Goal: Task Accomplishment & Management: Manage account settings

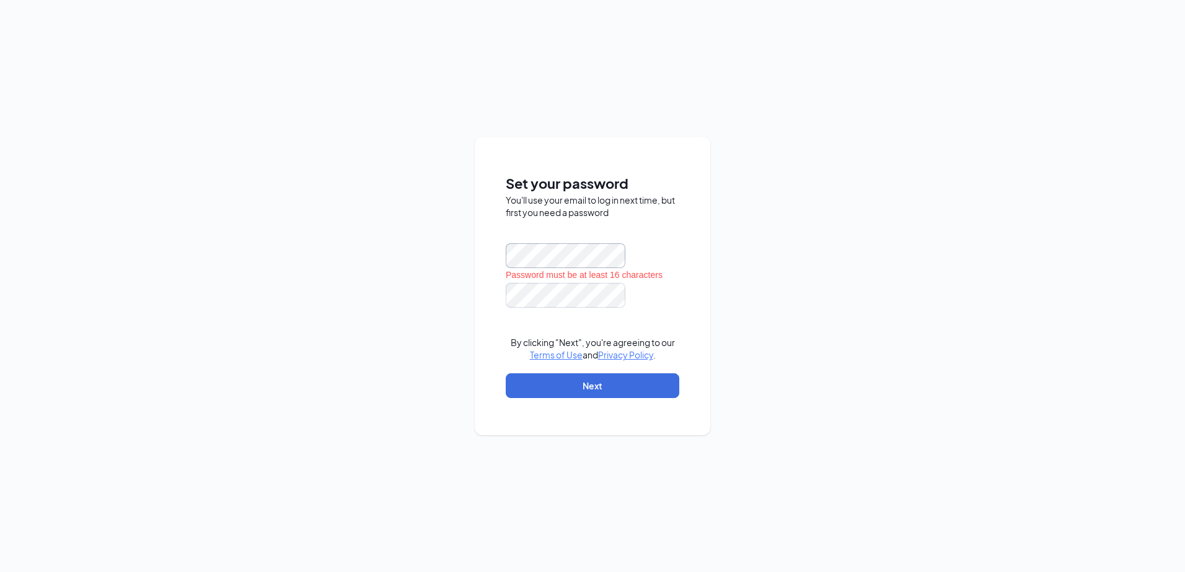
click at [486, 260] on div "Set your password You'll use your email to log in next time, but first you need…" at bounding box center [592, 286] width 235 height 299
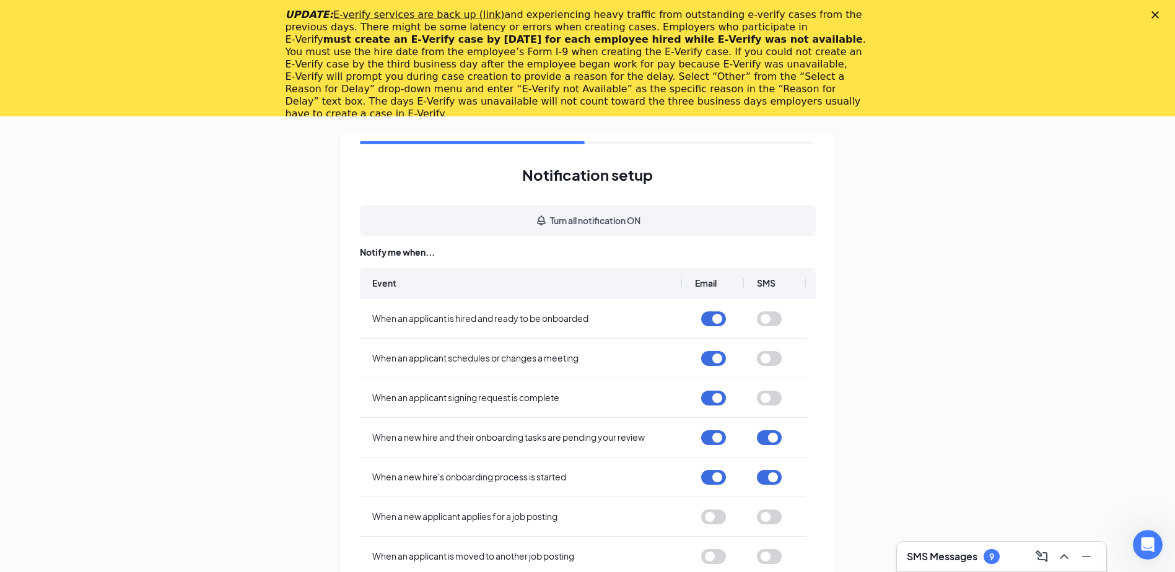
click at [1159, 14] on polygon "Close" at bounding box center [1155, 14] width 7 height 7
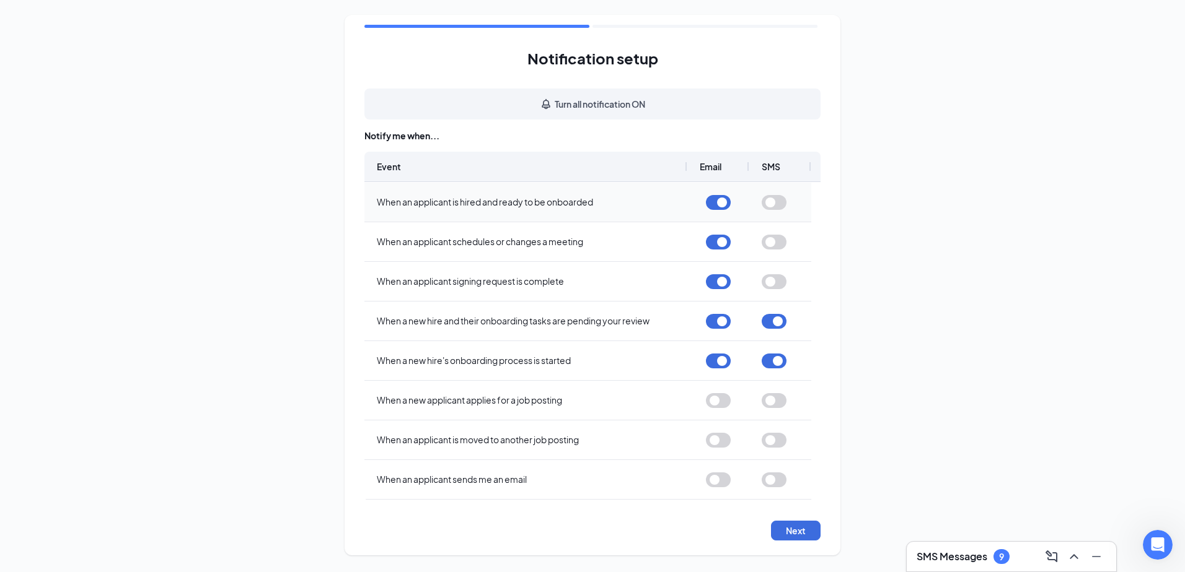
click at [711, 201] on button "button" at bounding box center [718, 202] width 25 height 15
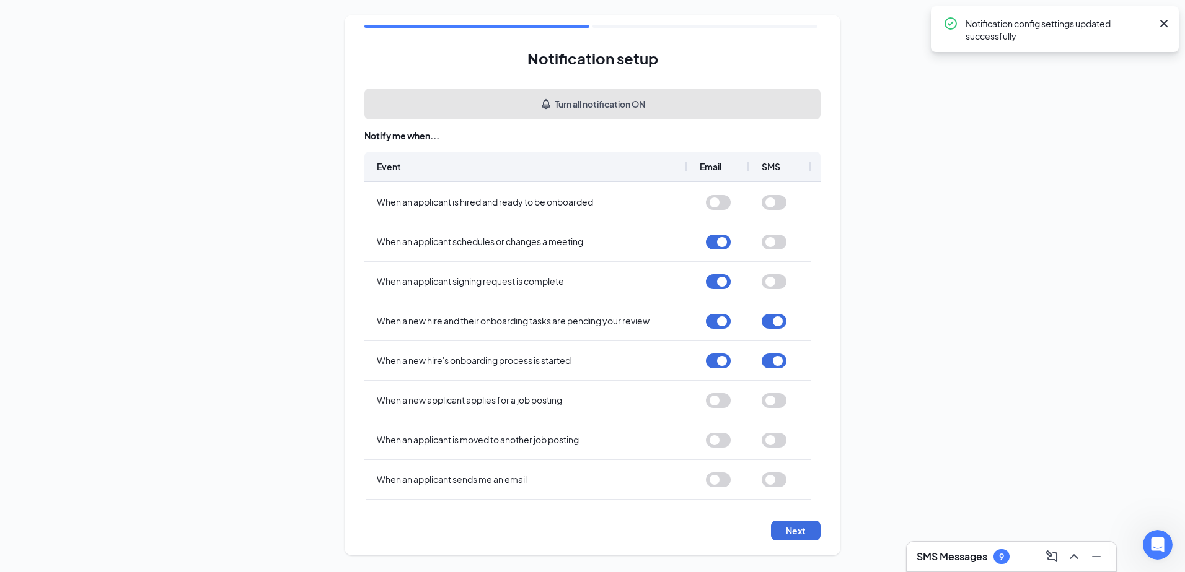
click at [618, 108] on button "Turn all notification ON" at bounding box center [592, 104] width 456 height 31
click at [612, 108] on button "Turn all notification OFF" at bounding box center [592, 104] width 456 height 31
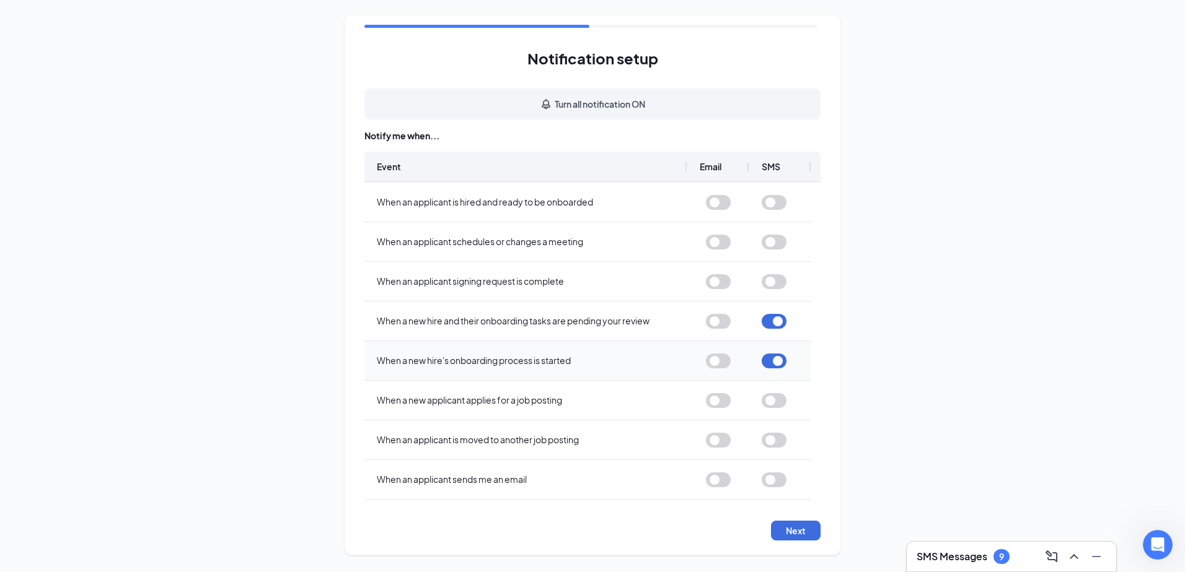
click at [772, 357] on button "button" at bounding box center [773, 361] width 25 height 15
click at [765, 321] on button "button" at bounding box center [773, 321] width 25 height 15
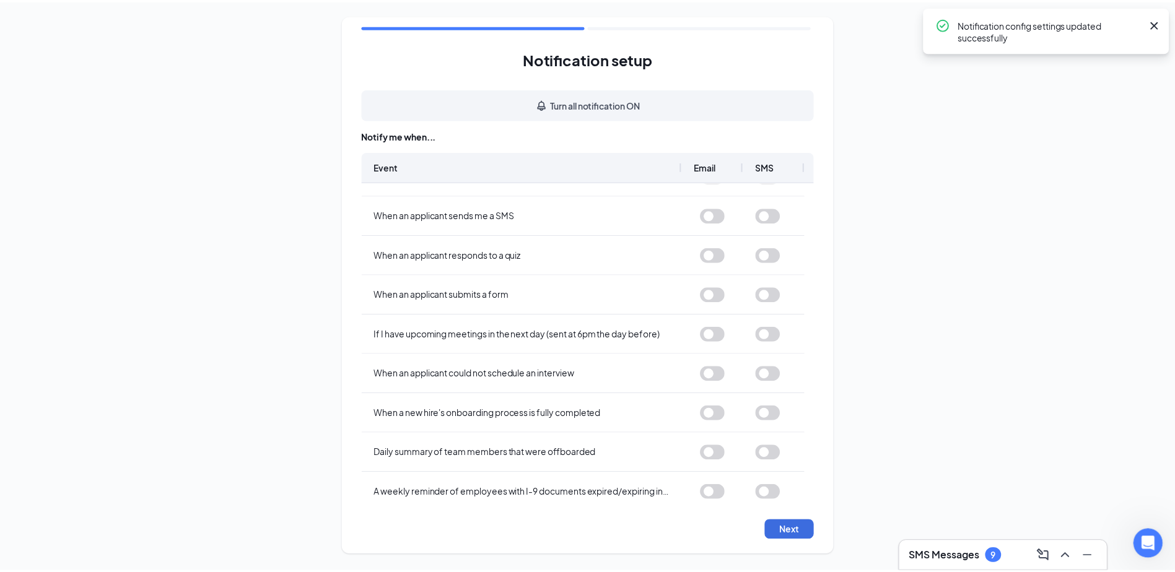
scroll to position [317, 0]
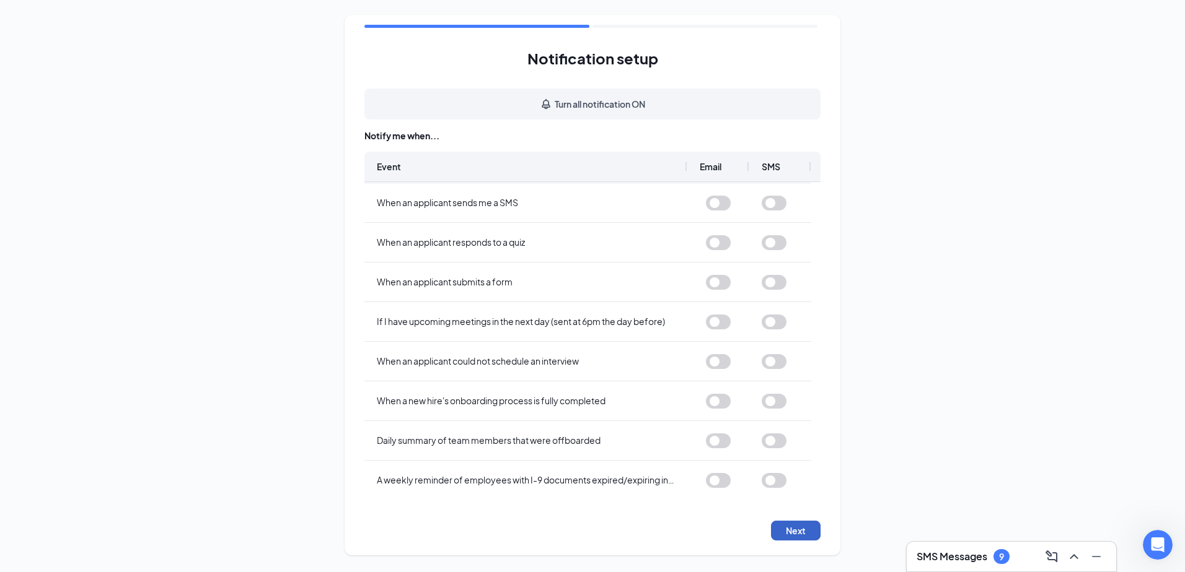
click at [804, 535] on button "Next" at bounding box center [796, 531] width 50 height 20
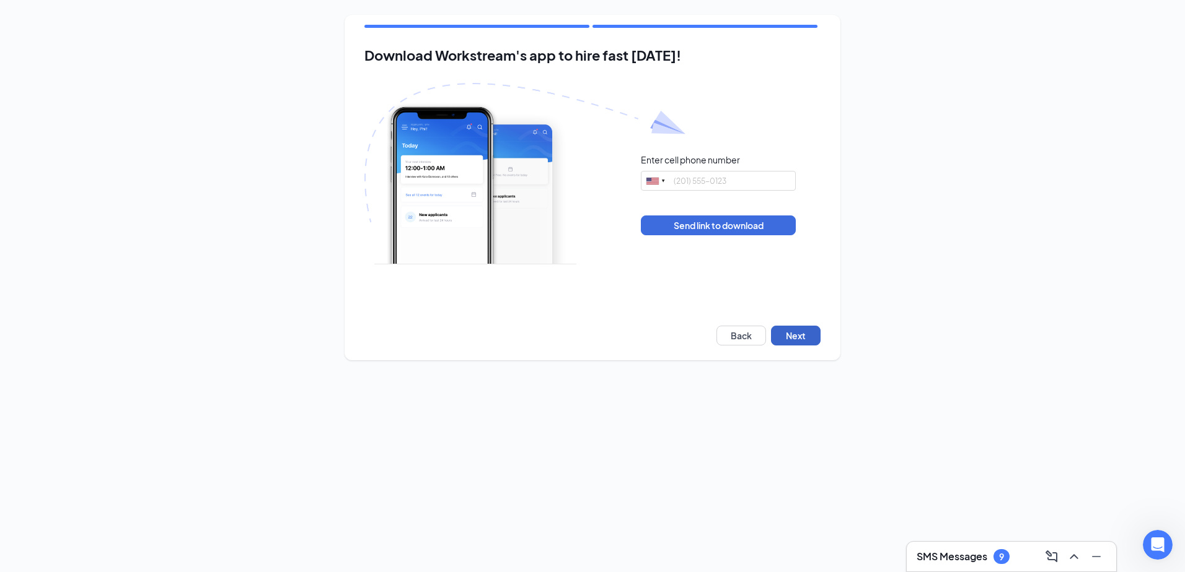
click at [799, 337] on button "Next" at bounding box center [796, 336] width 50 height 20
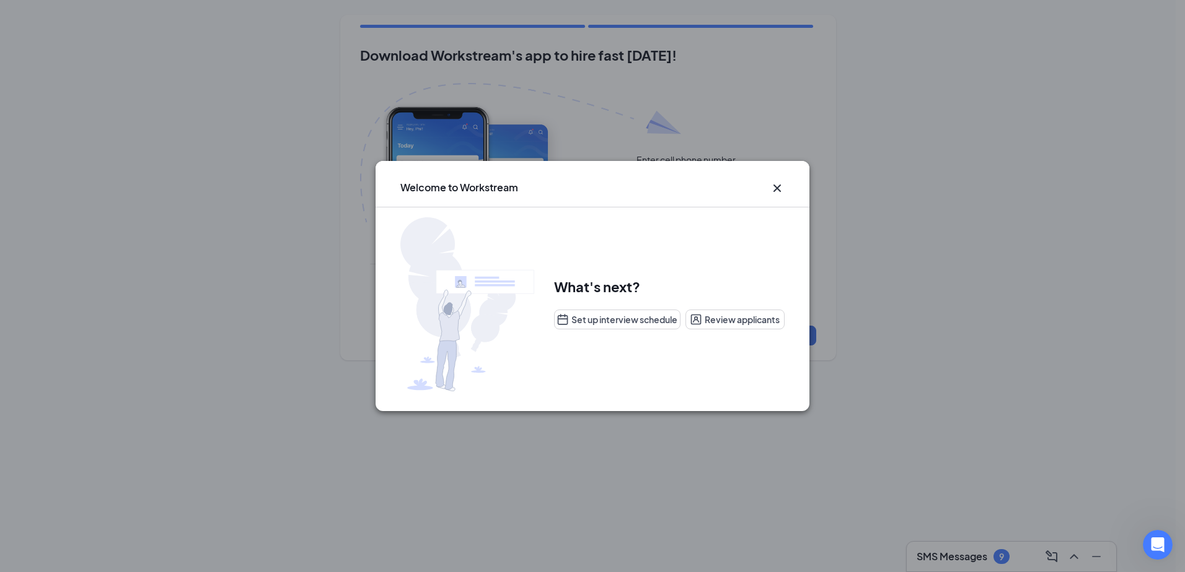
click at [777, 186] on icon "Cross" at bounding box center [776, 188] width 15 height 15
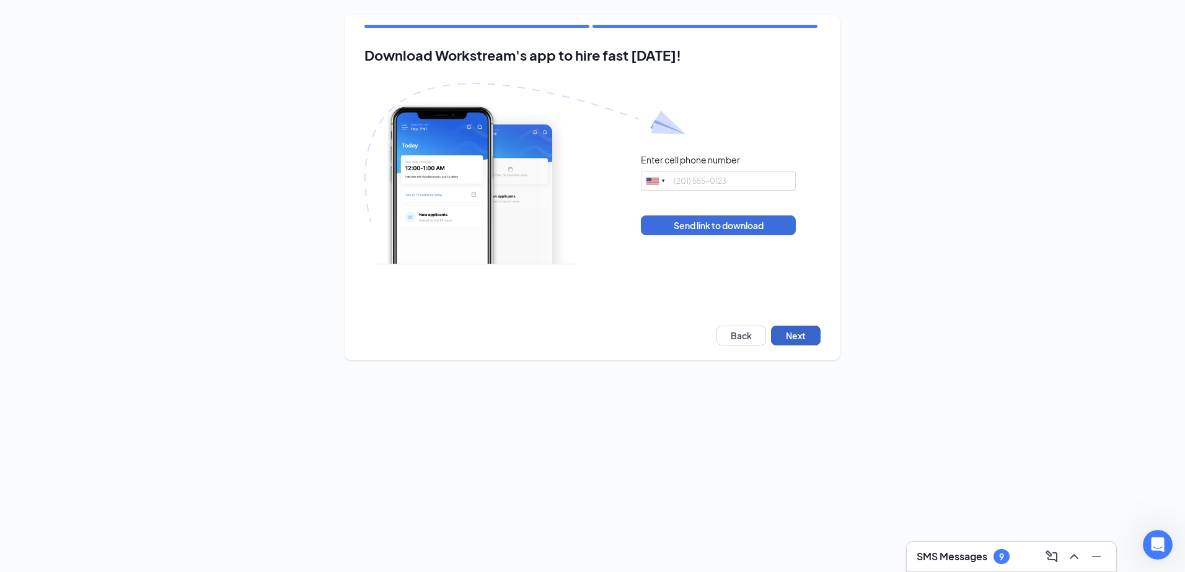
click at [807, 336] on button "Next" at bounding box center [796, 336] width 50 height 20
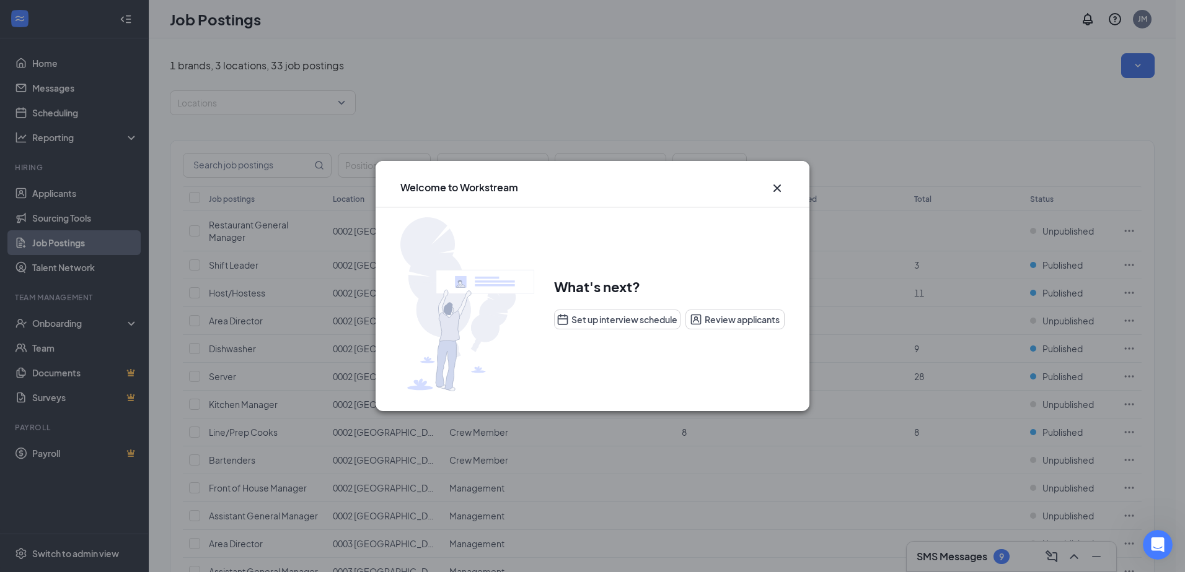
click at [779, 188] on icon "Cross" at bounding box center [776, 188] width 15 height 15
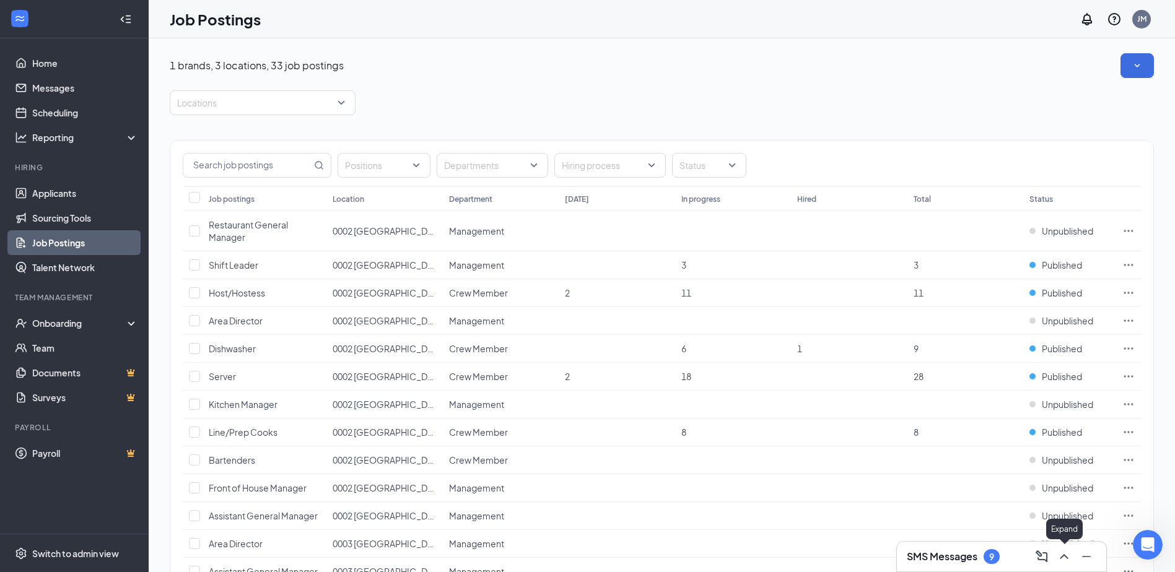
click at [1059, 562] on icon "ChevronUp" at bounding box center [1064, 557] width 15 height 15
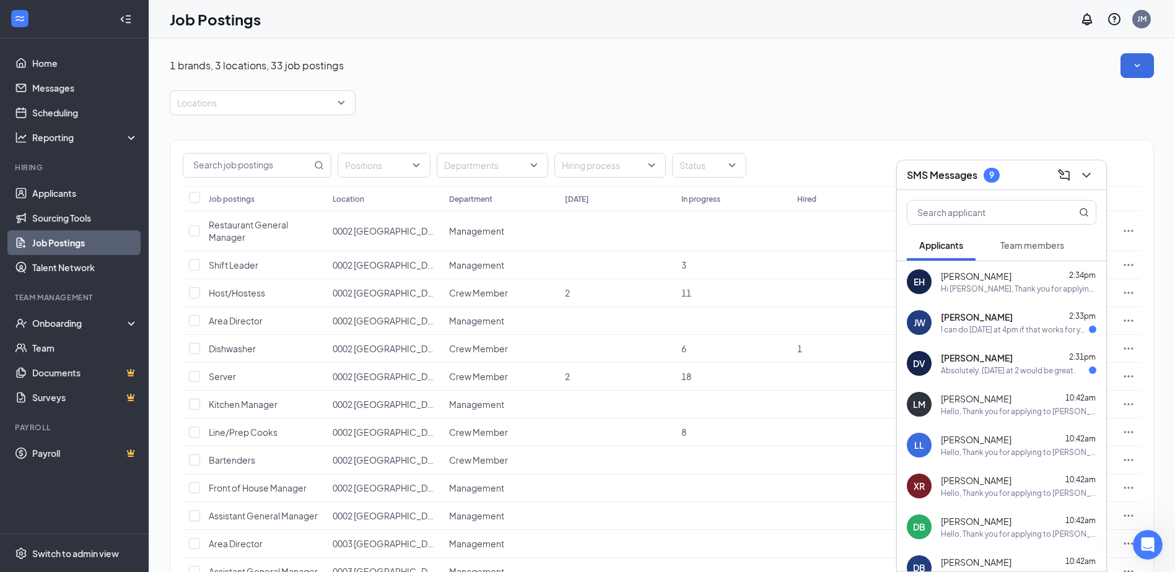
click at [1019, 317] on div "Juan Wilson 2:33pm" at bounding box center [1018, 317] width 155 height 12
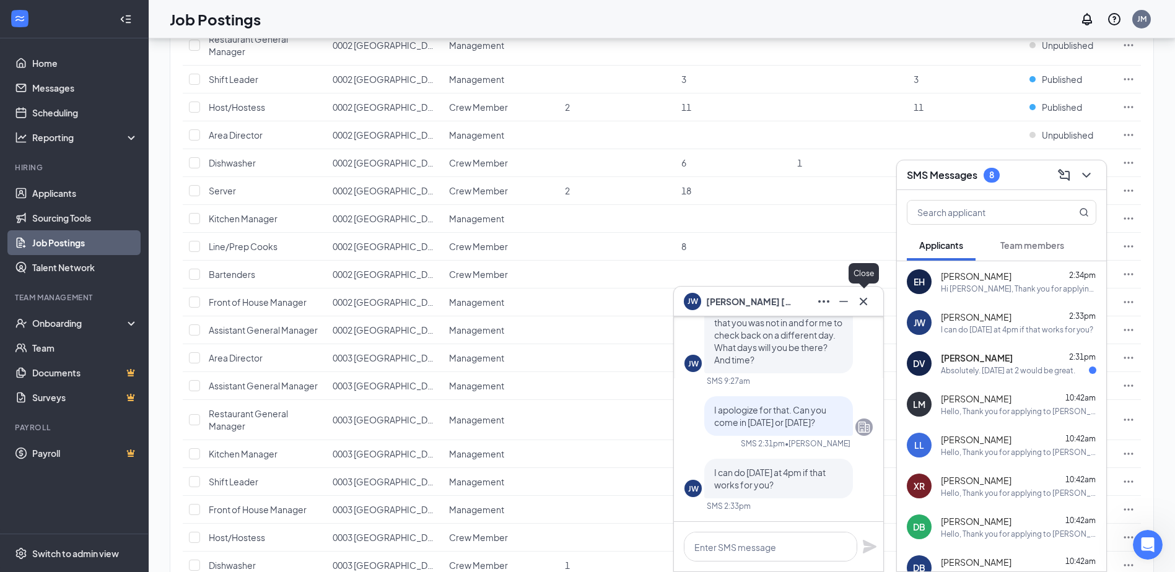
click at [866, 300] on icon "Cross" at bounding box center [863, 301] width 15 height 15
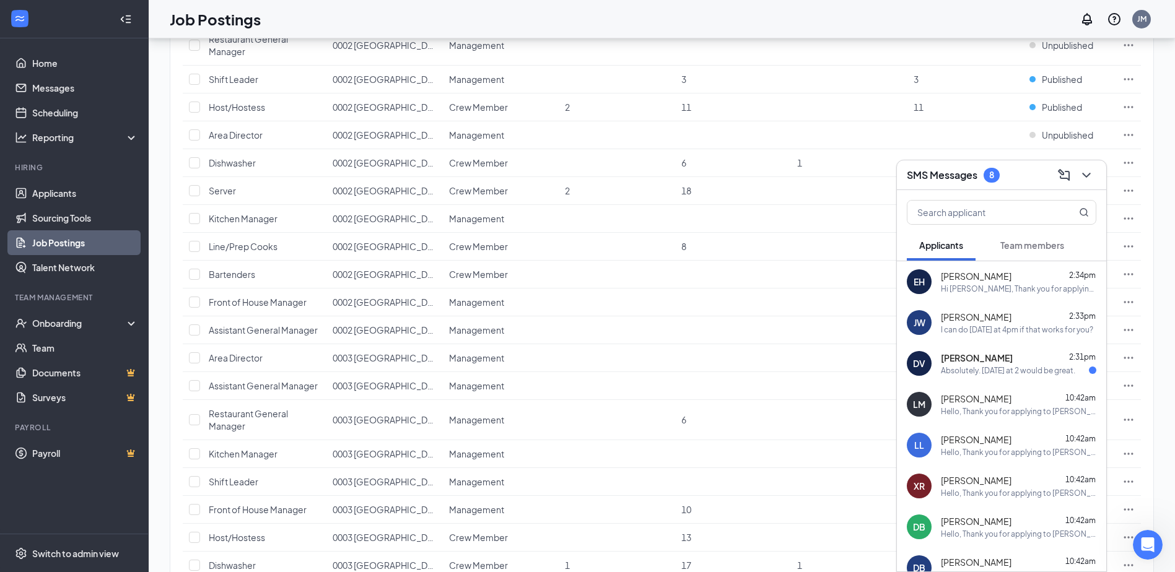
click at [977, 368] on div "Absolutely. [DATE] at 2 would be great." at bounding box center [1008, 371] width 134 height 11
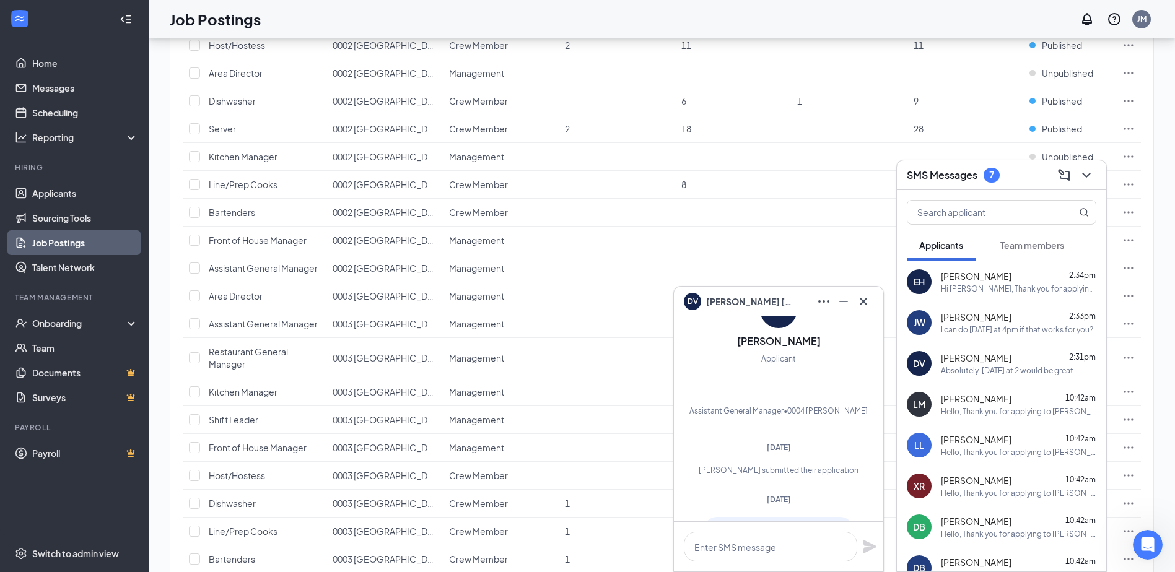
scroll to position [-431, 0]
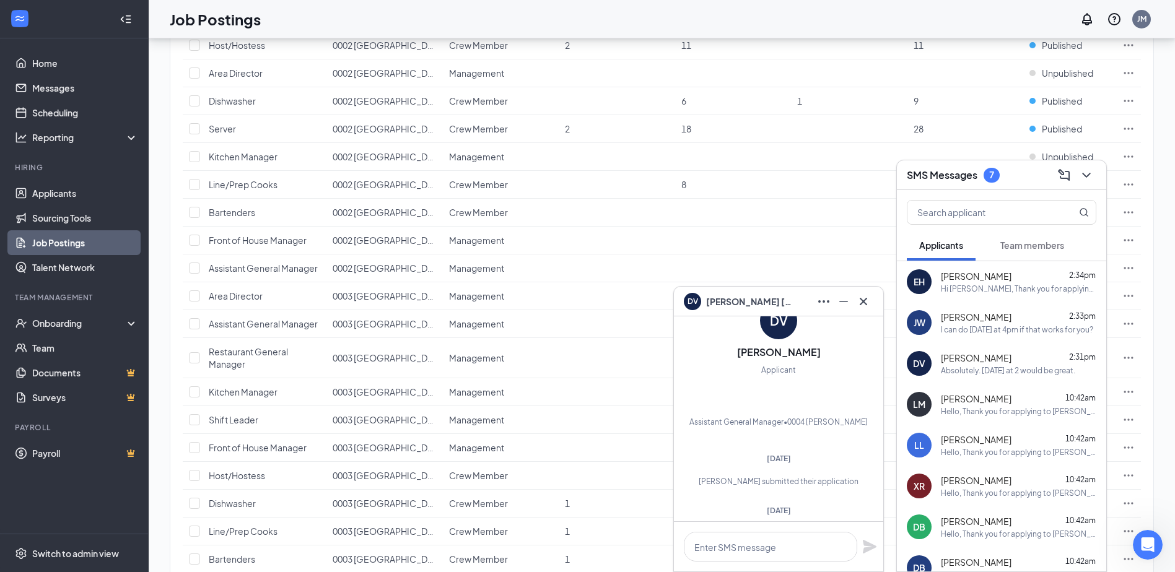
click at [970, 321] on span "[PERSON_NAME]" at bounding box center [976, 317] width 71 height 12
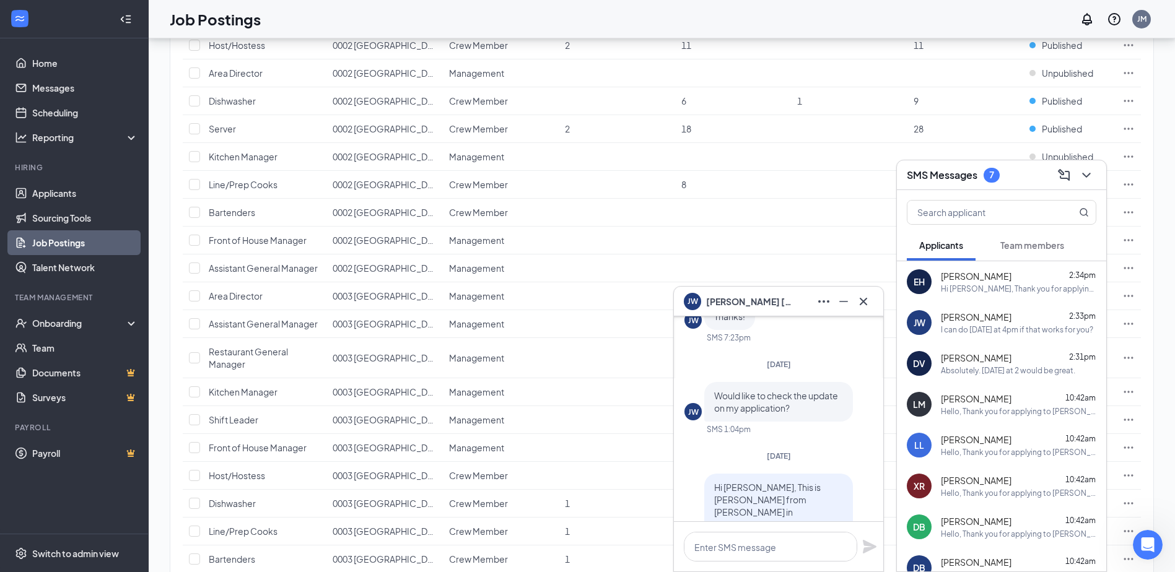
scroll to position [-911, 0]
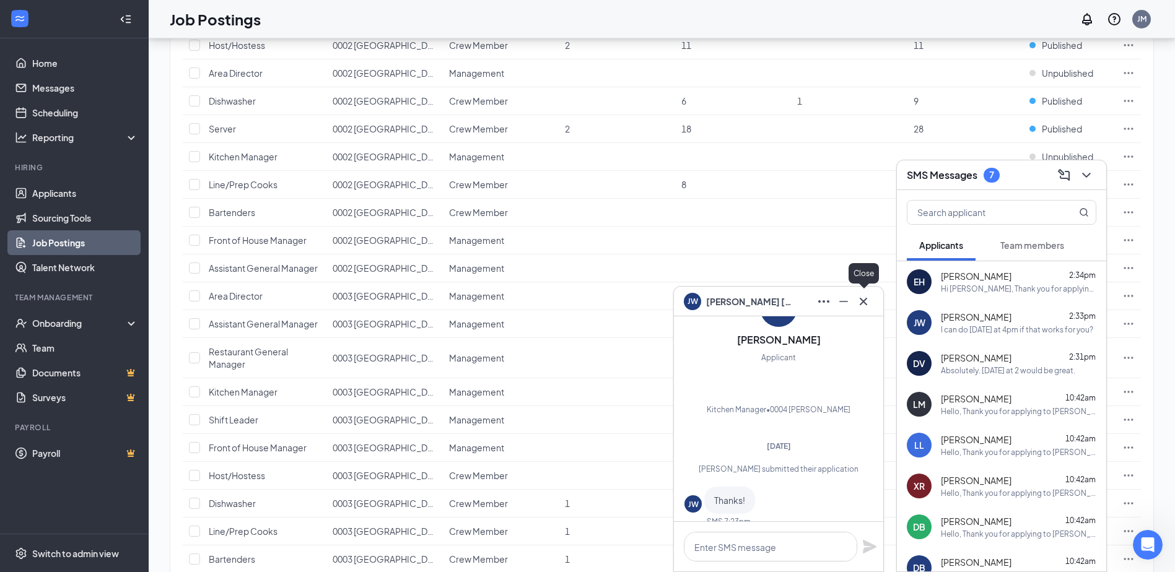
click at [867, 306] on icon "Cross" at bounding box center [863, 301] width 15 height 15
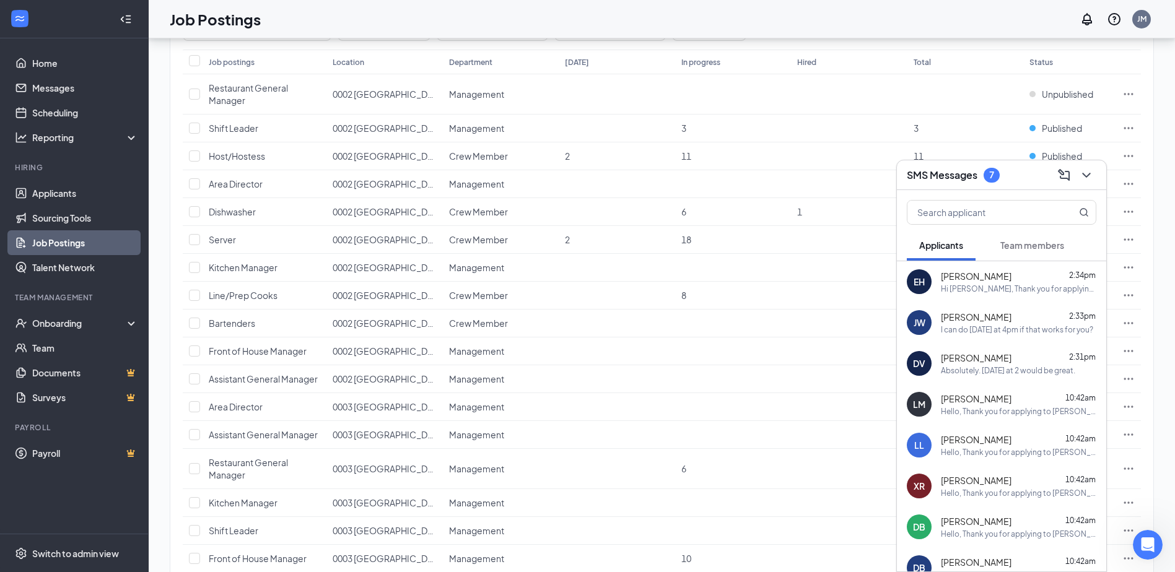
scroll to position [0, 0]
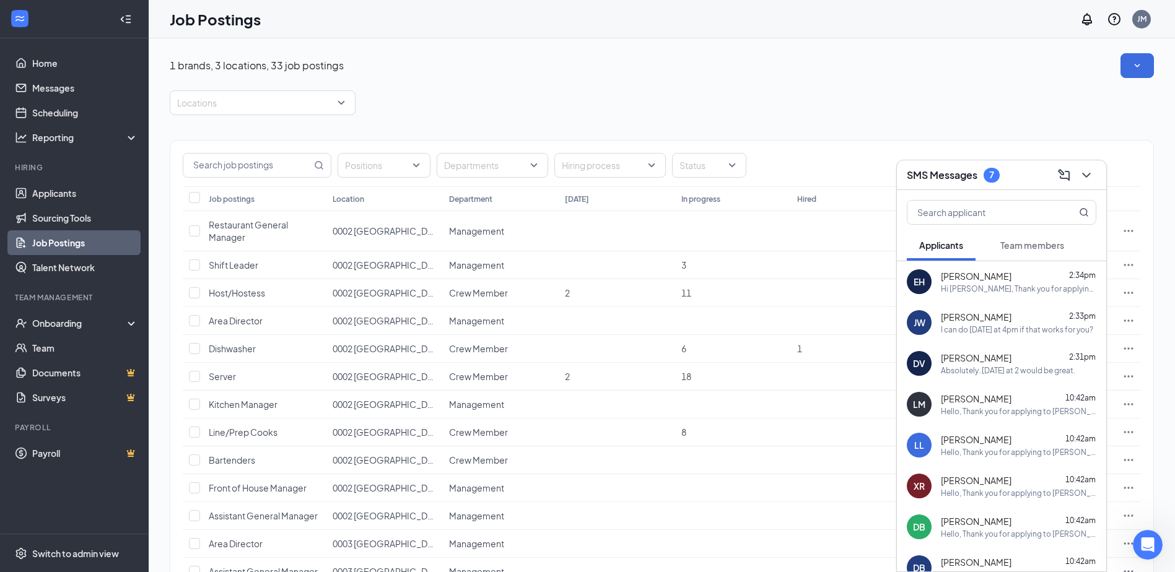
click at [1044, 254] on button "Team members" at bounding box center [1032, 245] width 89 height 31
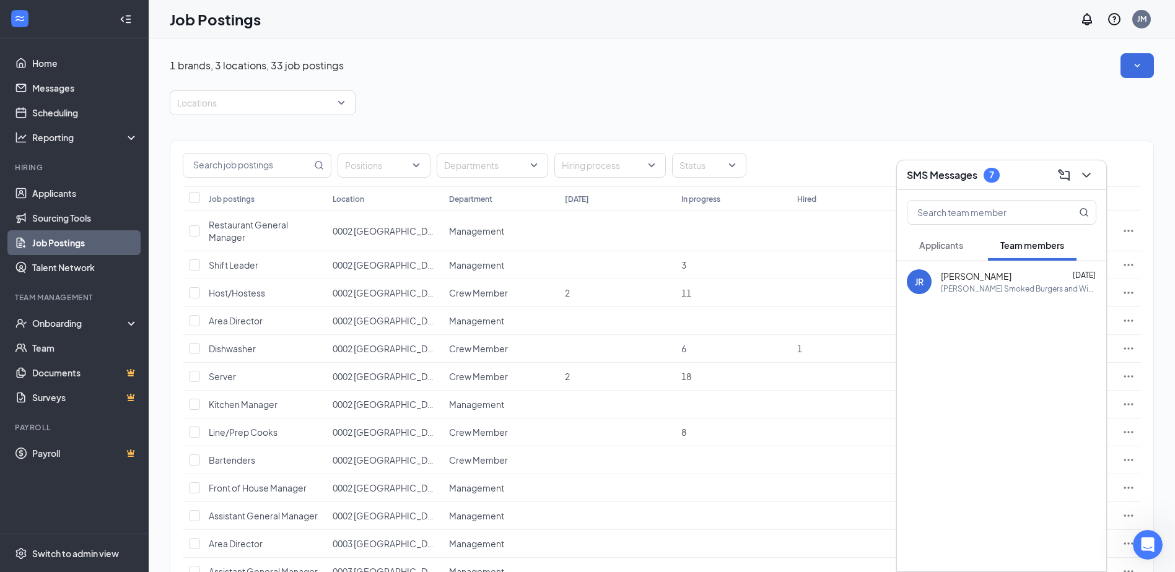
click at [1017, 289] on div "[PERSON_NAME] Smoked Burgers and Wings is so excited for you to join our team! …" at bounding box center [1018, 289] width 155 height 11
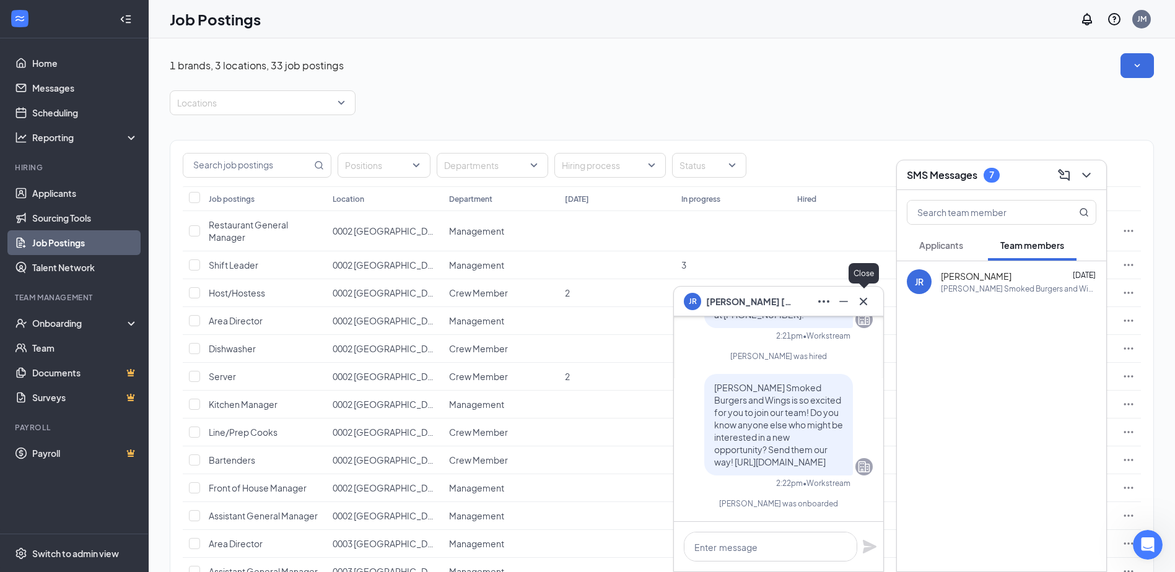
click at [867, 305] on icon "Cross" at bounding box center [863, 301] width 15 height 15
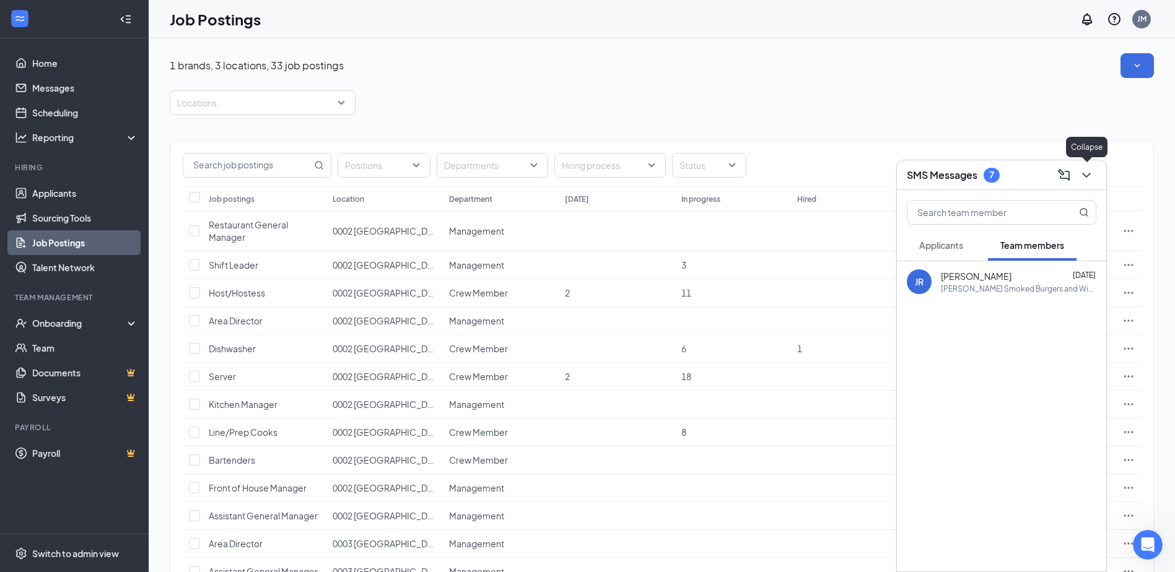
click at [1080, 182] on icon "ChevronDown" at bounding box center [1086, 175] width 15 height 15
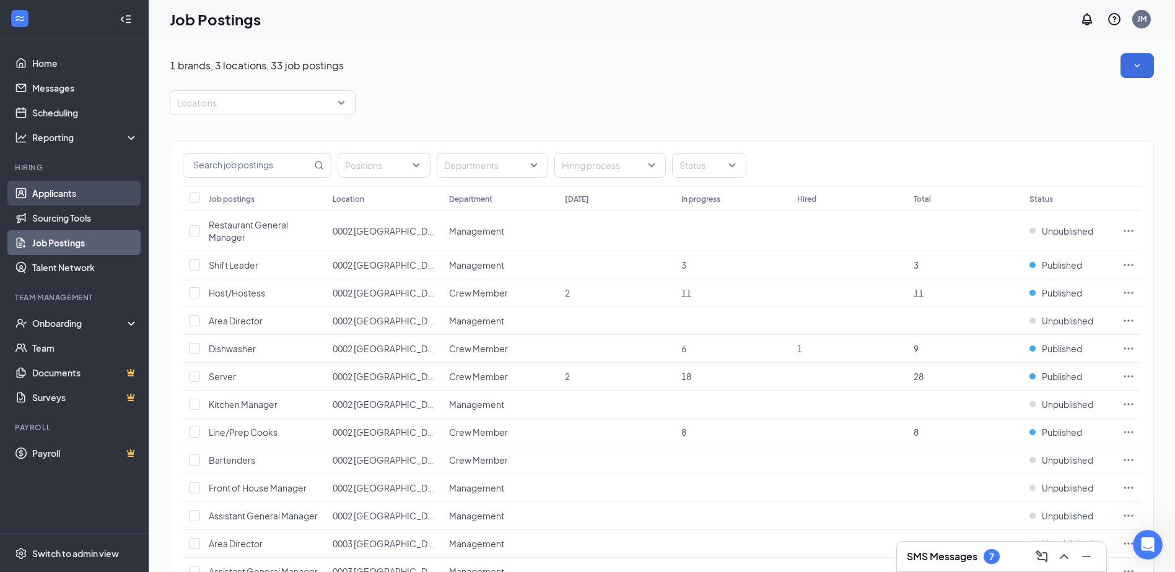
click at [52, 198] on link "Applicants" at bounding box center [85, 193] width 106 height 25
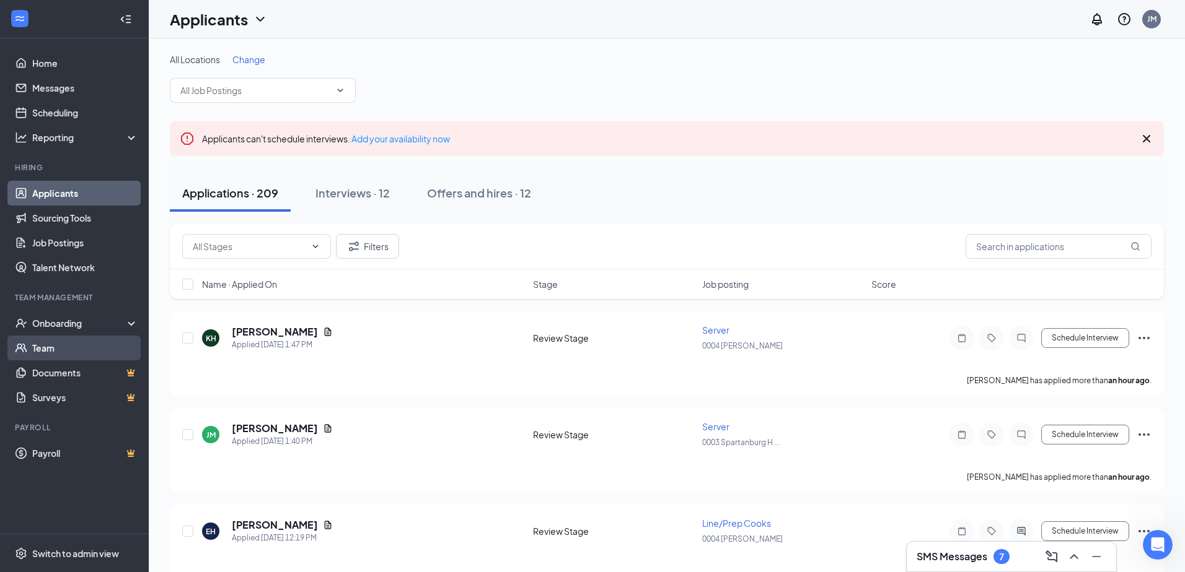
click at [66, 346] on link "Team" at bounding box center [85, 348] width 106 height 25
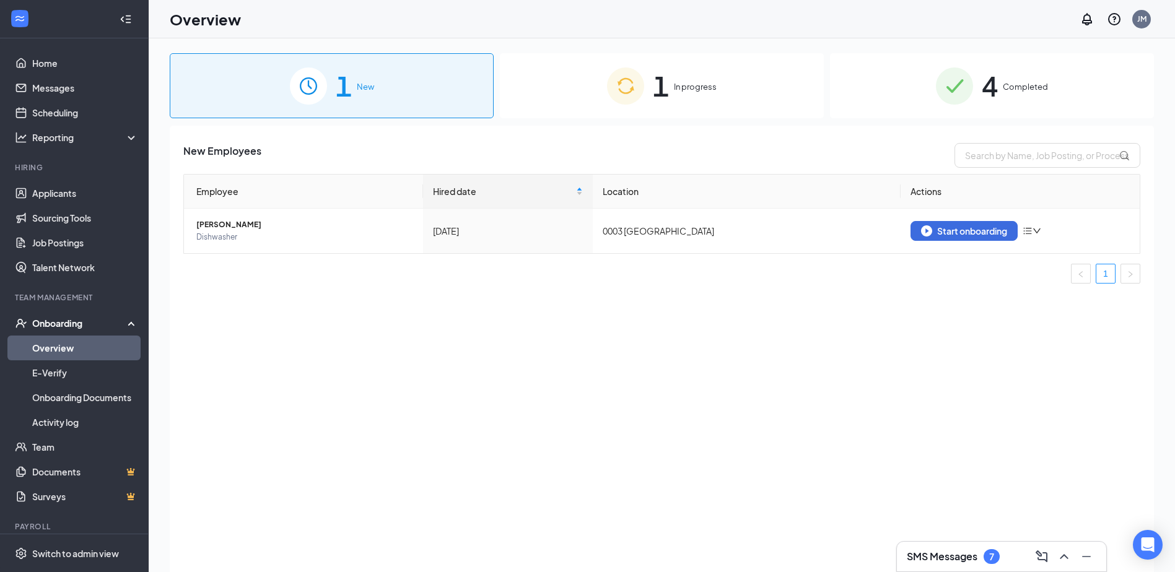
click at [657, 84] on span "1" at bounding box center [661, 85] width 16 height 43
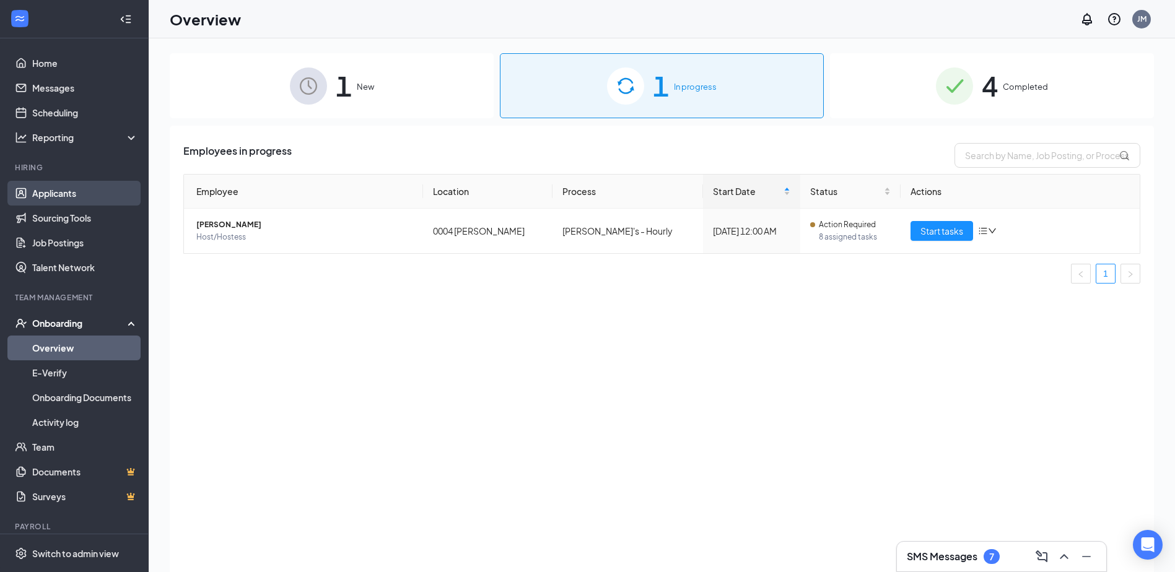
click at [32, 195] on link "Applicants" at bounding box center [85, 193] width 106 height 25
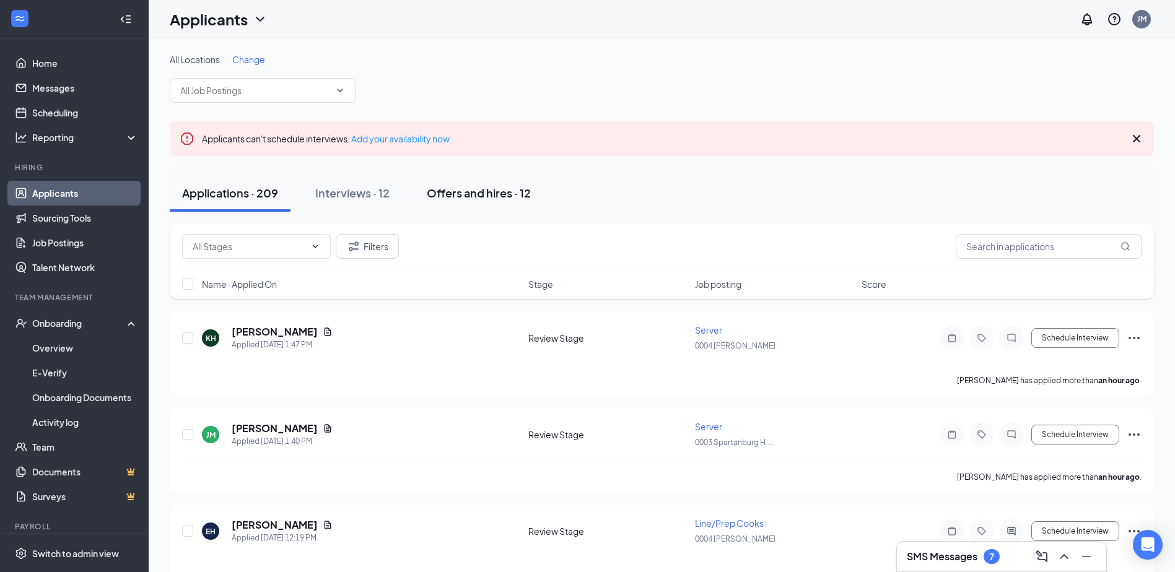
click at [459, 198] on div "Offers and hires · 12" at bounding box center [479, 192] width 104 height 15
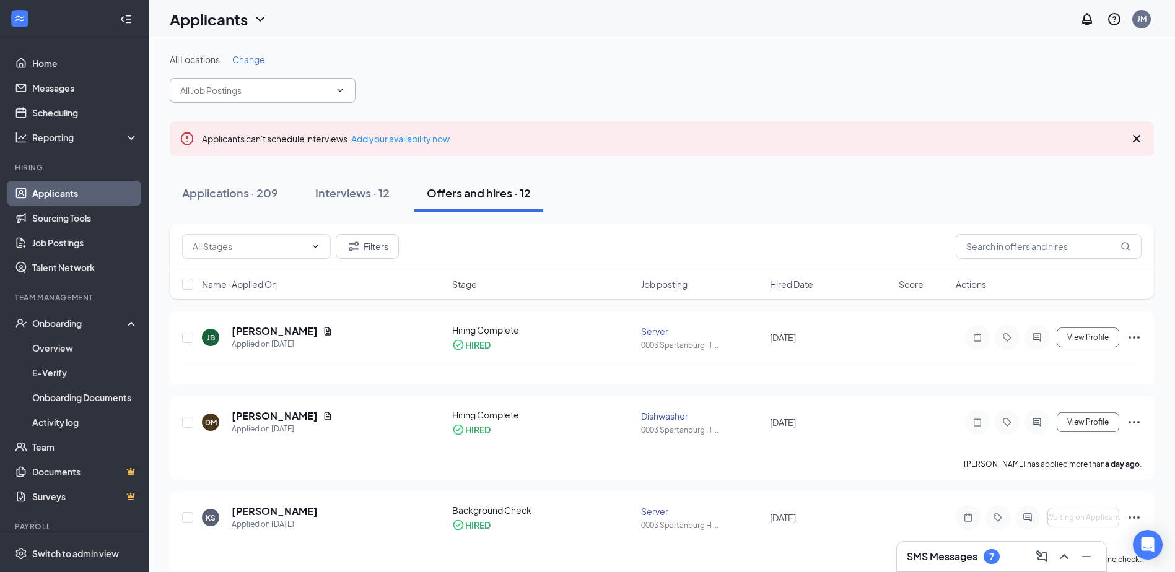
click at [313, 97] on input "text" at bounding box center [255, 91] width 150 height 14
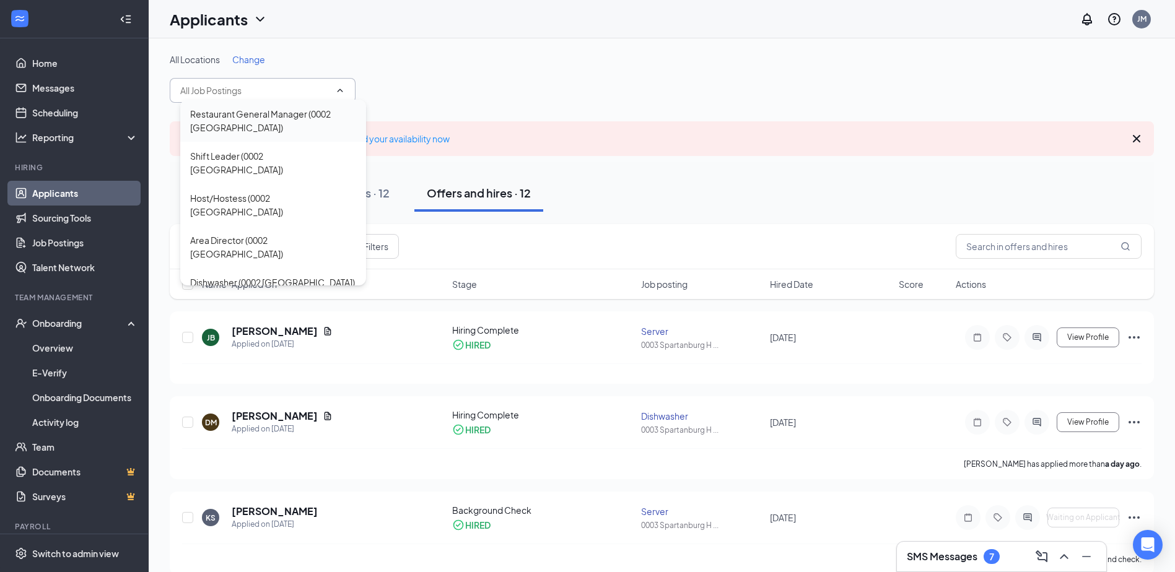
click at [310, 122] on div "Restaurant General Manager (0002 [GEOGRAPHIC_DATA])" at bounding box center [273, 120] width 166 height 27
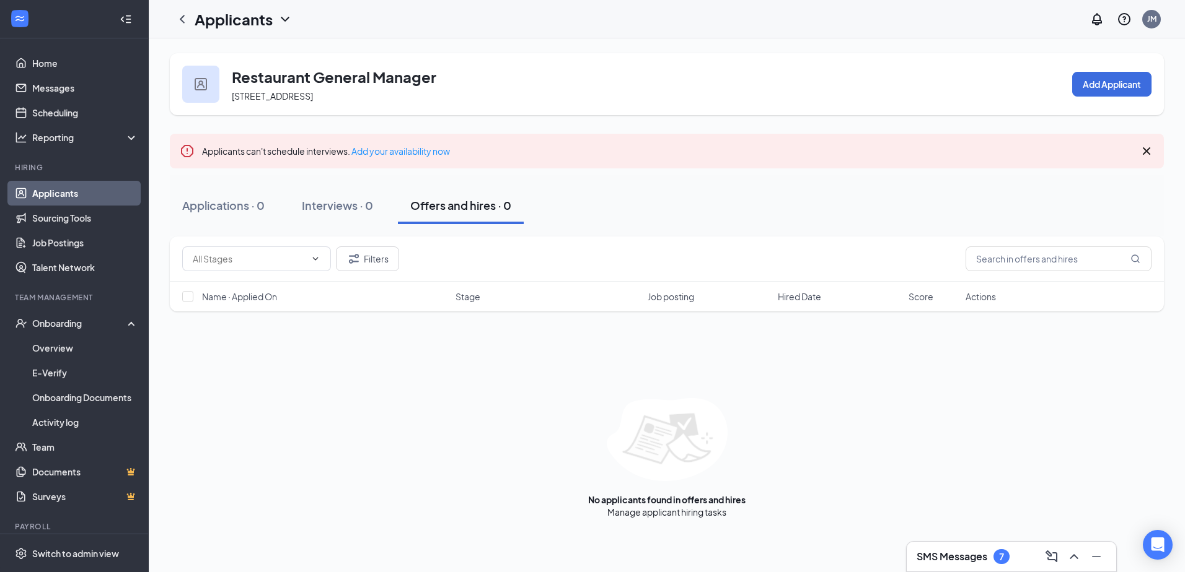
click at [1145, 154] on icon "Cross" at bounding box center [1146, 151] width 15 height 15
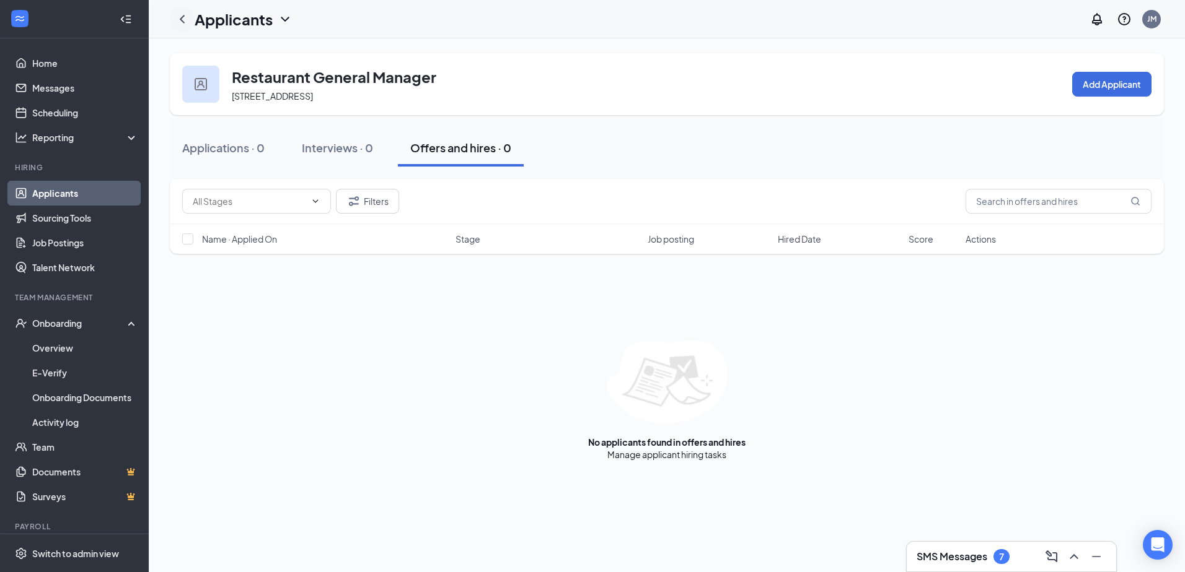
click at [183, 15] on icon "ChevronLeft" at bounding box center [182, 19] width 15 height 15
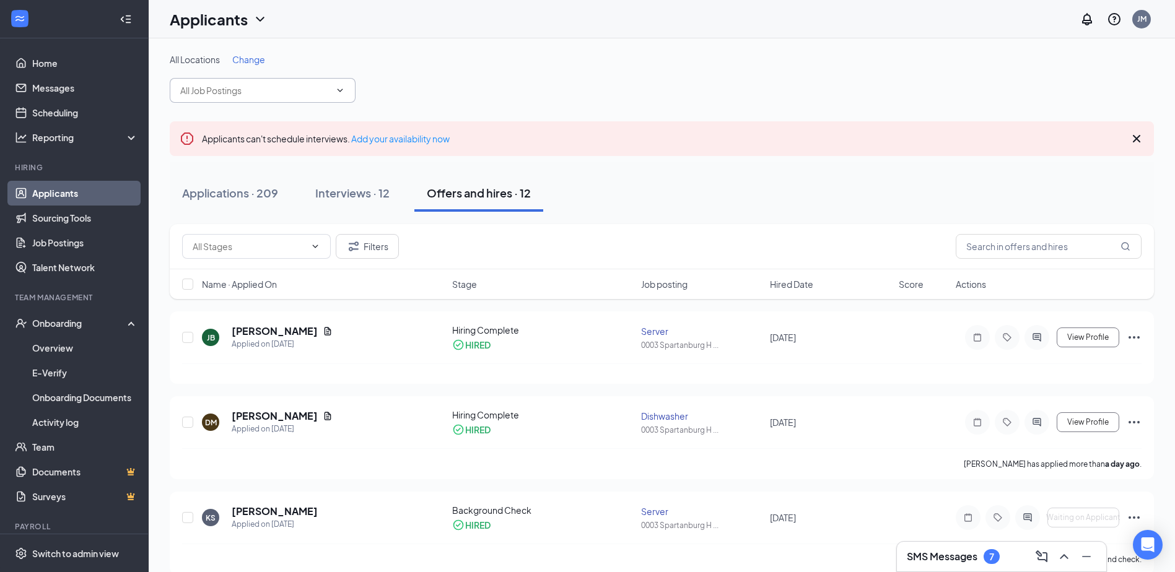
click at [337, 89] on icon "ChevronDown" at bounding box center [340, 90] width 10 height 10
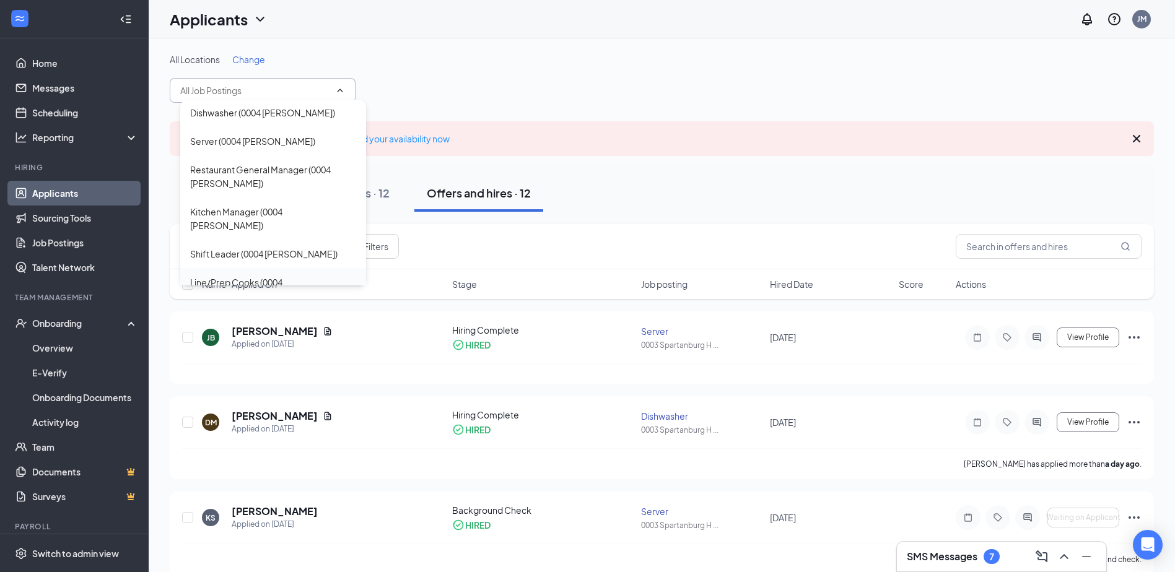
scroll to position [876, 0]
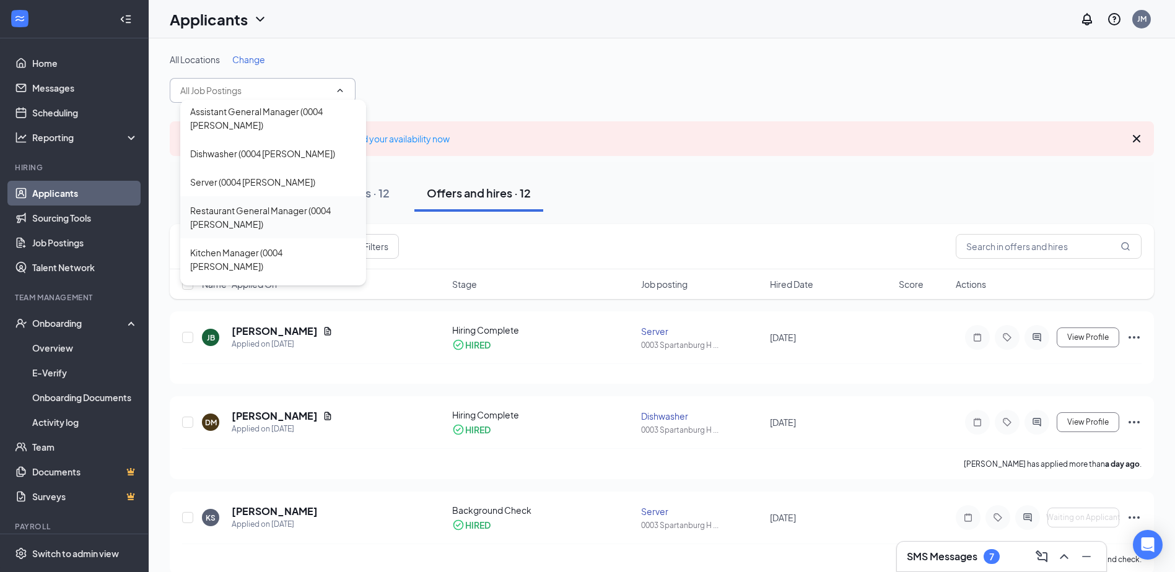
click at [272, 216] on div "Restaurant General Manager (0004 [PERSON_NAME])" at bounding box center [273, 217] width 166 height 27
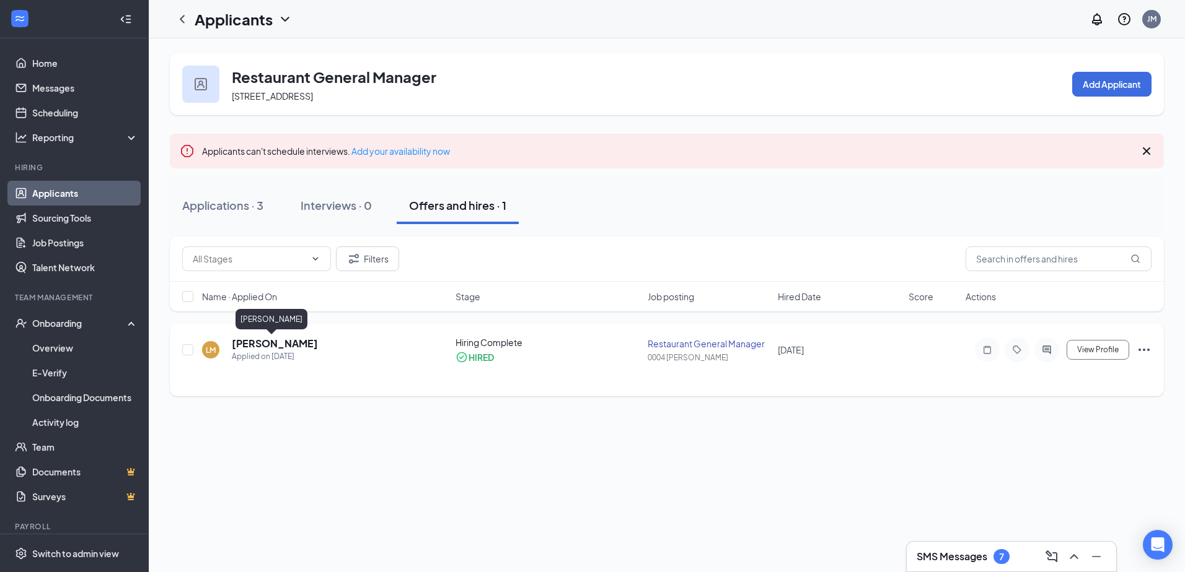
click at [276, 344] on h5 "[PERSON_NAME]" at bounding box center [275, 344] width 86 height 14
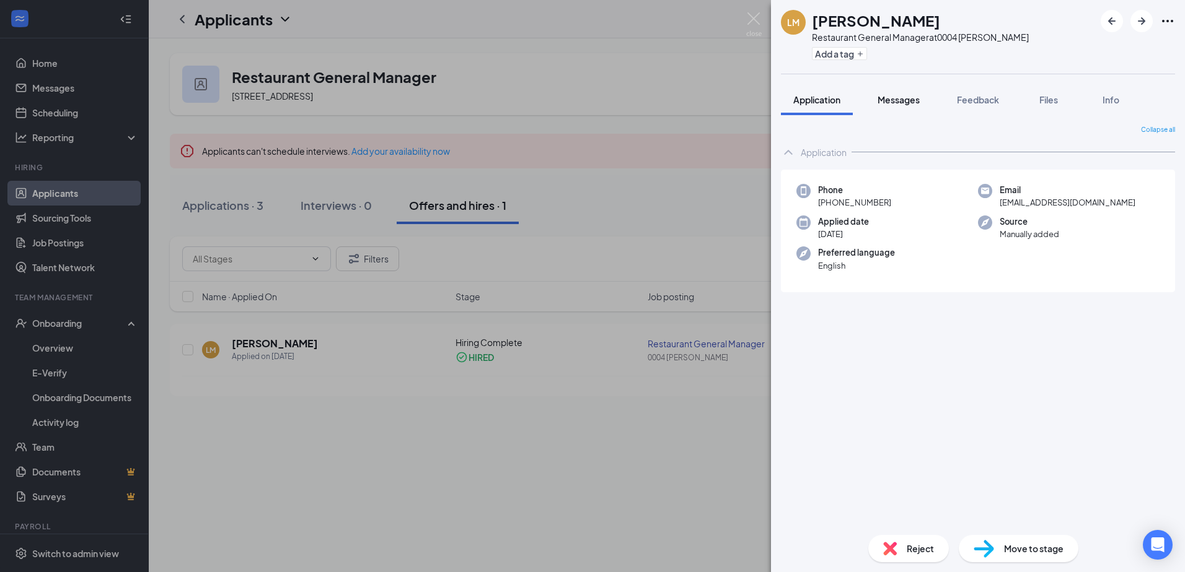
click at [900, 103] on span "Messages" at bounding box center [898, 99] width 42 height 11
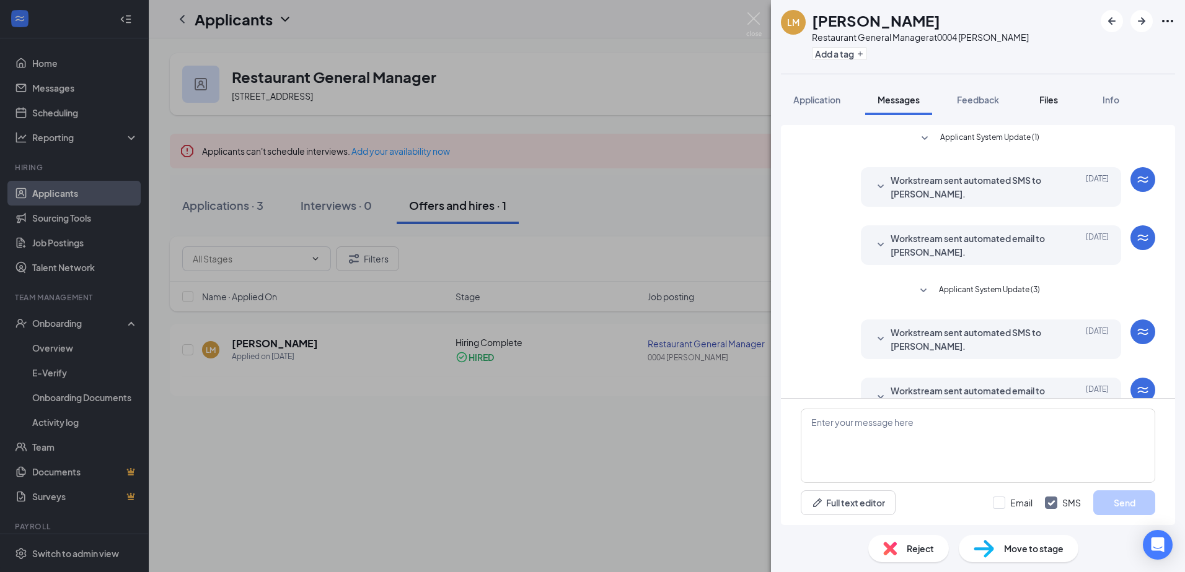
click at [1056, 103] on span "Files" at bounding box center [1048, 99] width 19 height 11
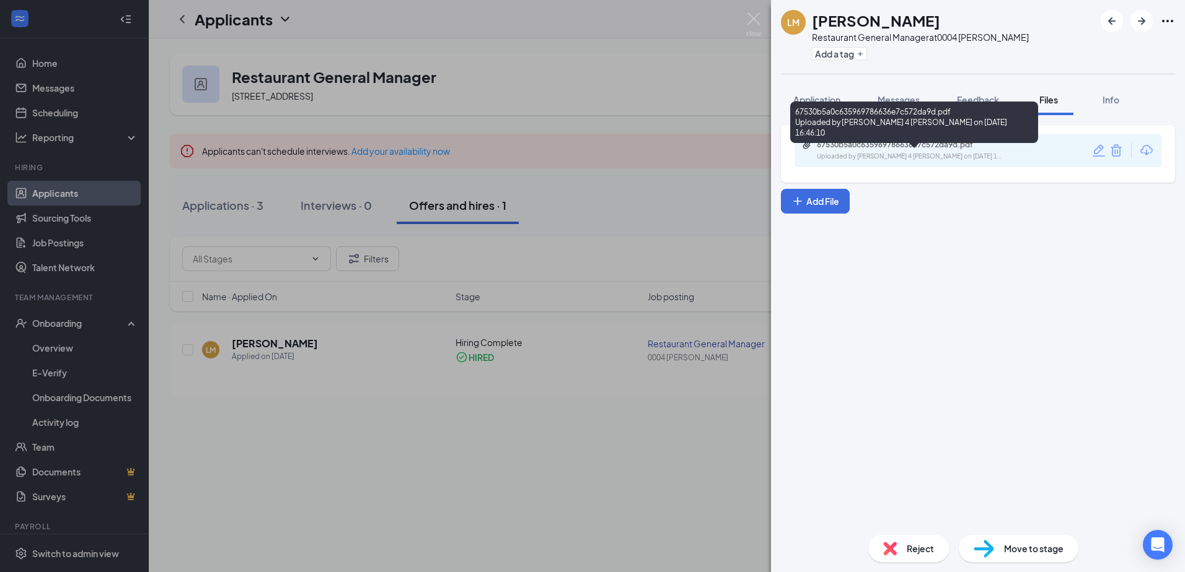
click at [934, 147] on div "67530b5a0c635969786636e7c572da9d.pdf" at bounding box center [903, 145] width 173 height 10
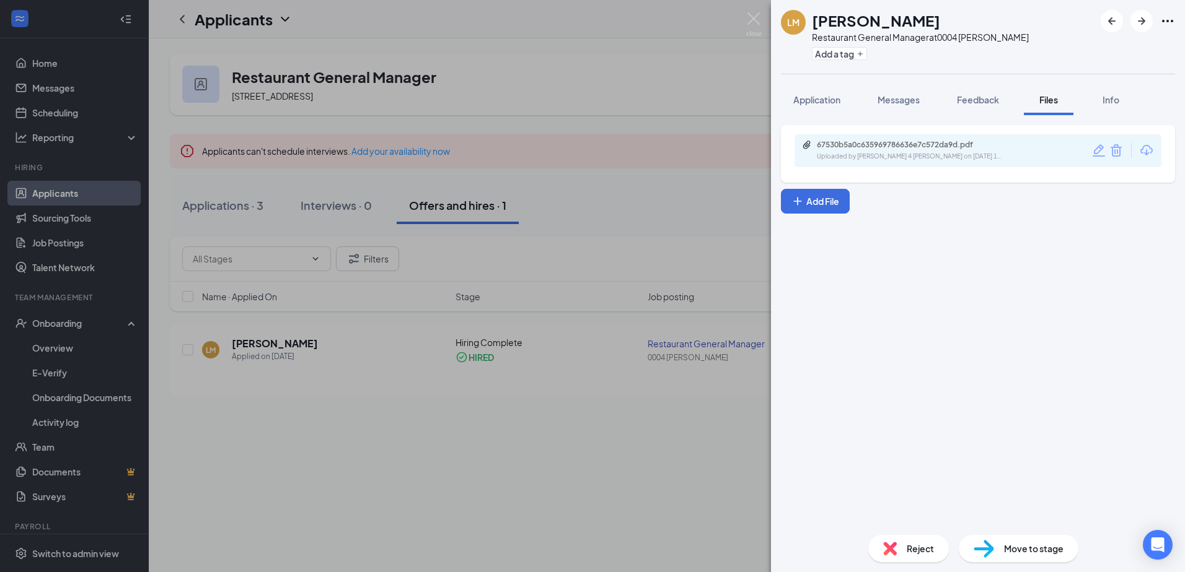
click at [745, 16] on div "[PERSON_NAME] Restaurant General Manager at 0004 [PERSON_NAME] Add a tag Applic…" at bounding box center [592, 286] width 1185 height 572
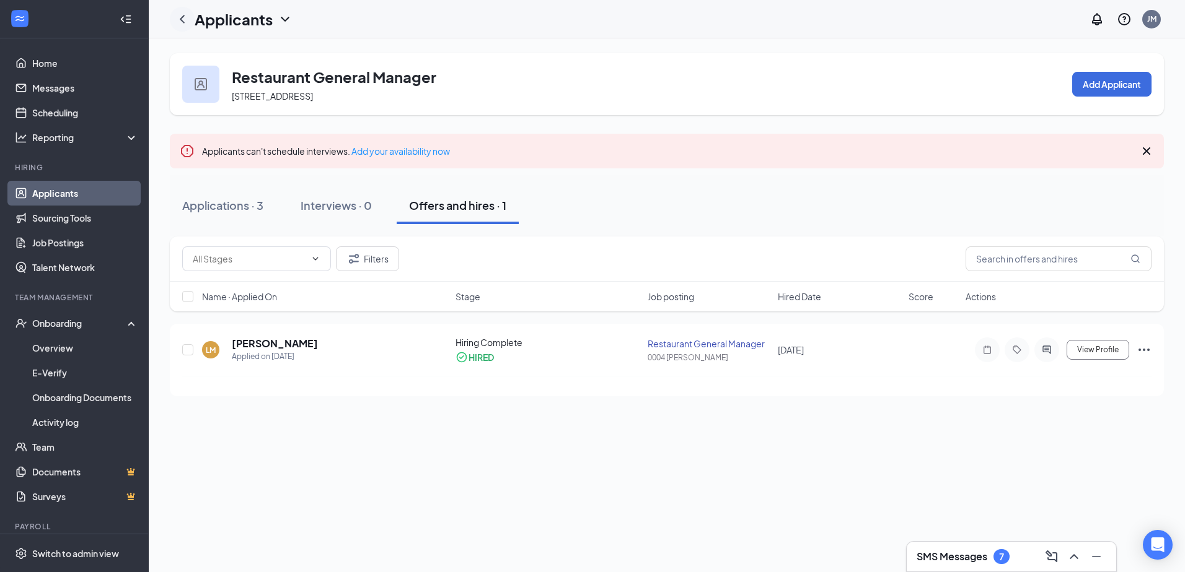
click at [188, 25] on icon "ChevronLeft" at bounding box center [182, 19] width 15 height 15
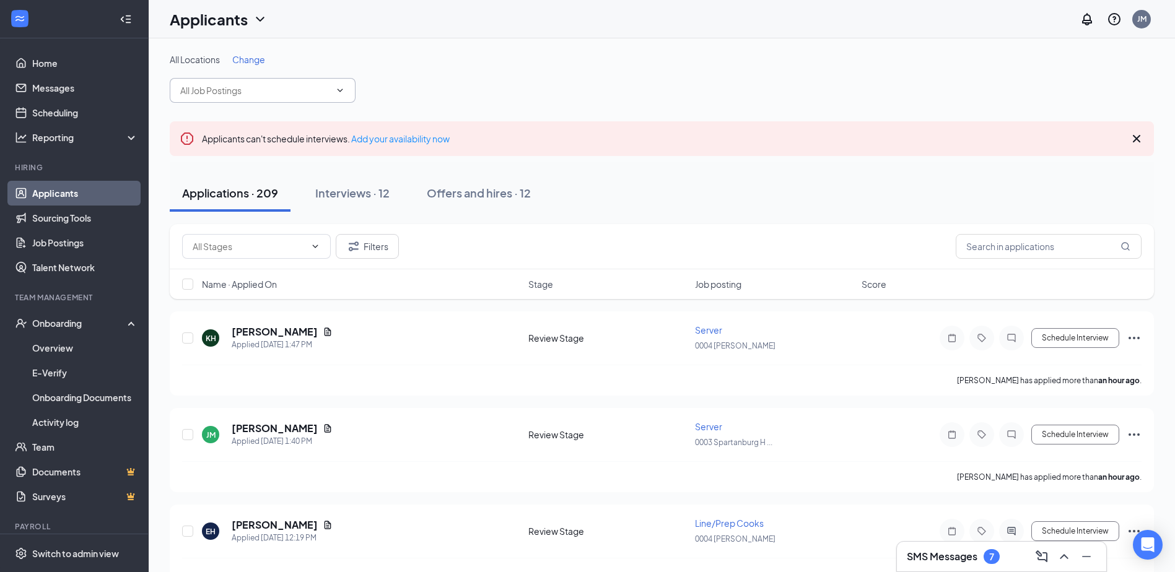
click at [320, 94] on input "text" at bounding box center [255, 91] width 150 height 14
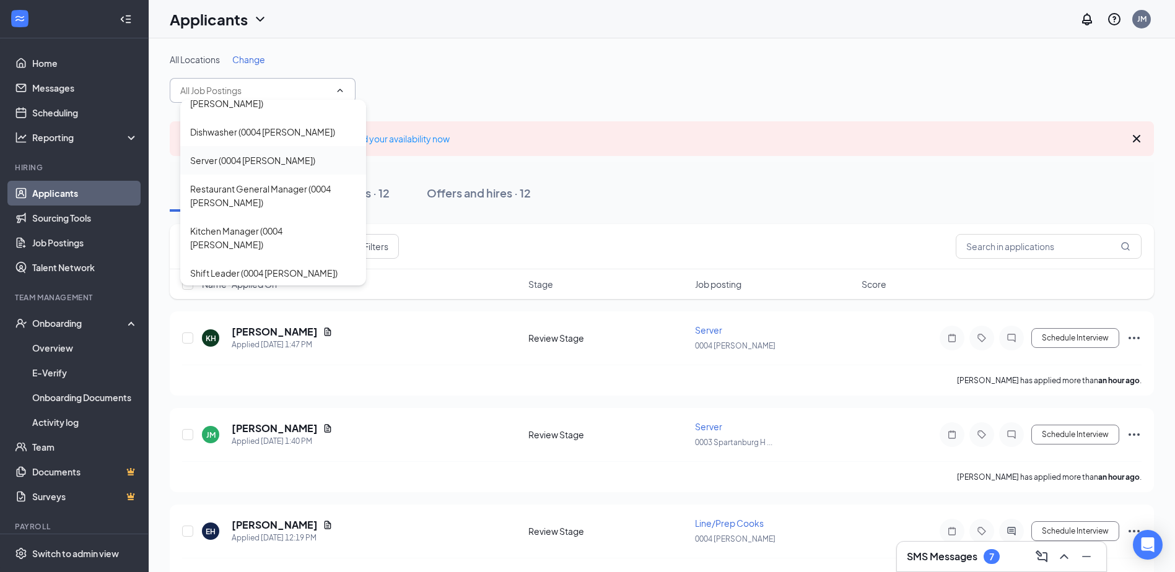
scroll to position [876, 0]
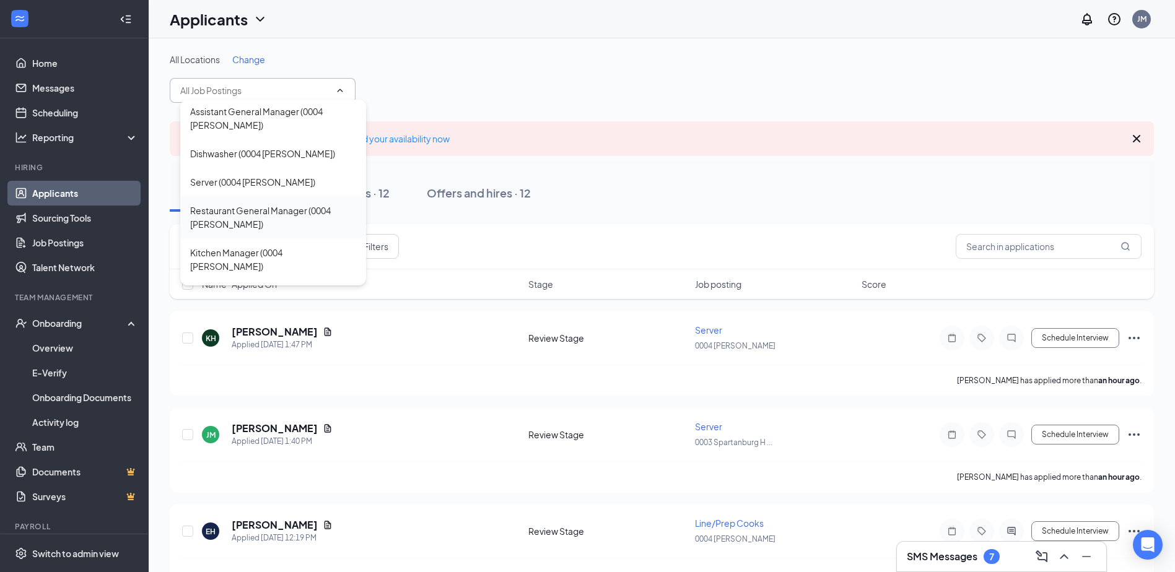
click at [276, 224] on div "Restaurant General Manager (0004 [PERSON_NAME])" at bounding box center [273, 217] width 166 height 27
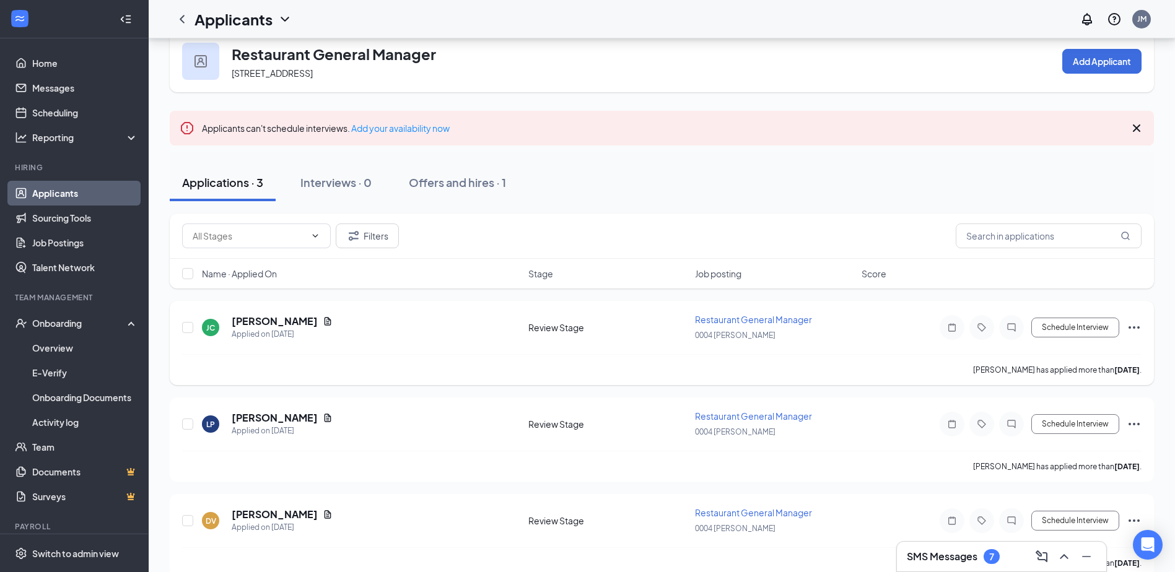
scroll to position [44, 0]
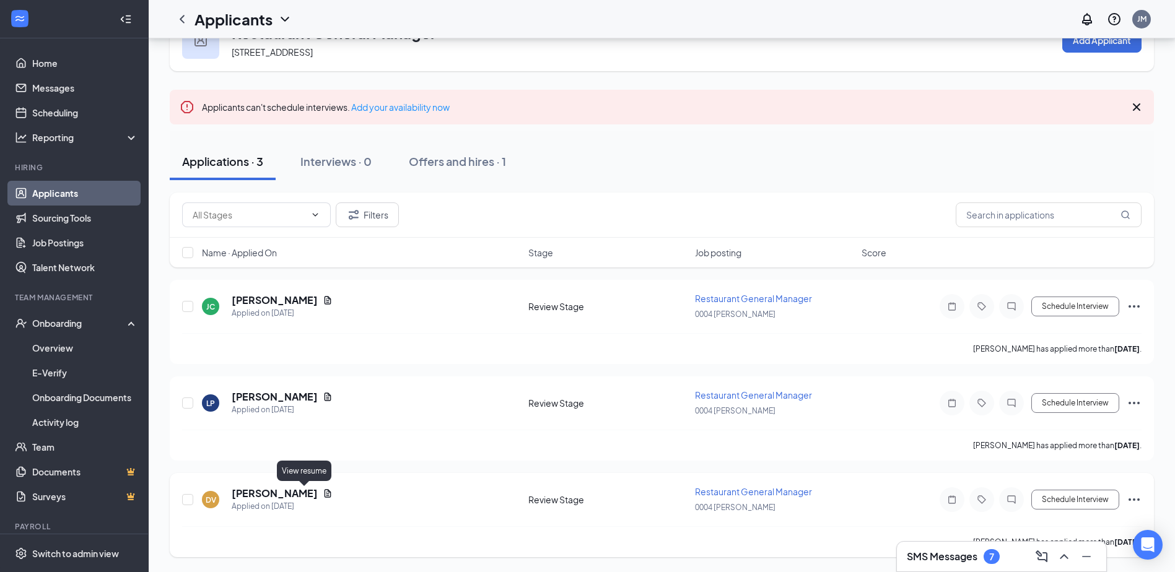
click at [323, 494] on icon "Document" at bounding box center [328, 494] width 10 height 10
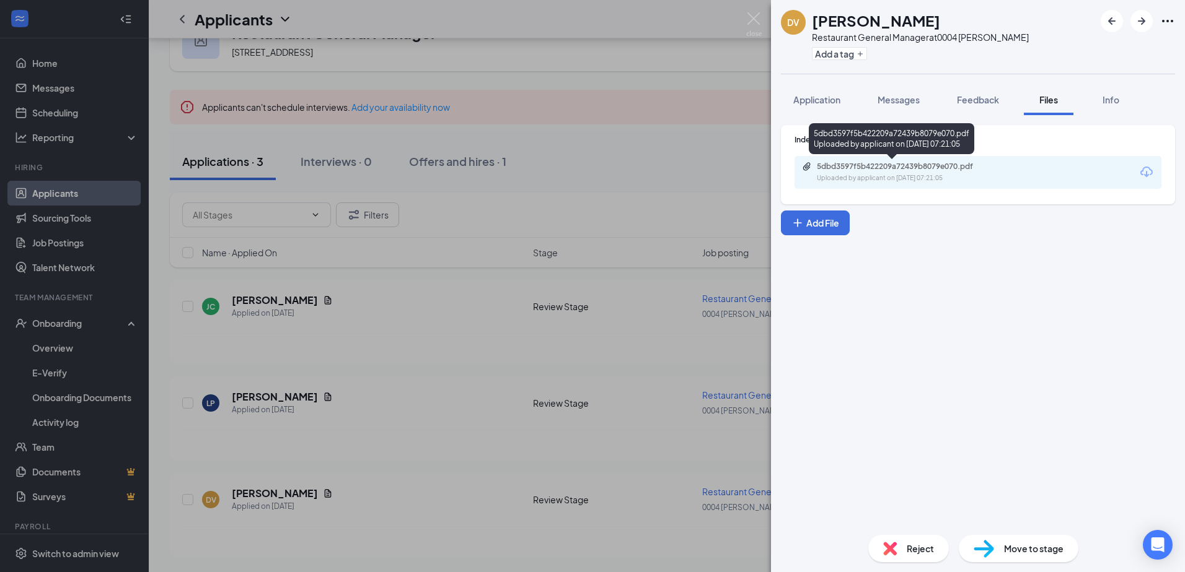
click at [906, 162] on div "5dbd3597f5b422209a72439b8079e070.pdf" at bounding box center [903, 167] width 173 height 10
click at [753, 18] on img at bounding box center [753, 24] width 15 height 24
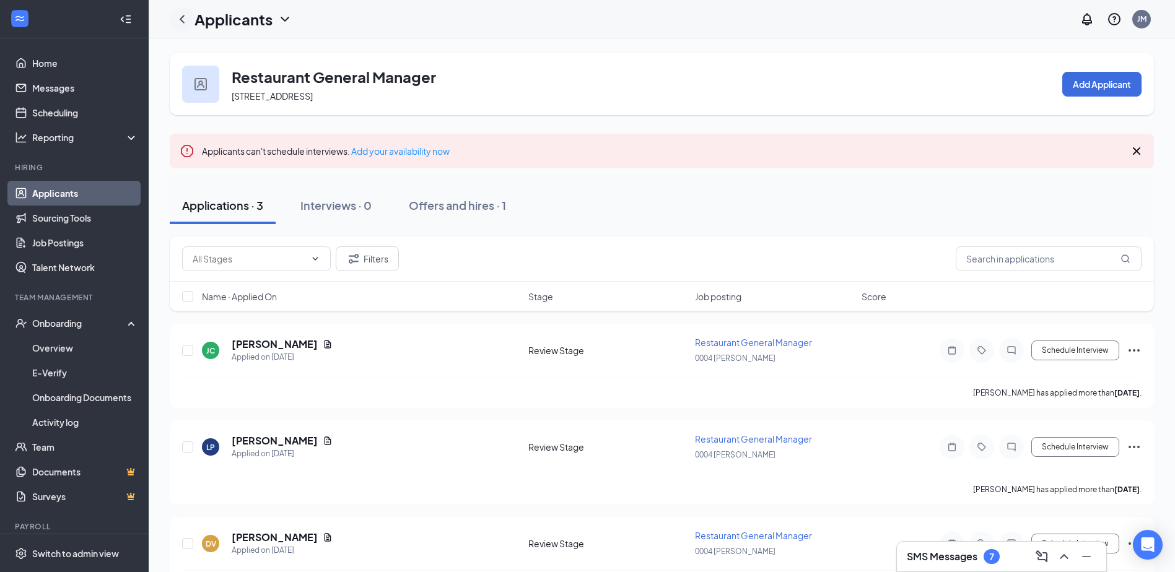
click at [183, 22] on icon "ChevronLeft" at bounding box center [182, 19] width 15 height 15
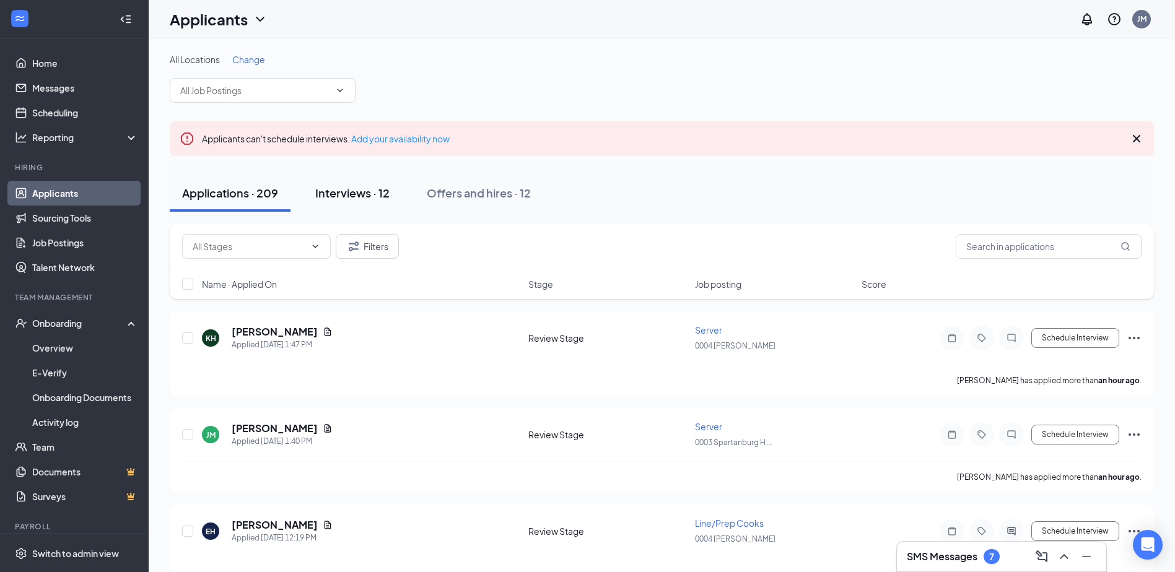
click at [317, 199] on div "Interviews · 12" at bounding box center [352, 192] width 74 height 15
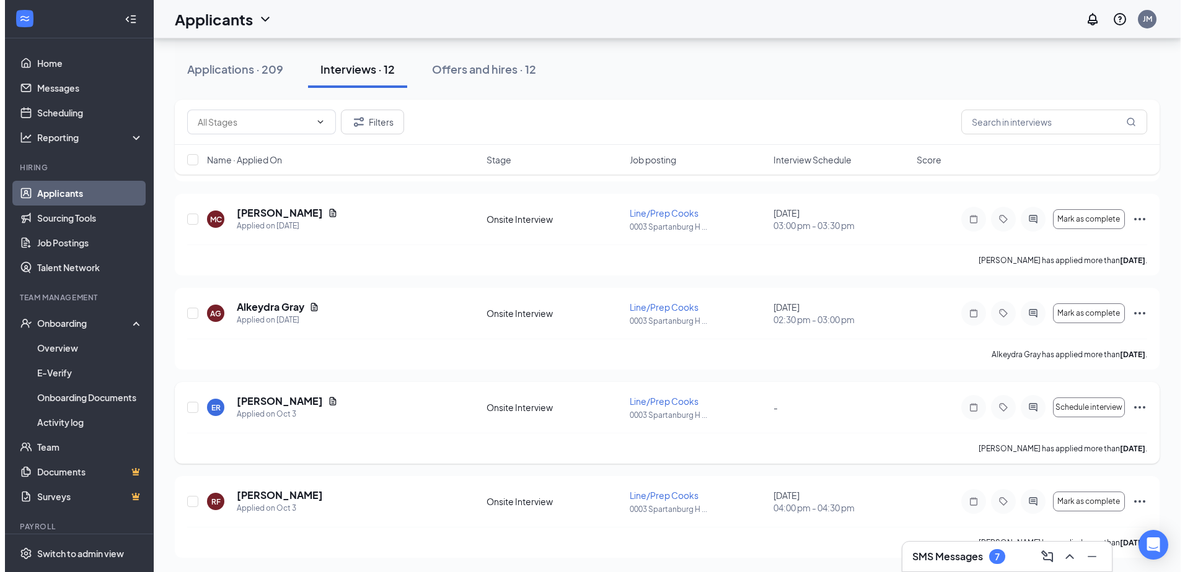
scroll to position [872, 0]
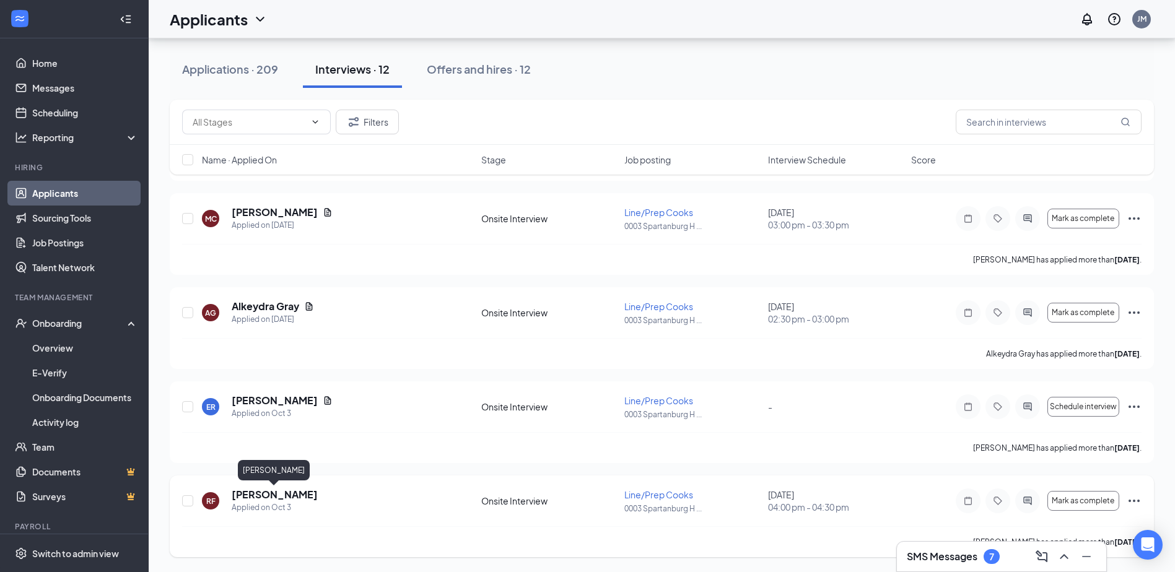
click at [299, 499] on h5 "[PERSON_NAME]" at bounding box center [275, 495] width 86 height 14
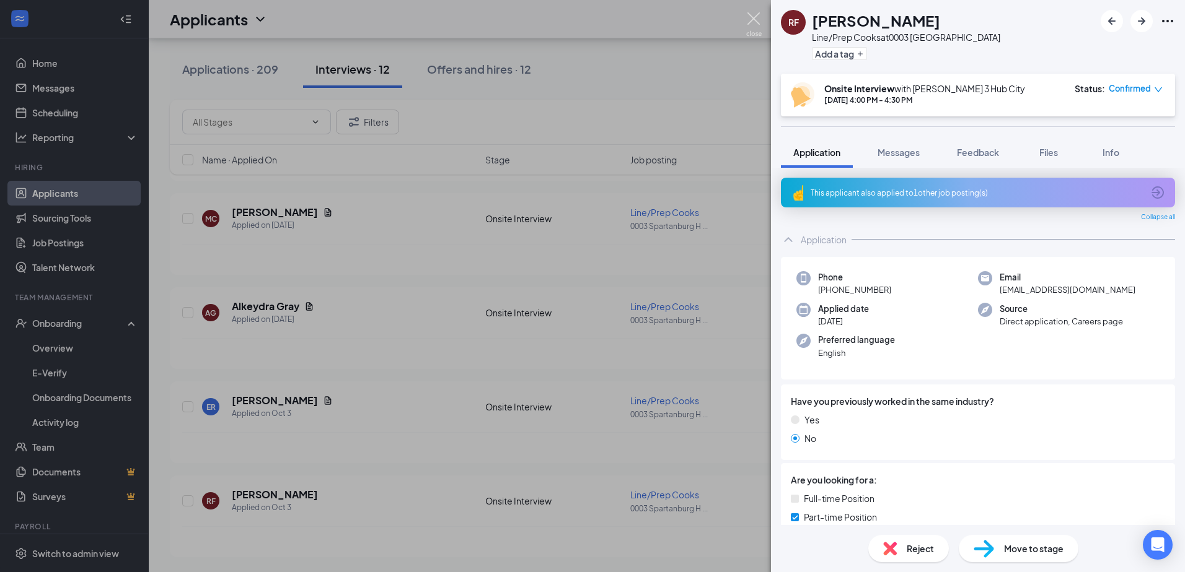
click at [754, 16] on img at bounding box center [753, 24] width 15 height 24
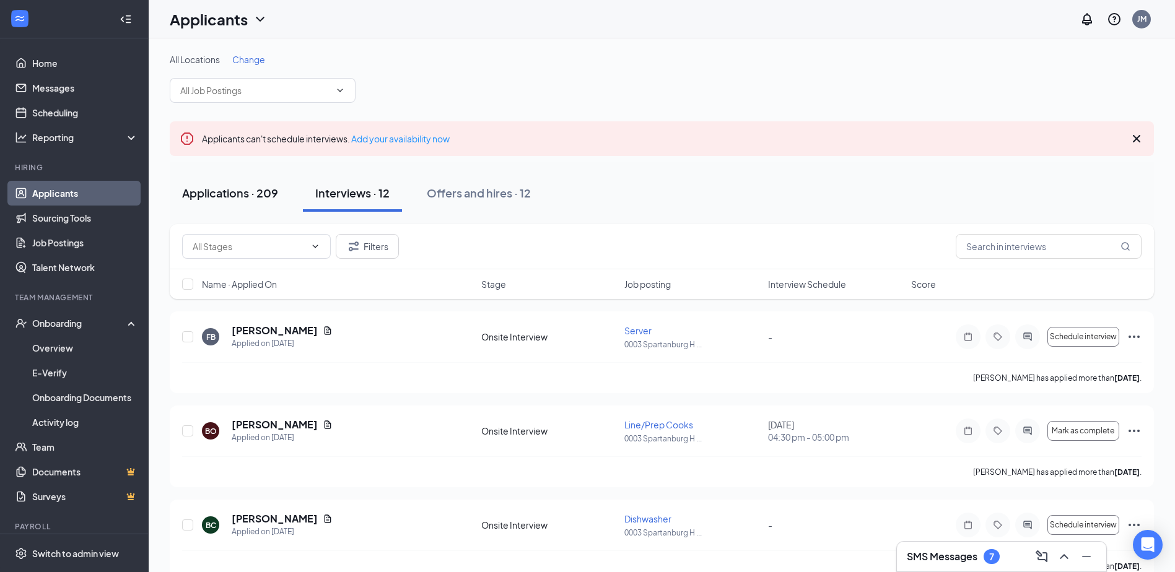
click at [234, 199] on div "Applications · 209" at bounding box center [230, 192] width 96 height 15
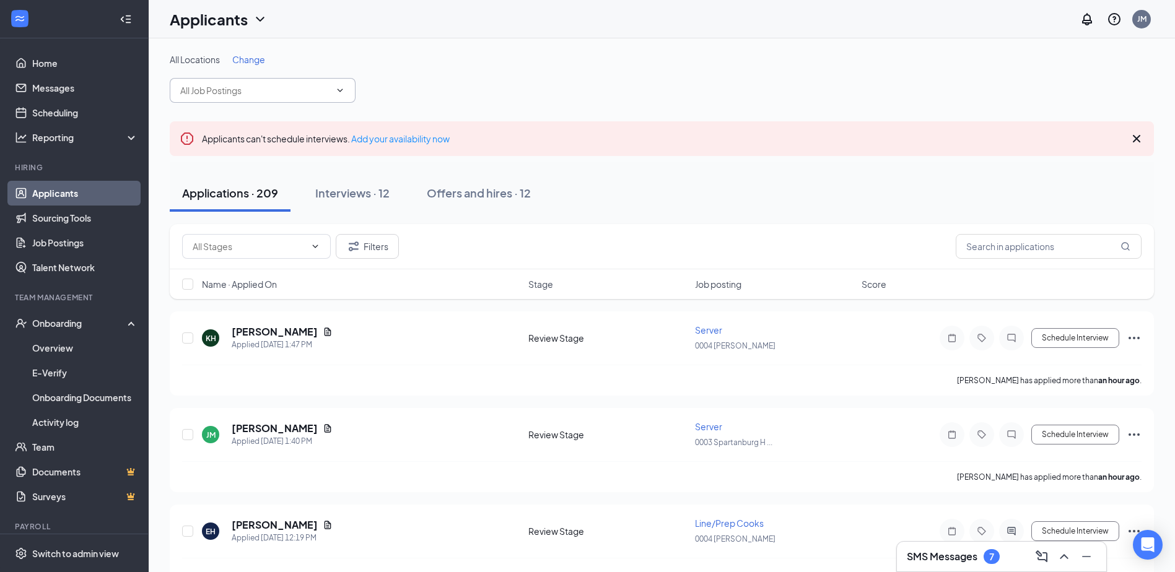
click at [299, 89] on input "text" at bounding box center [255, 91] width 150 height 14
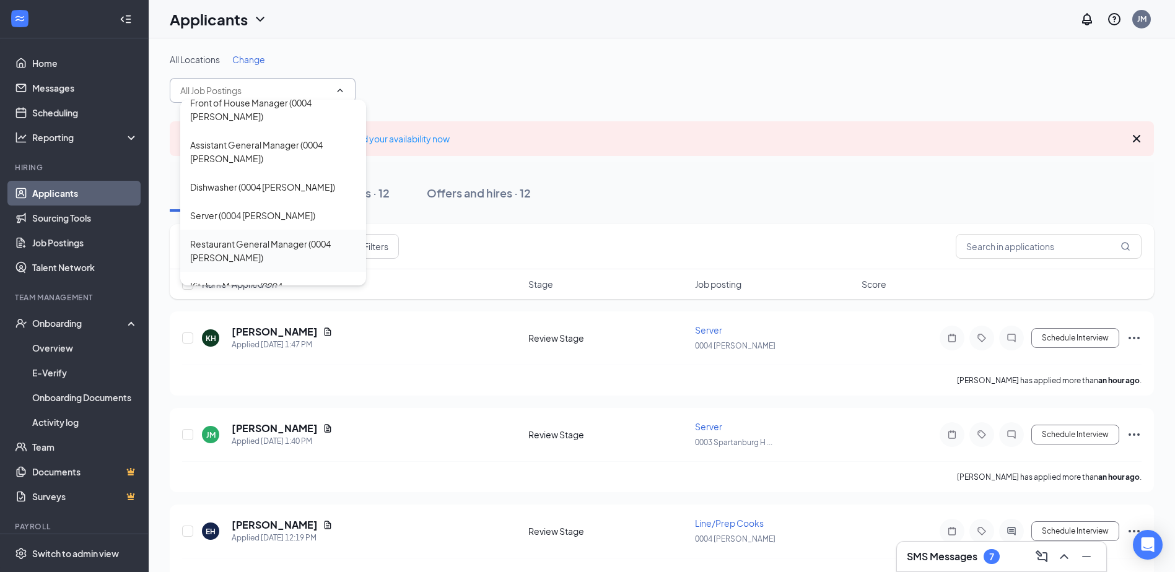
scroll to position [814, 0]
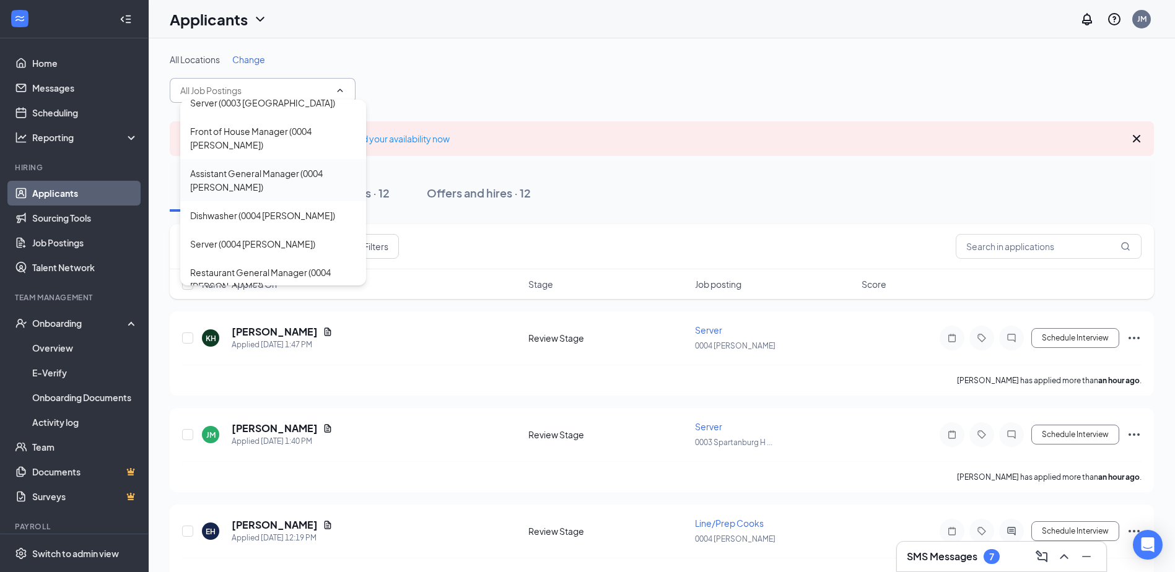
click at [269, 179] on div "Assistant General Manager (0004 [PERSON_NAME])" at bounding box center [273, 180] width 166 height 27
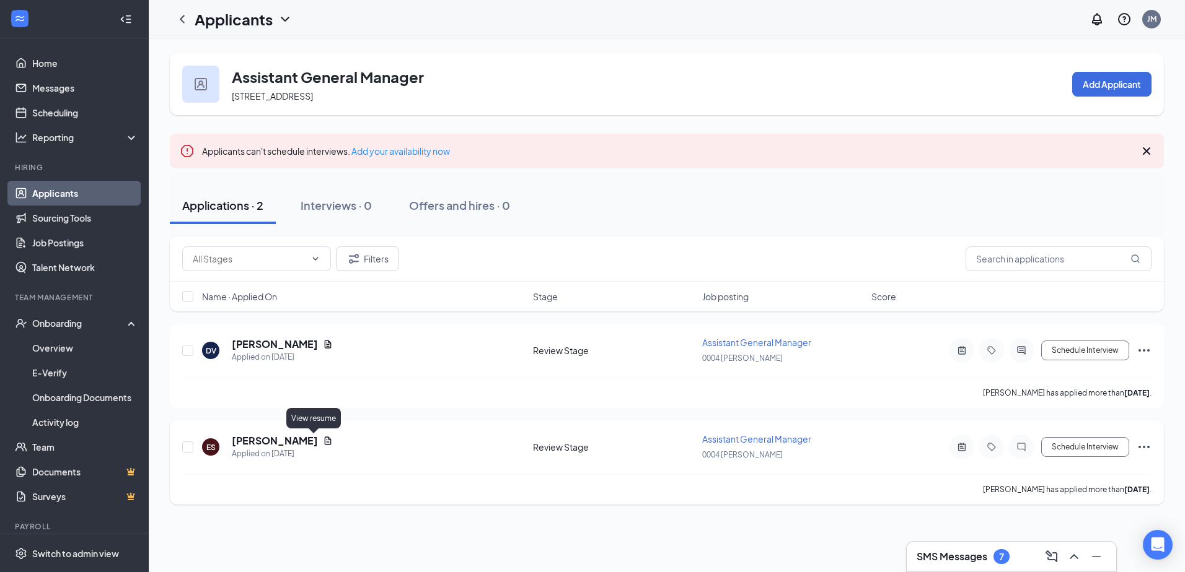
click at [325, 443] on icon "Document" at bounding box center [328, 441] width 7 height 8
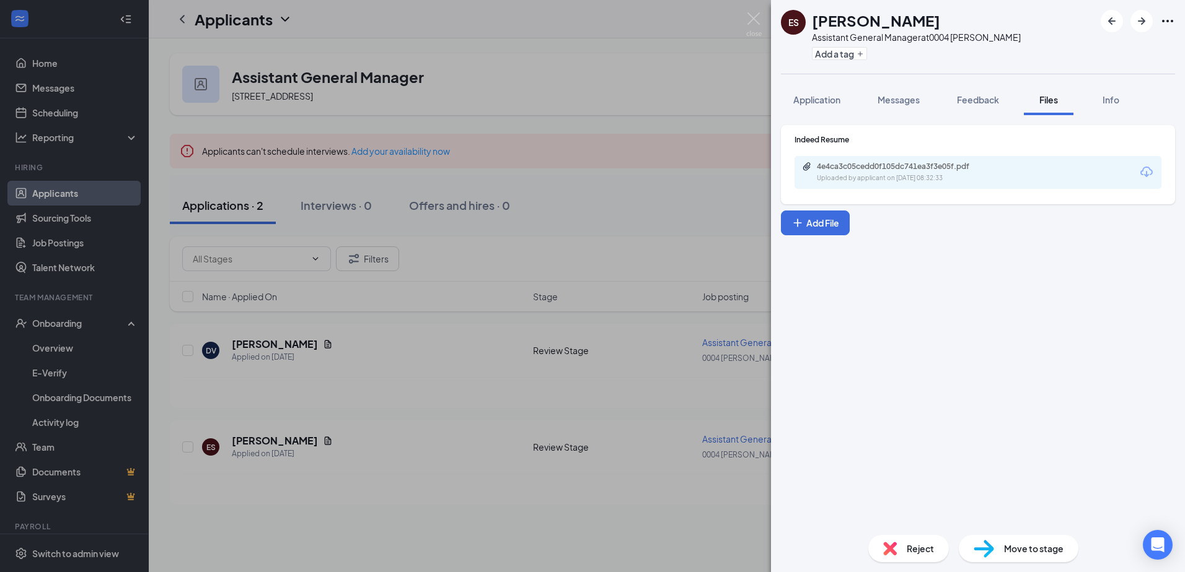
click at [881, 181] on div "Uploaded by applicant on [DATE] 08:32:33" at bounding box center [910, 178] width 186 height 10
click at [755, 19] on img at bounding box center [753, 24] width 15 height 24
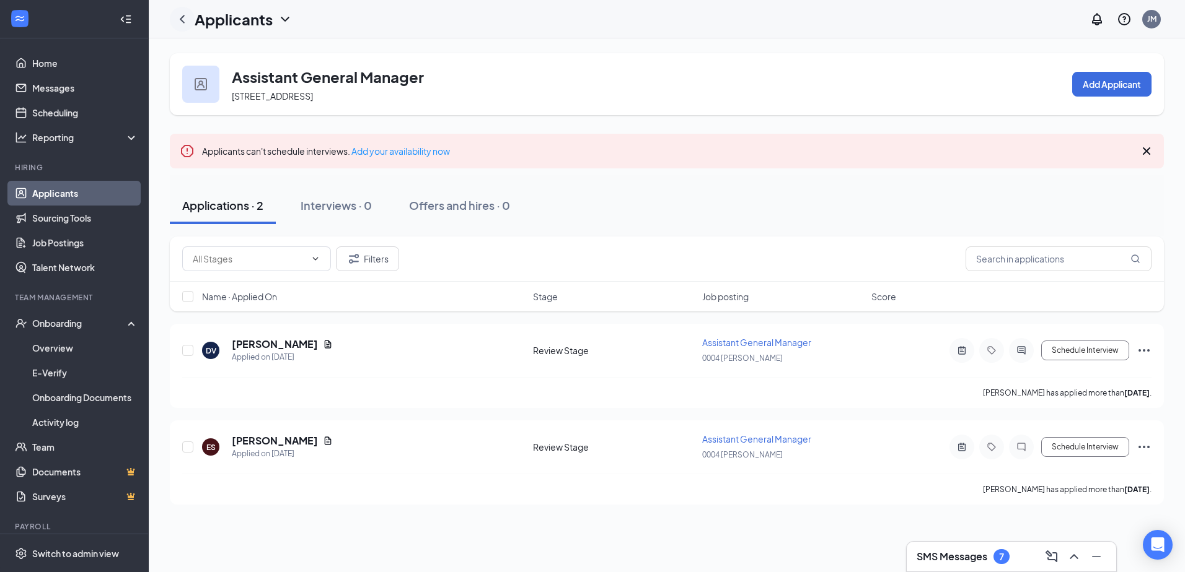
click at [185, 15] on icon "ChevronLeft" at bounding box center [182, 19] width 15 height 15
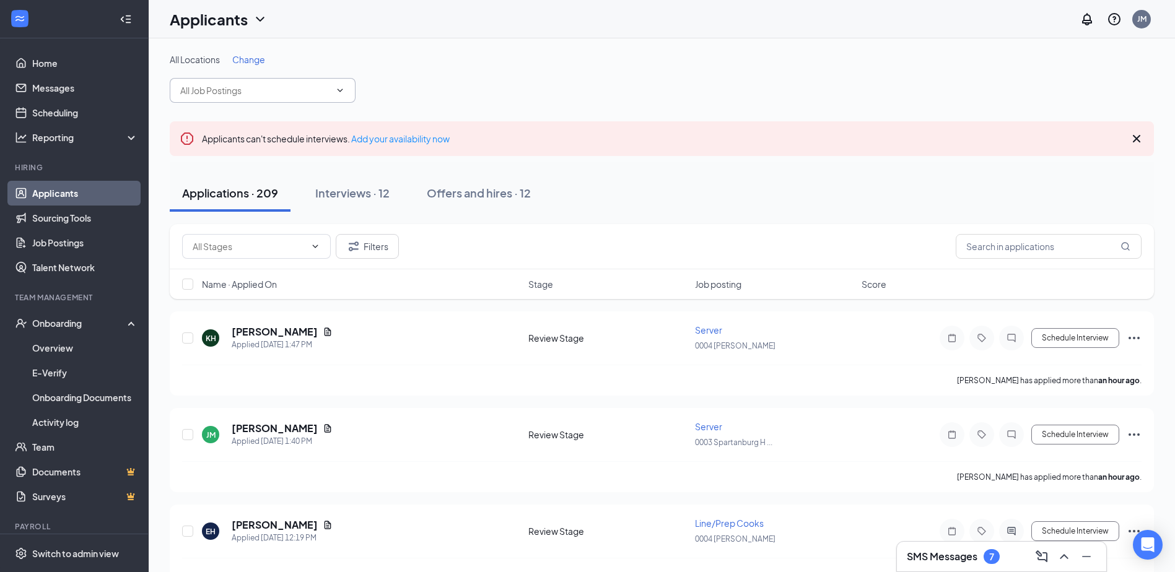
click at [328, 93] on input "text" at bounding box center [255, 91] width 150 height 14
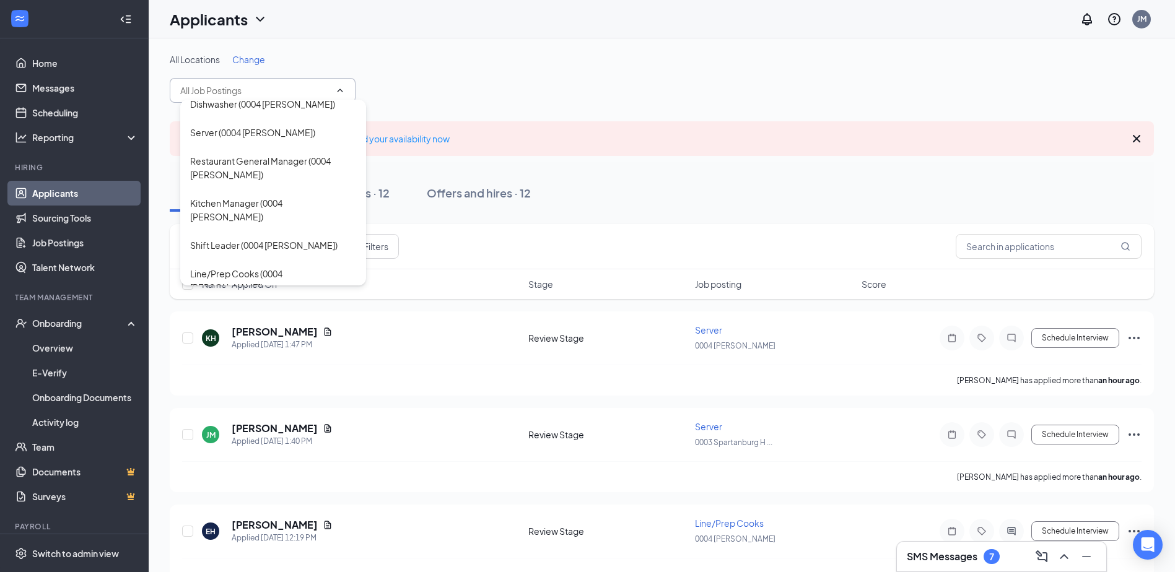
scroll to position [938, 0]
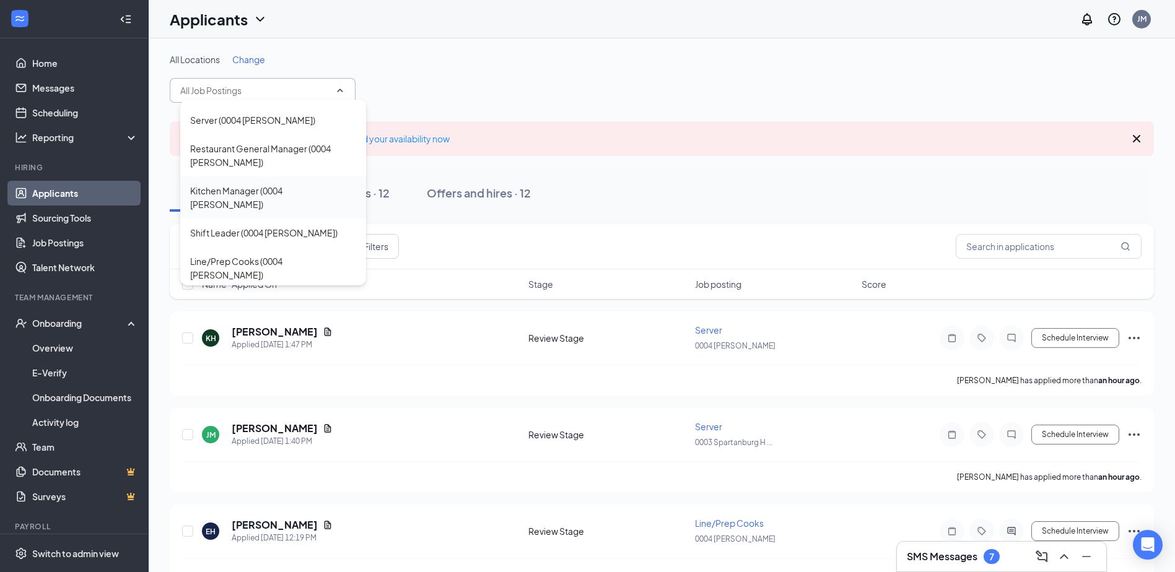
click at [253, 196] on div "Kitchen Manager (0004 [PERSON_NAME])" at bounding box center [273, 197] width 166 height 27
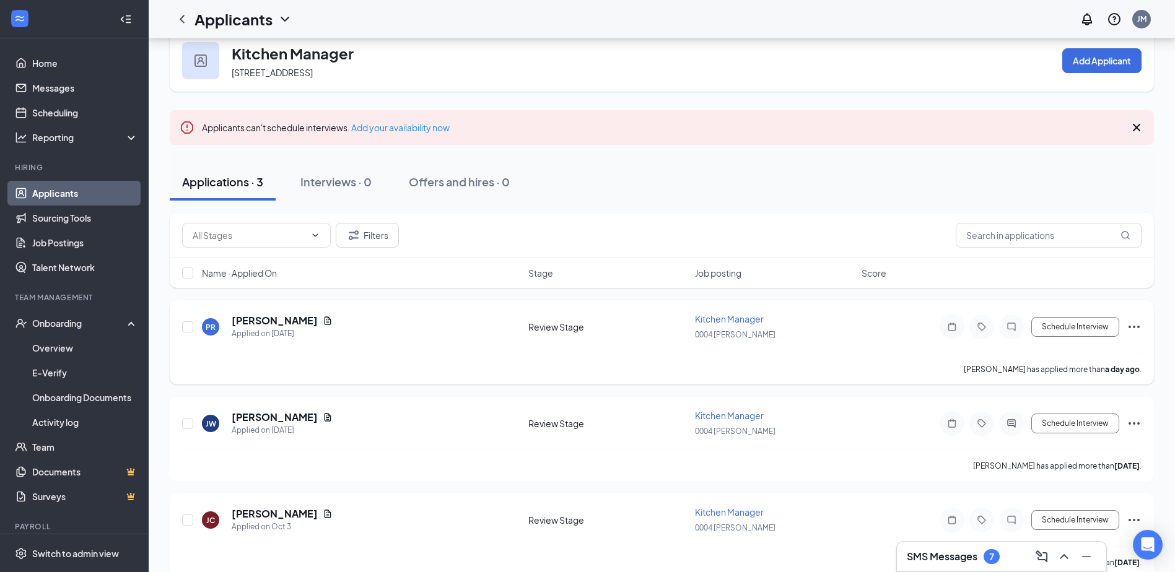
scroll to position [44, 0]
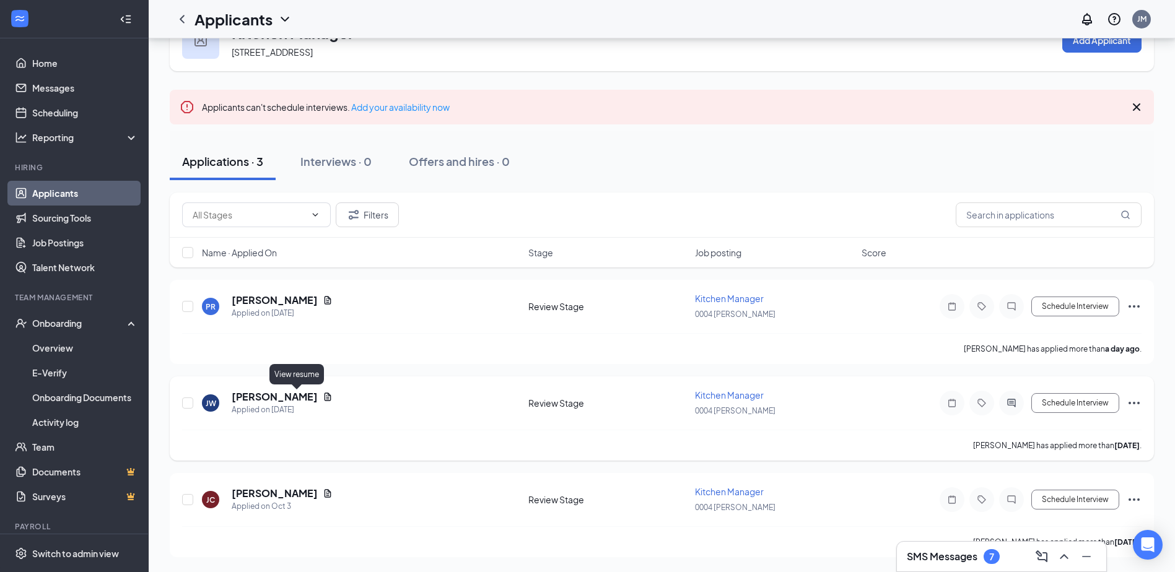
click at [325, 396] on icon "Document" at bounding box center [328, 397] width 7 height 8
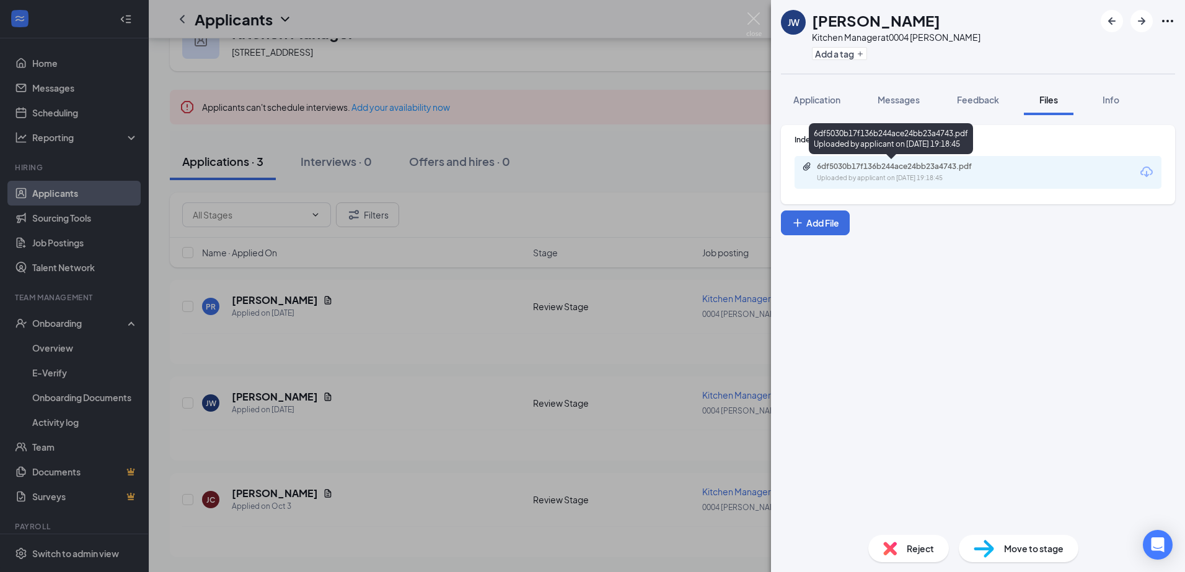
click at [891, 167] on div "6df5030b17f136b244ace24bb23a4743.pdf" at bounding box center [903, 167] width 173 height 10
click at [750, 15] on img at bounding box center [753, 24] width 15 height 24
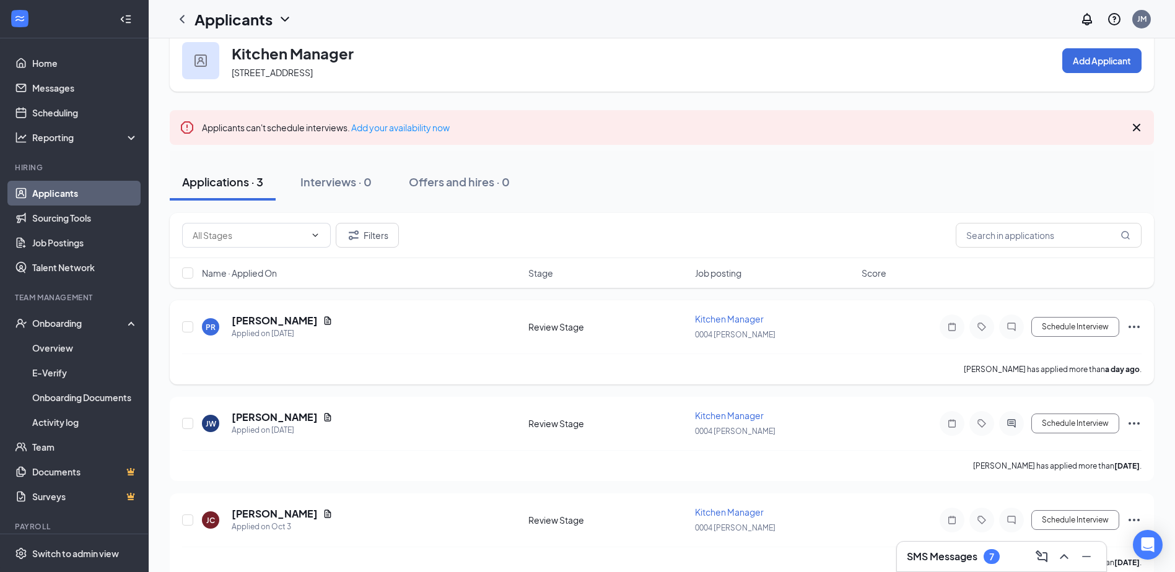
scroll to position [44, 0]
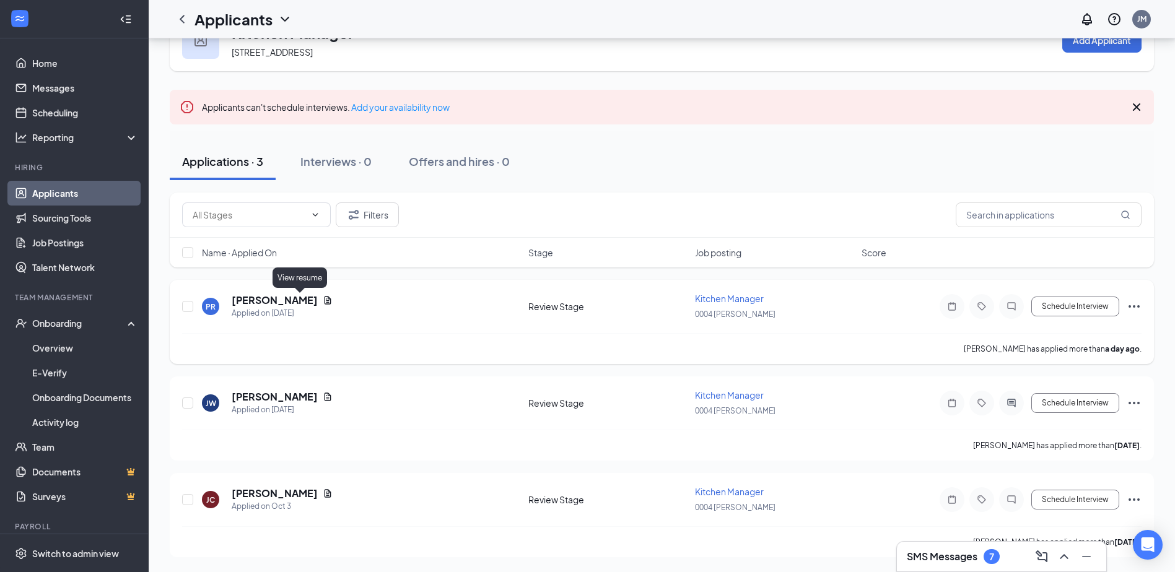
click at [323, 300] on icon "Document" at bounding box center [328, 301] width 10 height 10
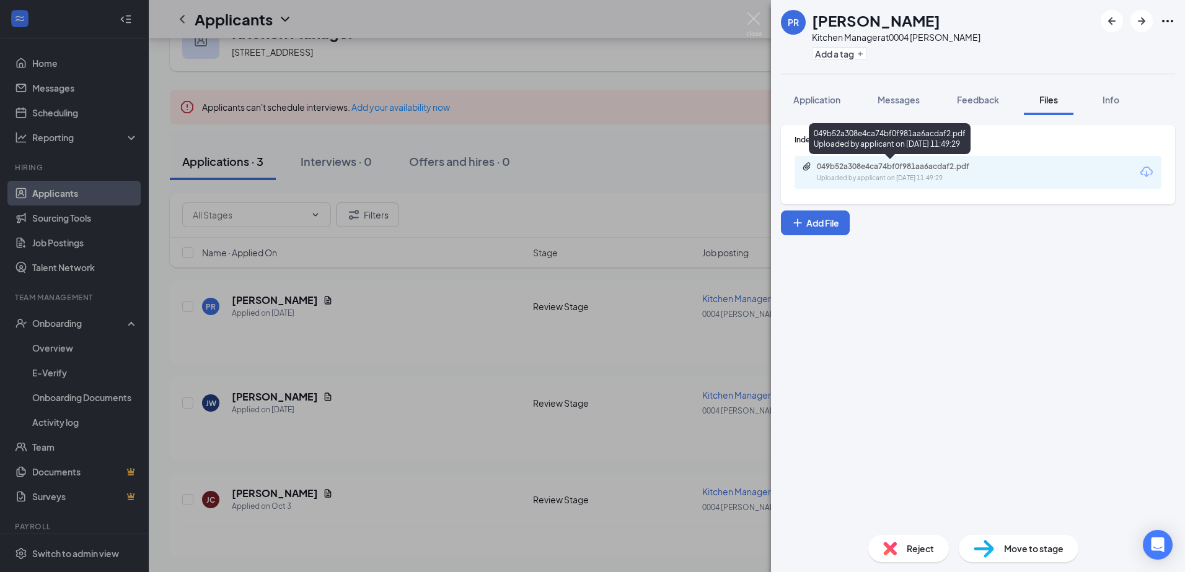
click at [880, 168] on div "049b52a308e4ca74bf0f981aa6acdaf2.pdf" at bounding box center [903, 167] width 173 height 10
click at [752, 20] on img at bounding box center [753, 24] width 15 height 24
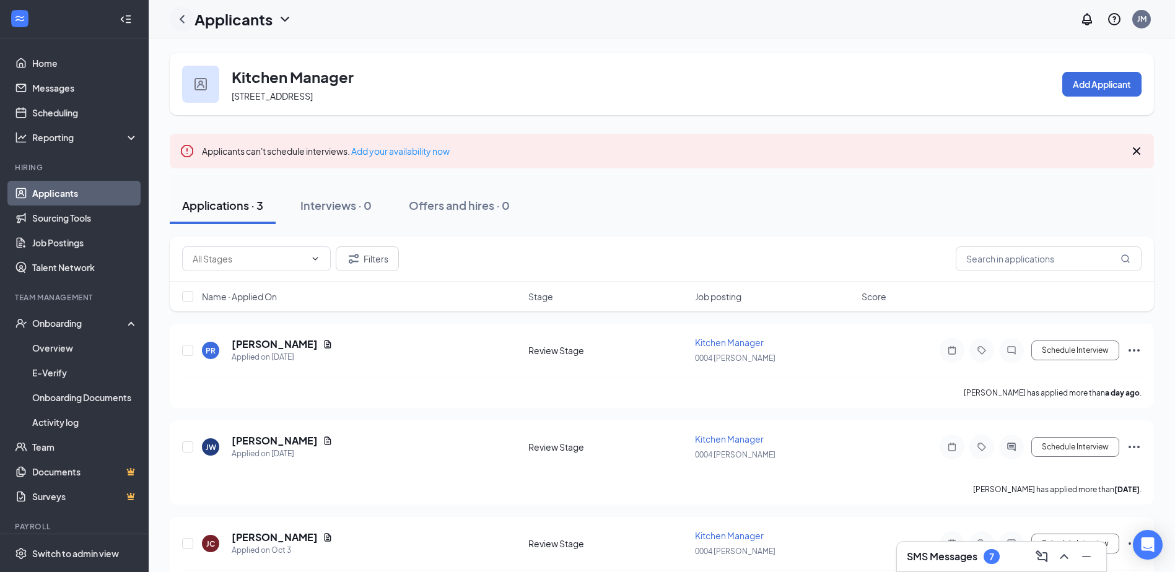
click at [183, 24] on icon "ChevronLeft" at bounding box center [182, 19] width 15 height 15
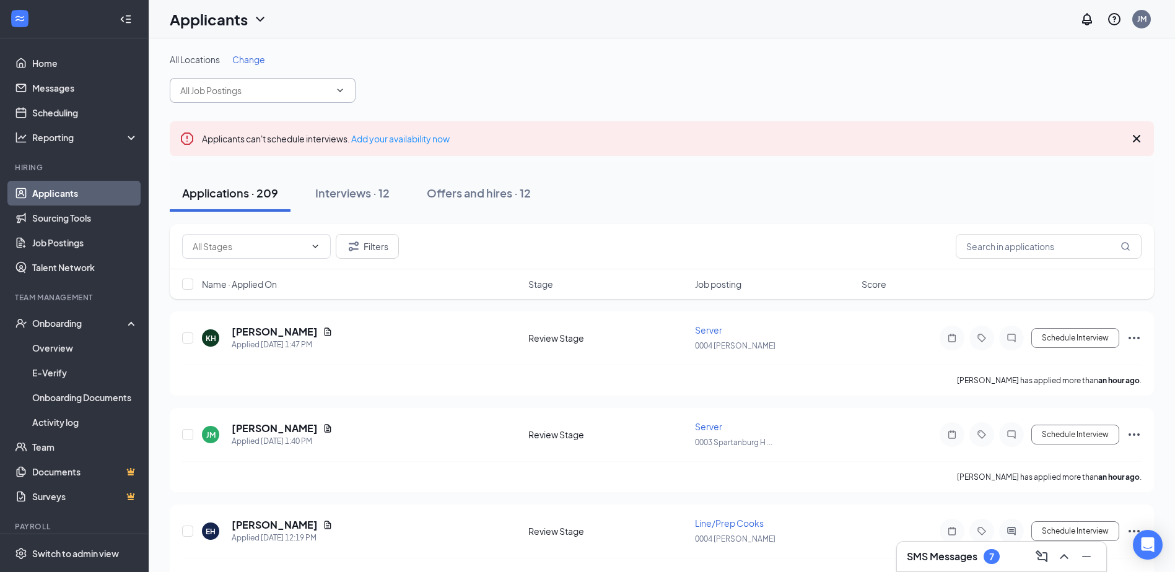
click at [303, 89] on input "text" at bounding box center [255, 91] width 150 height 14
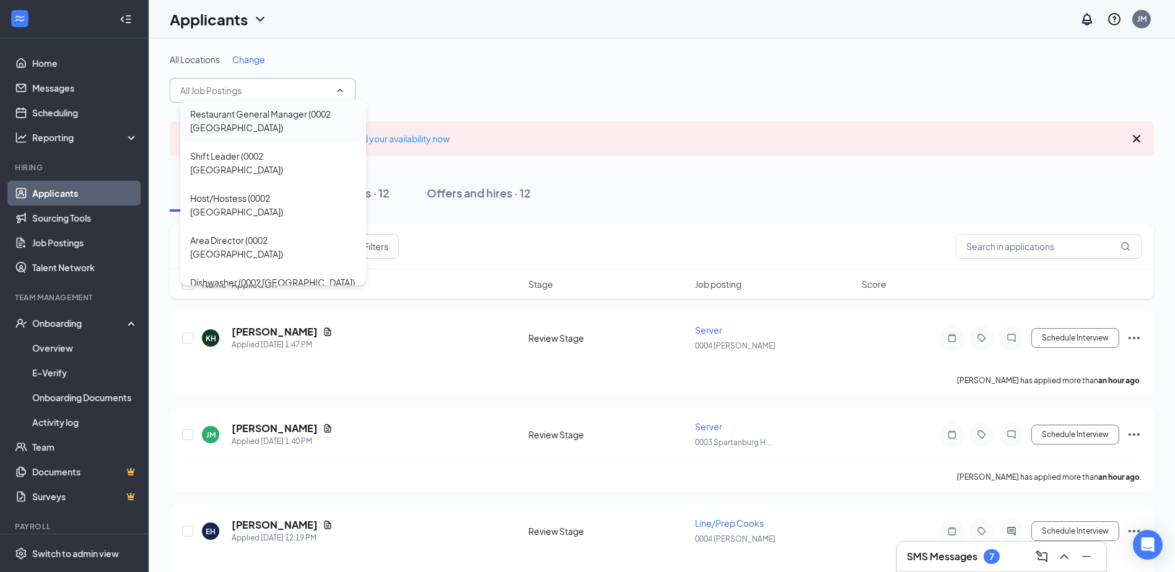
click at [294, 126] on div "Restaurant General Manager (0002 [GEOGRAPHIC_DATA])" at bounding box center [273, 120] width 166 height 27
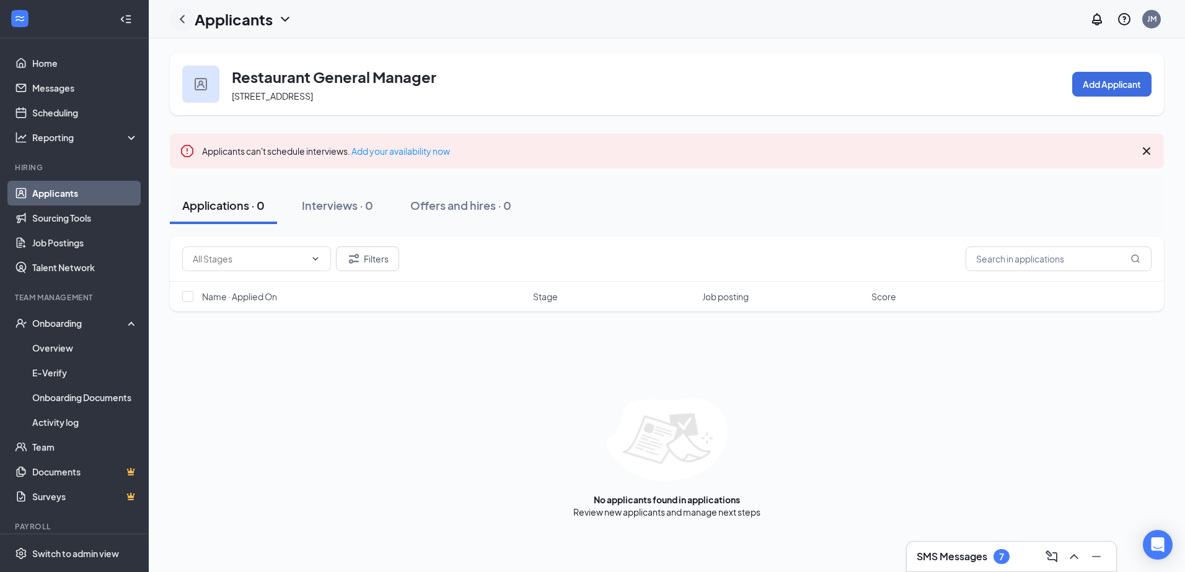
click at [177, 20] on icon "ChevronLeft" at bounding box center [182, 19] width 15 height 15
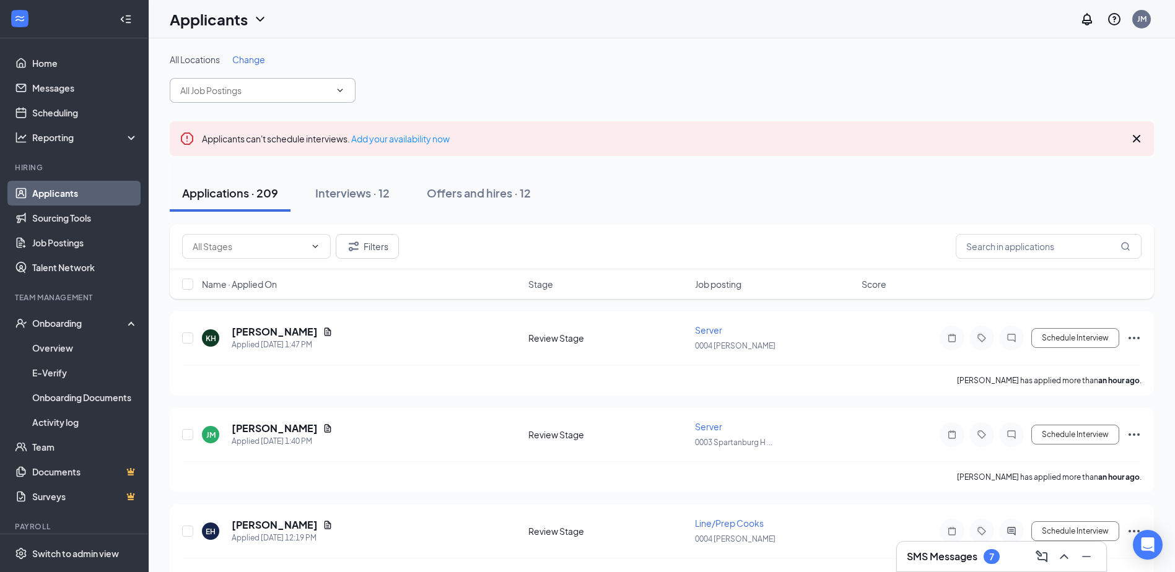
click at [306, 88] on input "text" at bounding box center [255, 91] width 150 height 14
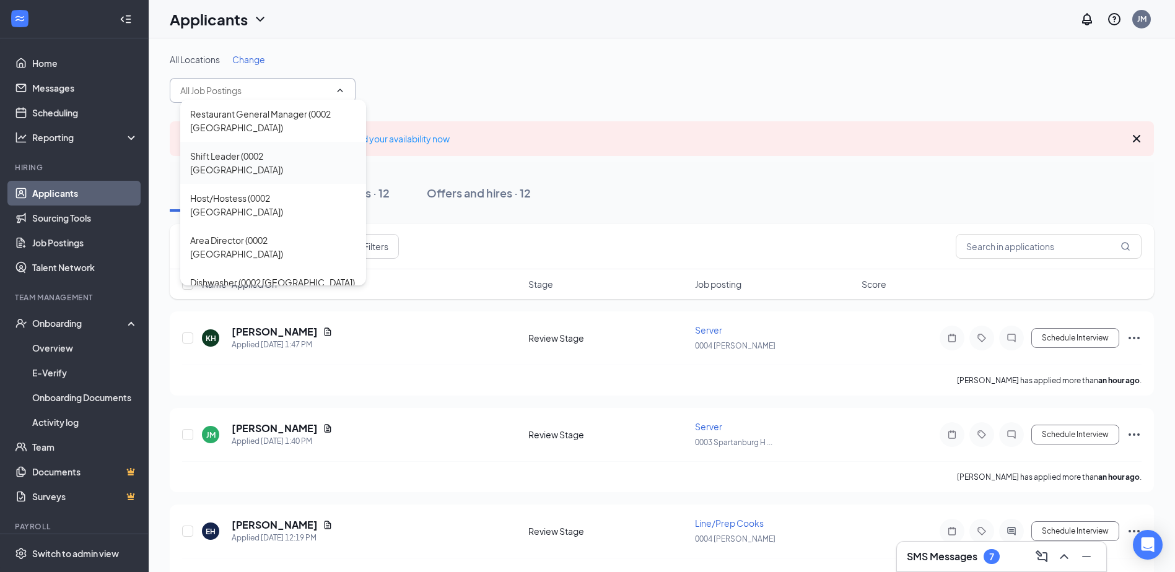
click at [290, 155] on div "Shift Leader (0002 [GEOGRAPHIC_DATA])" at bounding box center [273, 162] width 166 height 27
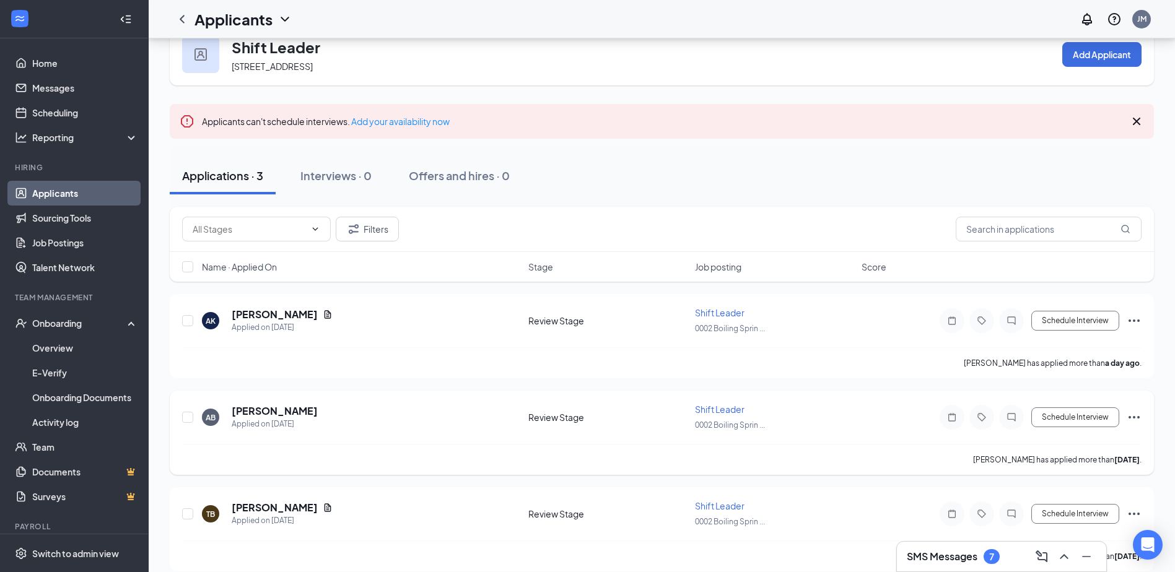
scroll to position [44, 0]
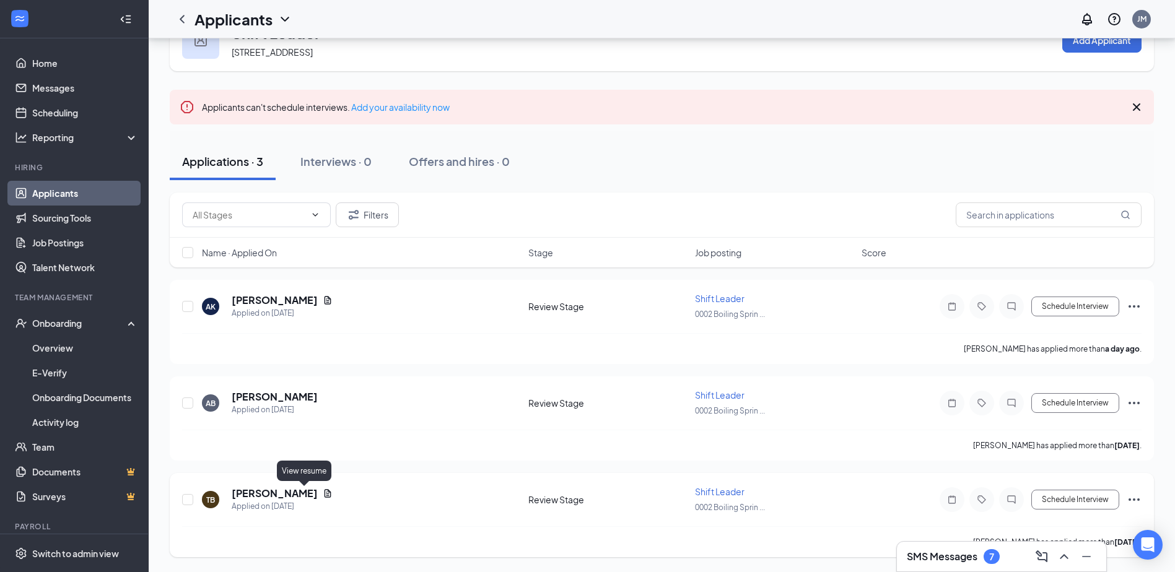
click at [325, 494] on icon "Document" at bounding box center [328, 493] width 7 height 8
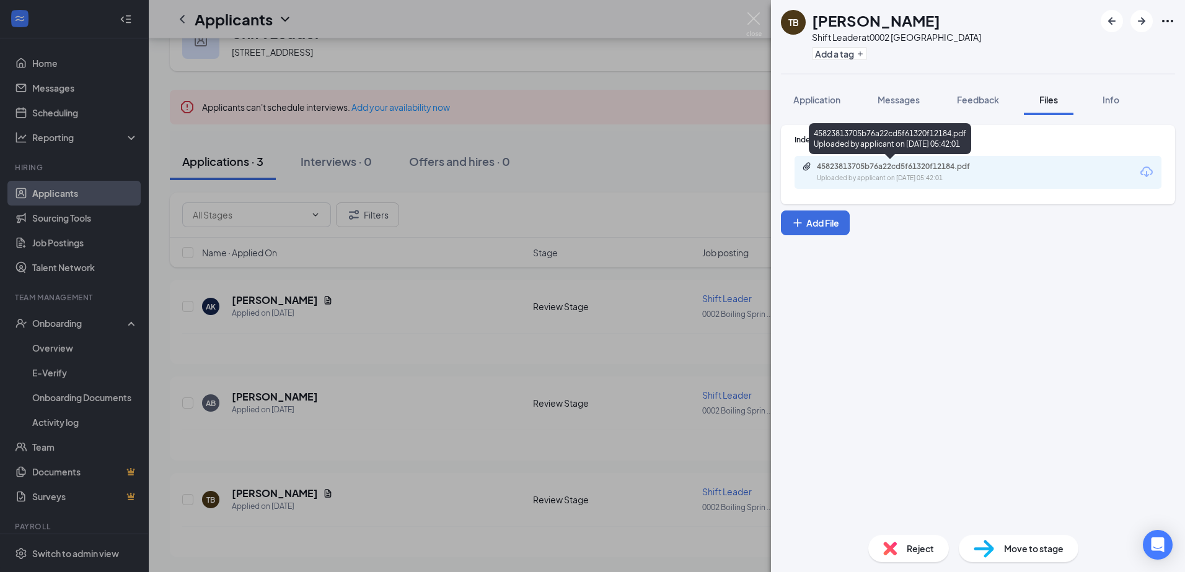
click at [886, 173] on div "45823813705b76a22cd5f61320f12184.pdf Uploaded by applicant on [DATE] 05:42:01" at bounding box center [902, 173] width 201 height 22
click at [751, 17] on img at bounding box center [753, 24] width 15 height 24
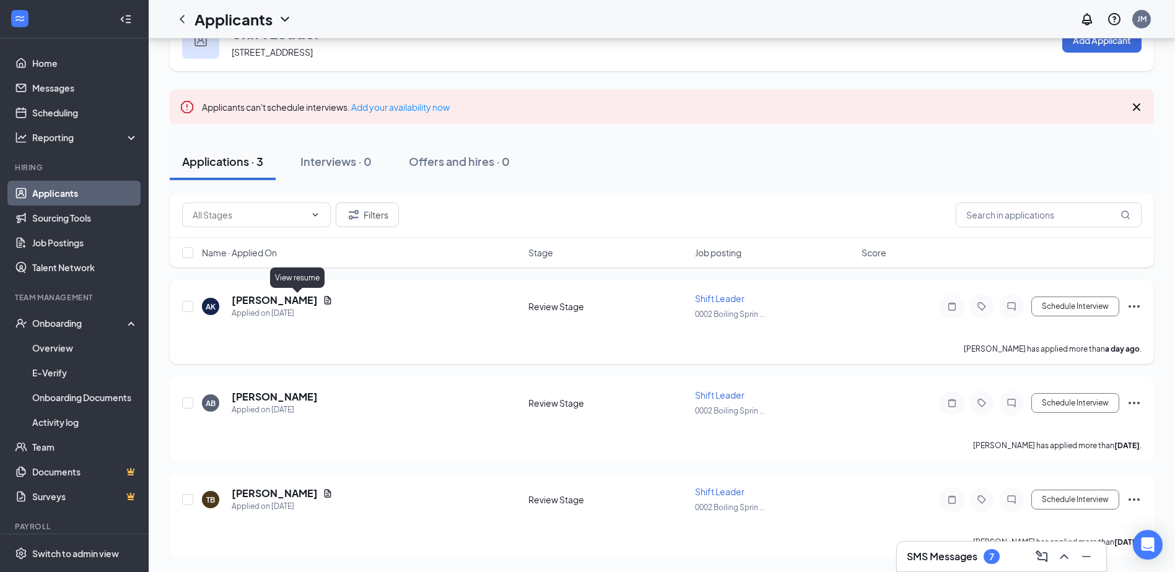
click at [325, 298] on icon "Document" at bounding box center [328, 300] width 7 height 8
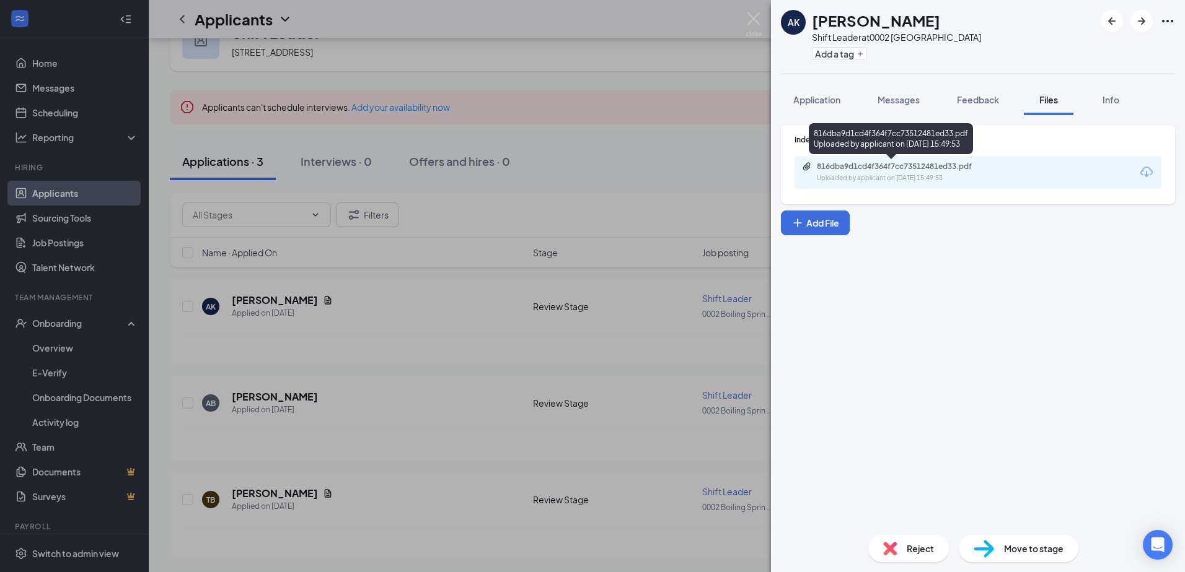
click at [874, 170] on div "816dba9d1cd4f364f7cc73512481ed33.pdf" at bounding box center [903, 167] width 173 height 10
click at [754, 18] on img at bounding box center [753, 24] width 15 height 24
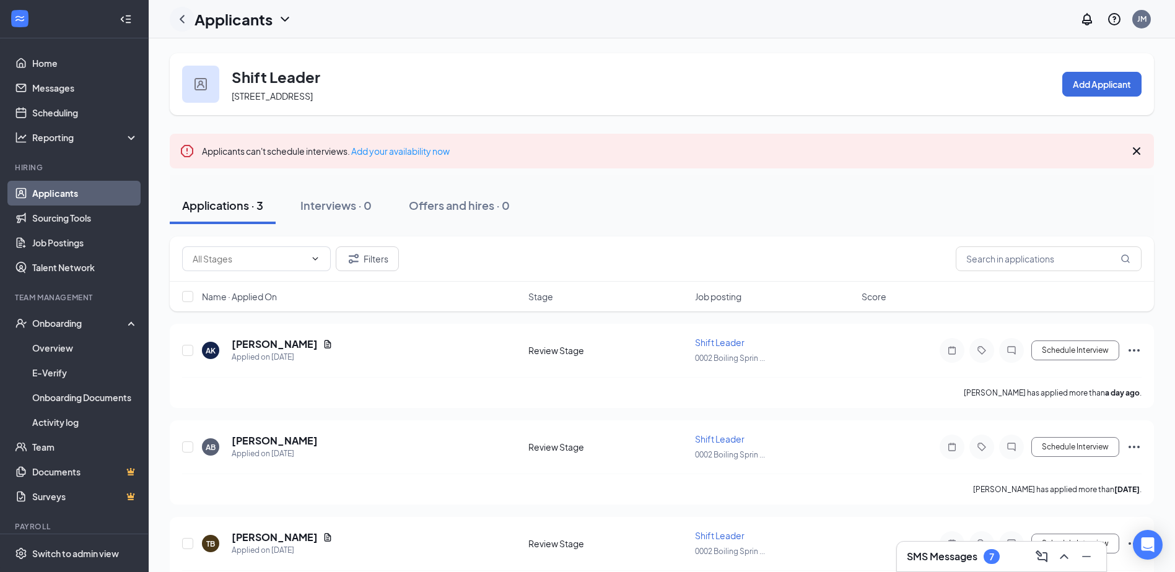
click at [181, 20] on icon "ChevronLeft" at bounding box center [182, 19] width 5 height 8
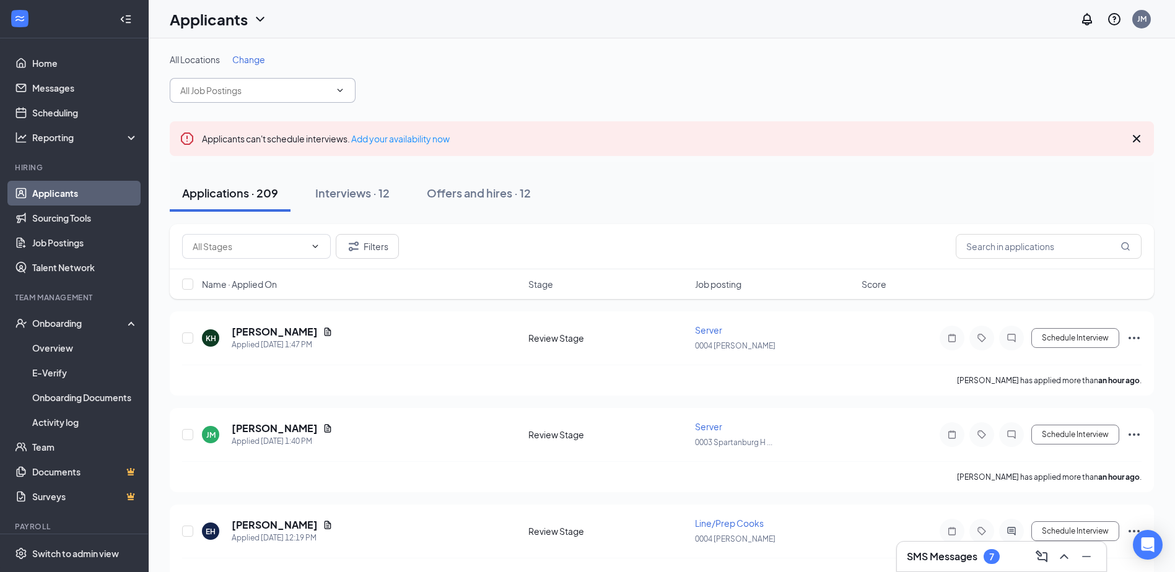
click at [320, 93] on input "text" at bounding box center [255, 91] width 150 height 14
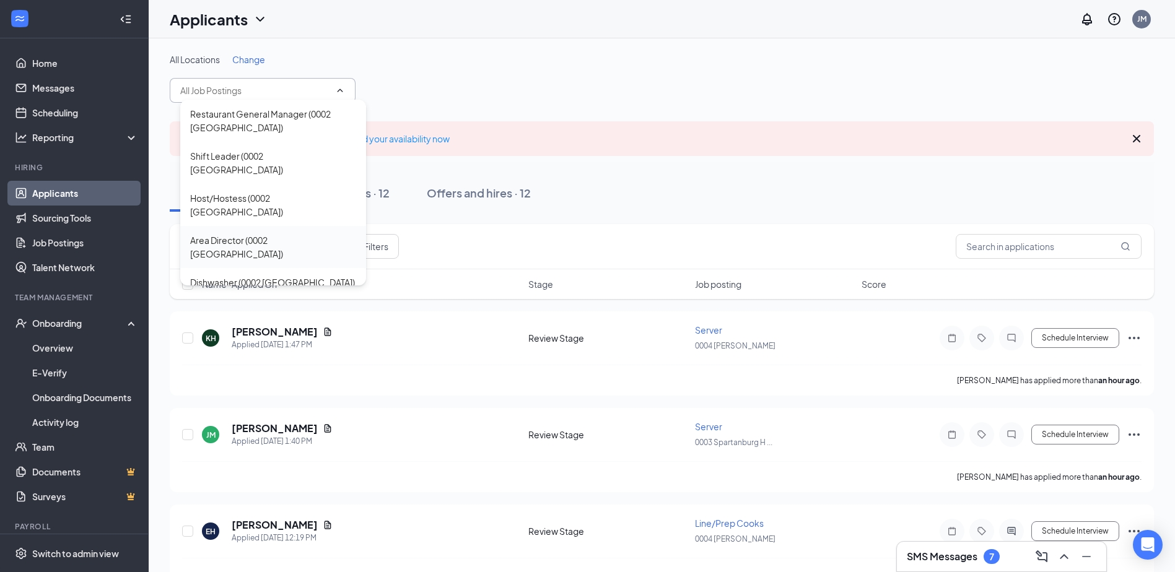
click at [290, 234] on div "Area Director (0002 [GEOGRAPHIC_DATA])" at bounding box center [273, 247] width 166 height 27
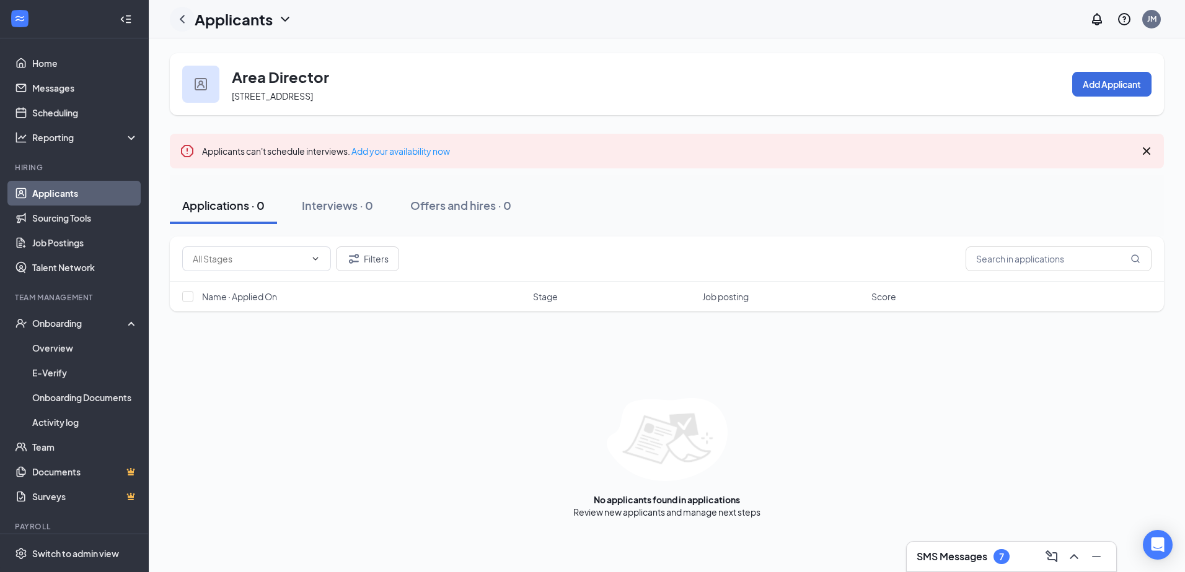
click at [180, 25] on icon "ChevronLeft" at bounding box center [182, 19] width 15 height 15
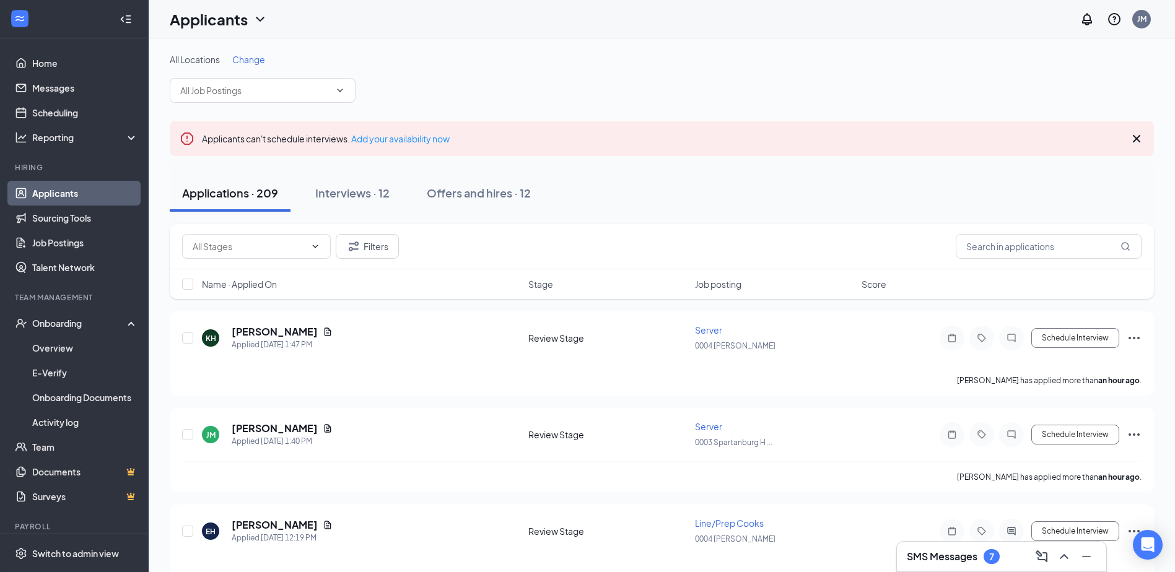
click at [259, 20] on icon "ChevronDown" at bounding box center [260, 19] width 8 height 5
click at [363, 35] on div "Applicants JM" at bounding box center [662, 19] width 1027 height 38
click at [333, 89] on span at bounding box center [339, 90] width 12 height 10
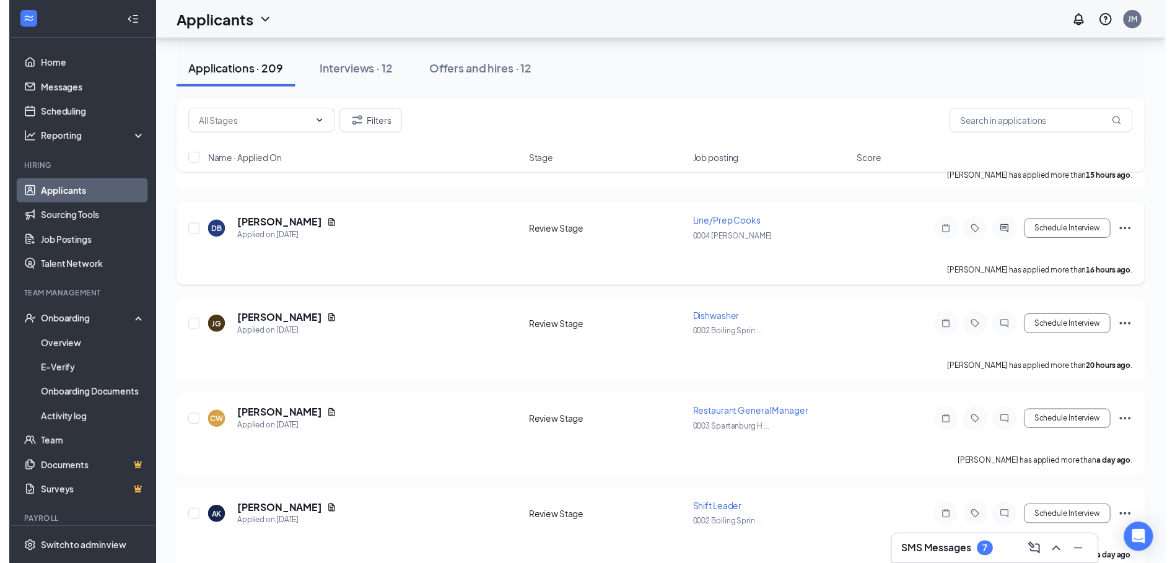
scroll to position [1177, 0]
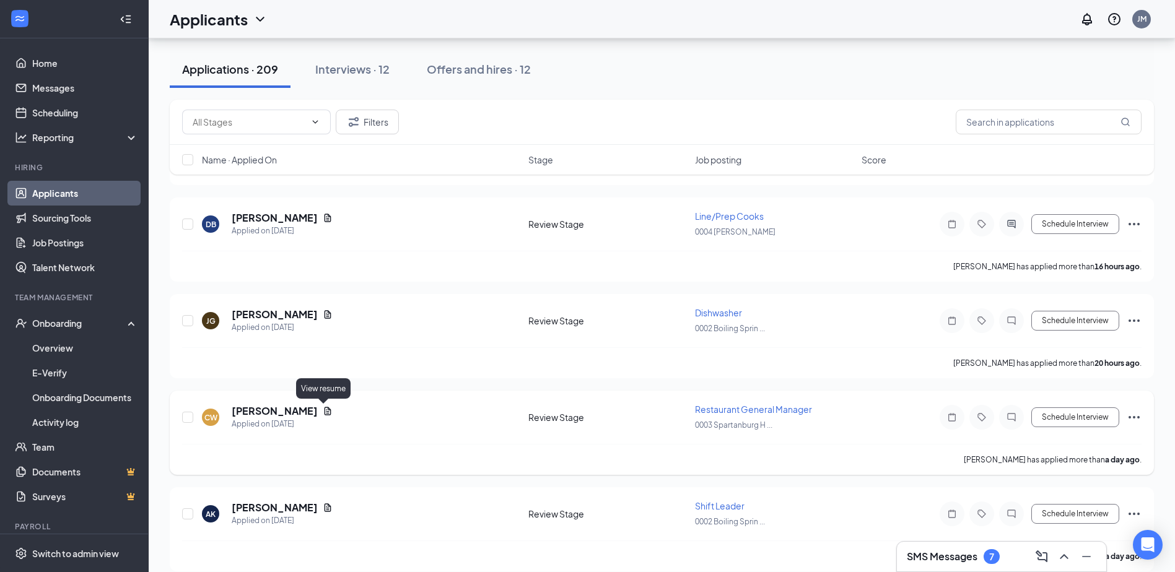
click at [325, 413] on icon "Document" at bounding box center [328, 411] width 7 height 8
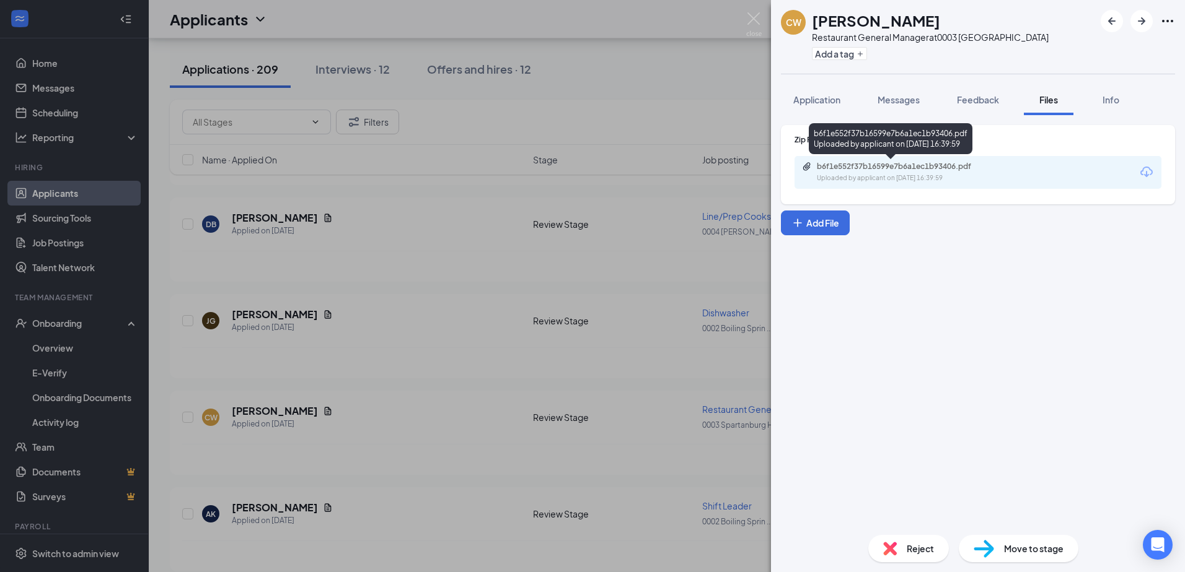
click at [914, 165] on div "b6f1e552f37b16599e7b6a1ec1b93406.pdf" at bounding box center [903, 167] width 173 height 10
click at [753, 23] on img at bounding box center [753, 24] width 15 height 24
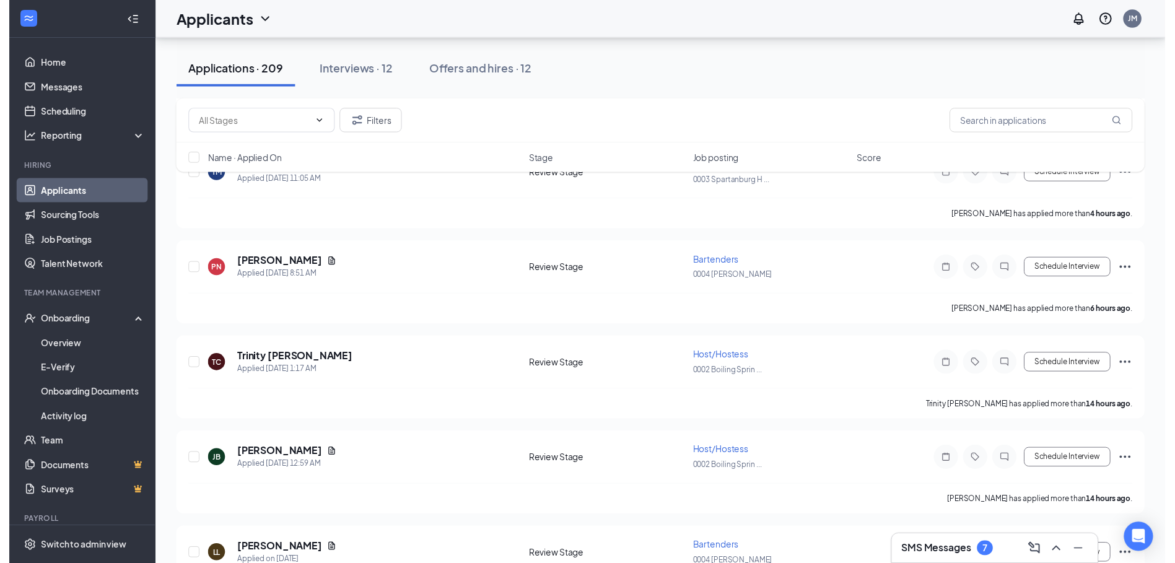
scroll to position [805, 0]
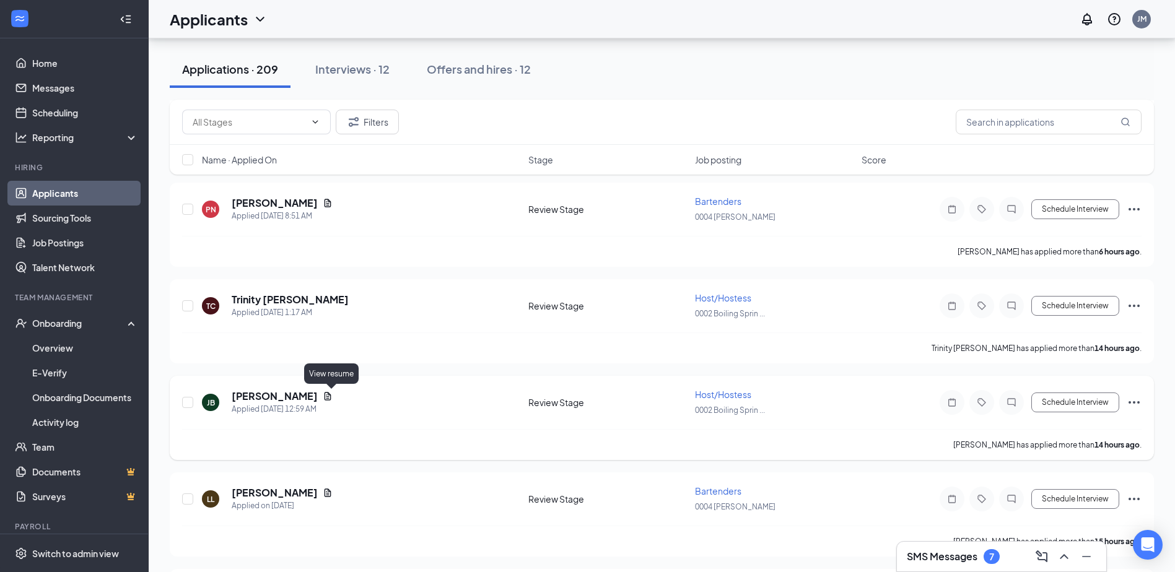
click at [330, 397] on icon "Document" at bounding box center [328, 397] width 10 height 10
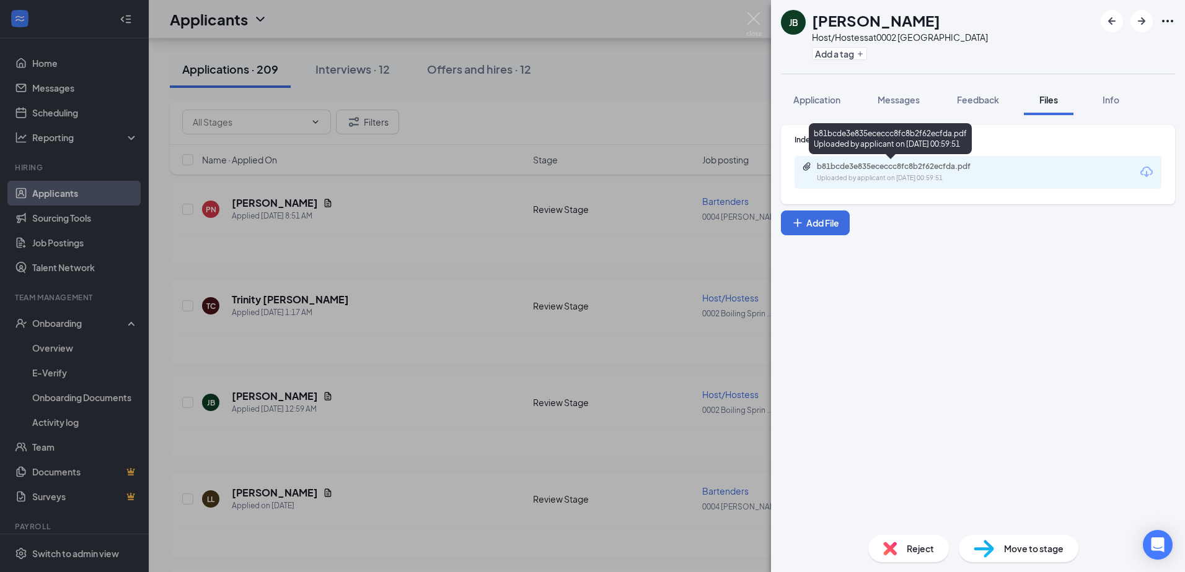
click at [973, 184] on div "b81bcde3e835ececcc8fc8b2f62ecfda.pdf Uploaded by applicant on [DATE] 00:59:51" at bounding box center [977, 172] width 367 height 33
click at [963, 175] on div "Uploaded by applicant on [DATE] 00:59:51" at bounding box center [910, 178] width 186 height 10
click at [752, 18] on img at bounding box center [753, 24] width 15 height 24
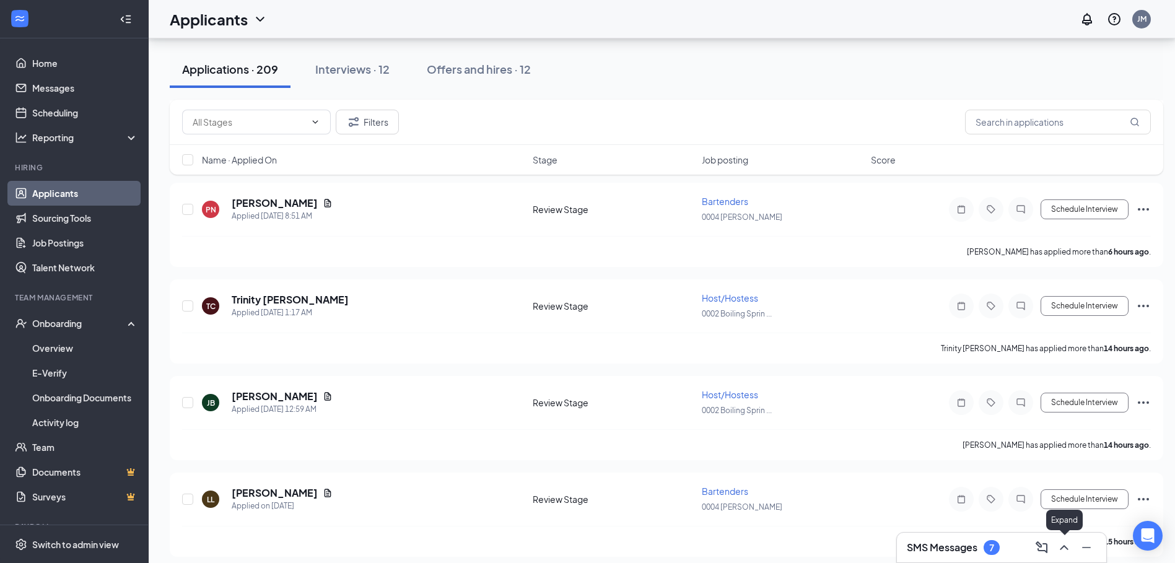
click at [1064, 550] on icon "ChevronUp" at bounding box center [1064, 547] width 15 height 15
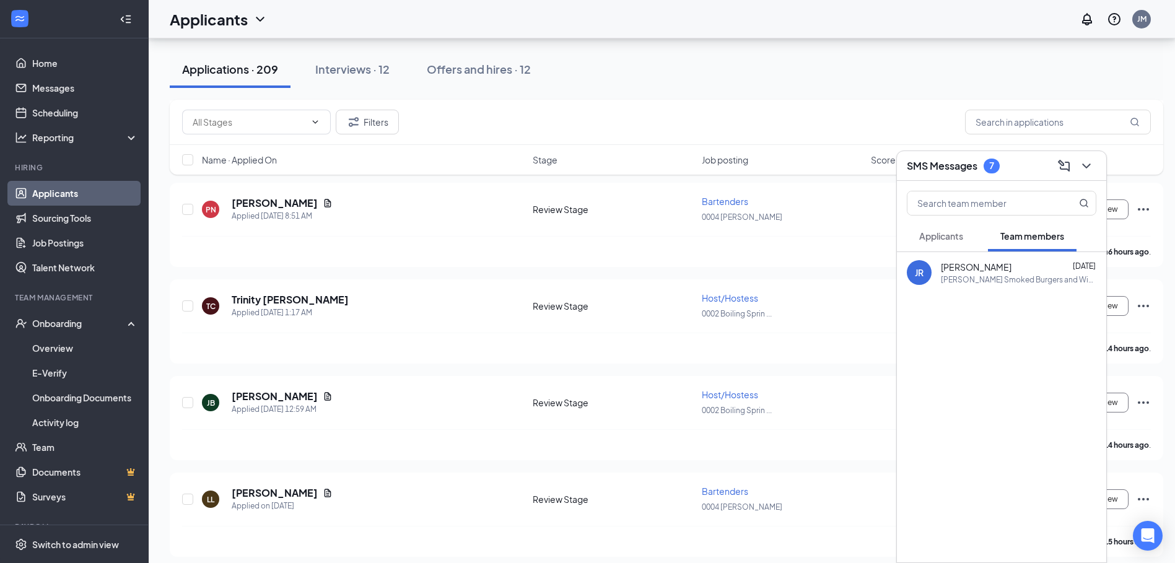
click at [960, 235] on span "Applicants" at bounding box center [941, 235] width 44 height 11
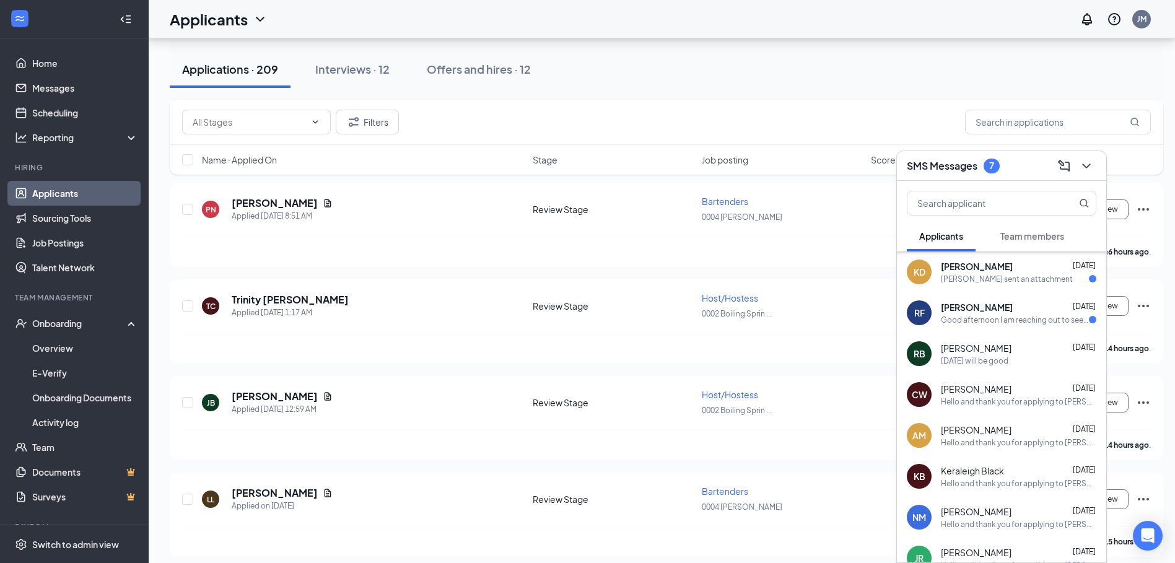
scroll to position [470, 0]
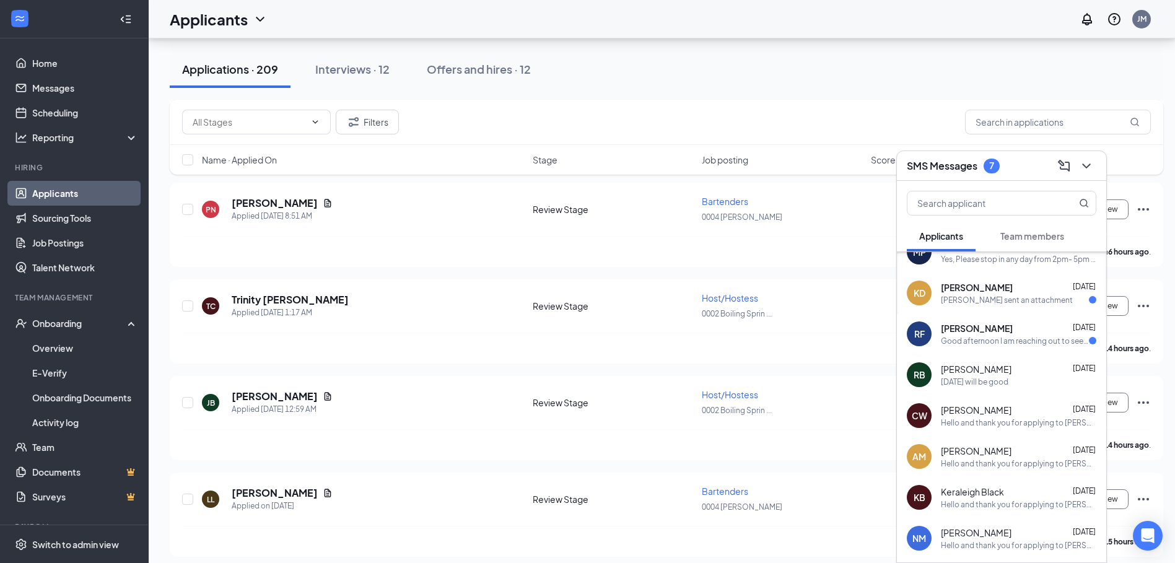
click at [993, 344] on div "Good afternoon I am reaching out to see if this job opening is still available" at bounding box center [1015, 341] width 148 height 11
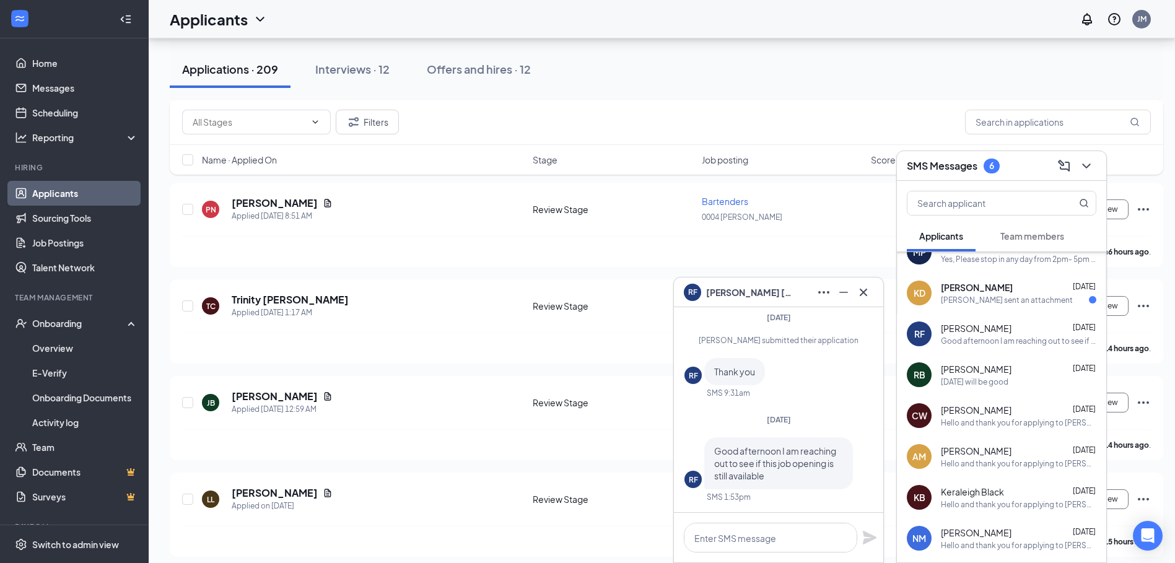
click at [997, 300] on div "[PERSON_NAME] sent an attachment" at bounding box center [1007, 300] width 132 height 11
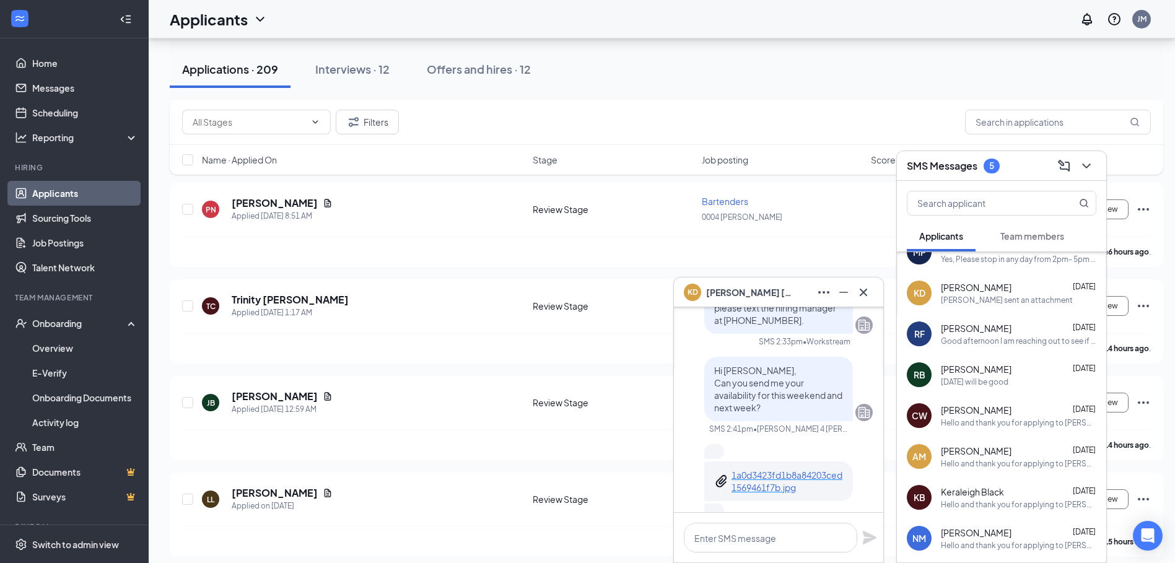
scroll to position [-248, 0]
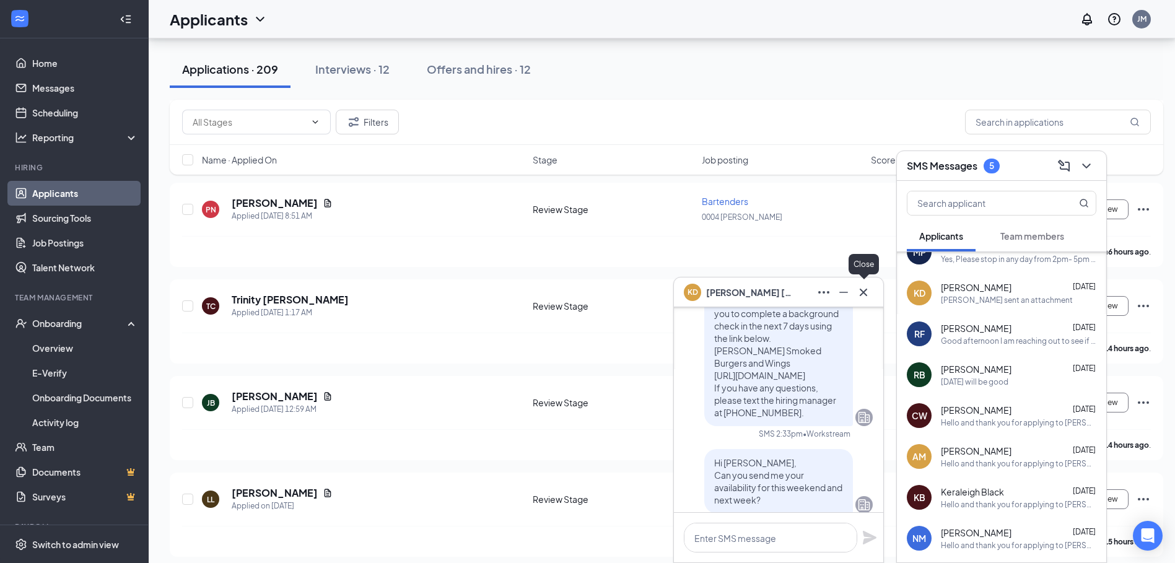
click at [866, 295] on icon "Cross" at bounding box center [863, 291] width 7 height 7
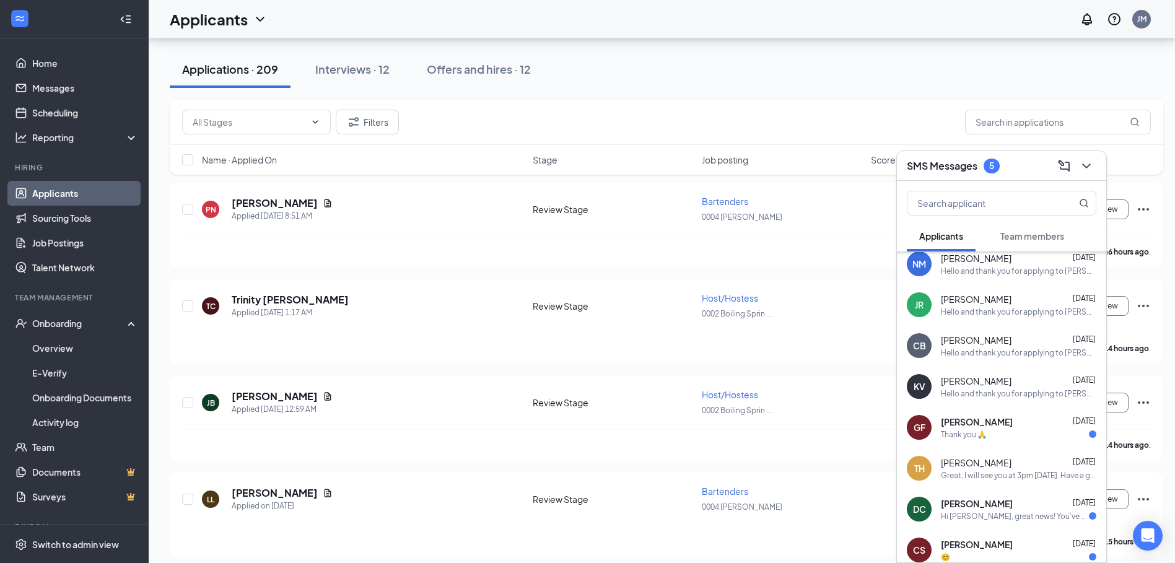
scroll to position [755, 0]
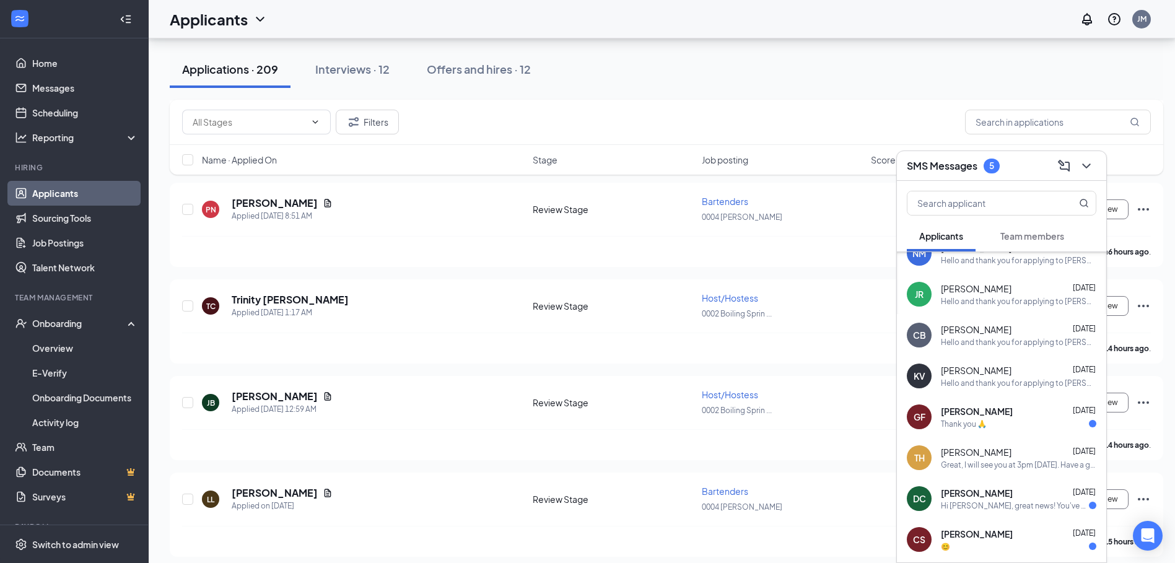
click at [999, 414] on span "[PERSON_NAME]" at bounding box center [977, 411] width 72 height 12
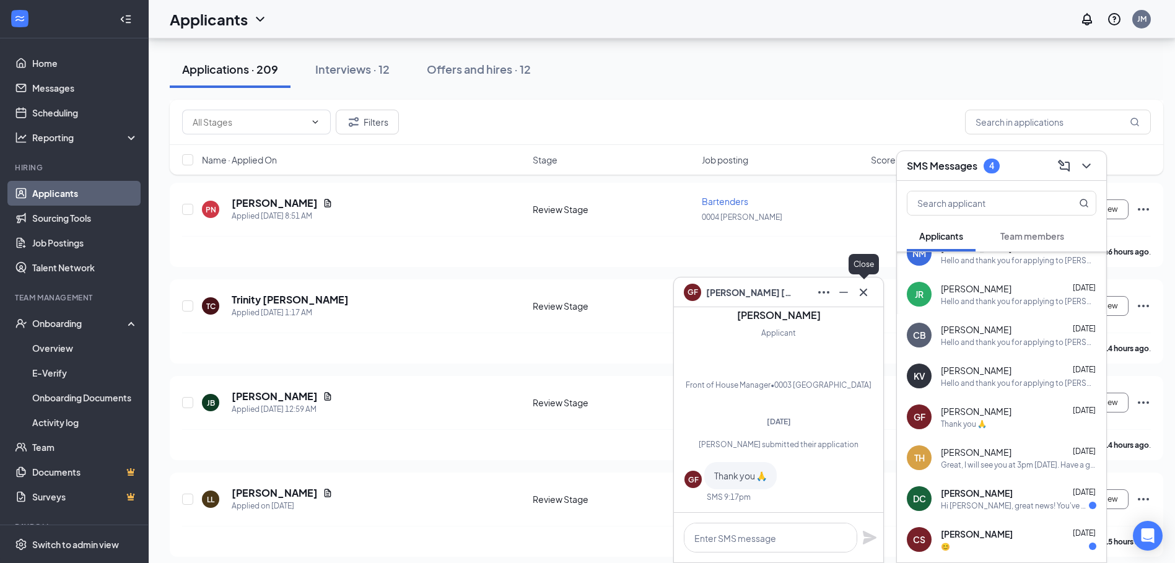
click at [867, 297] on icon "Cross" at bounding box center [863, 292] width 15 height 15
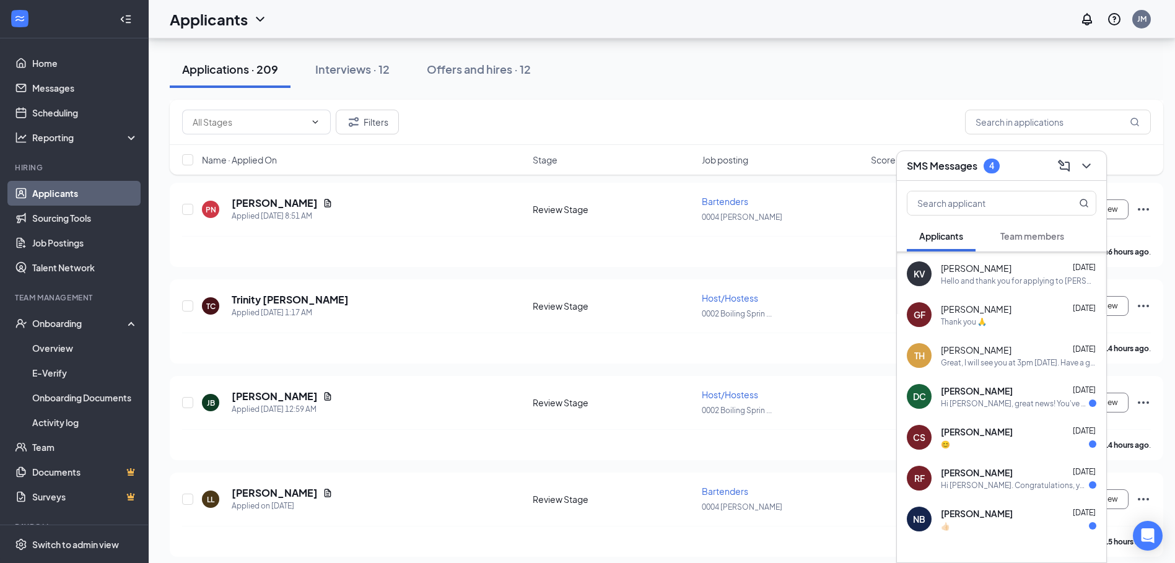
scroll to position [879, 0]
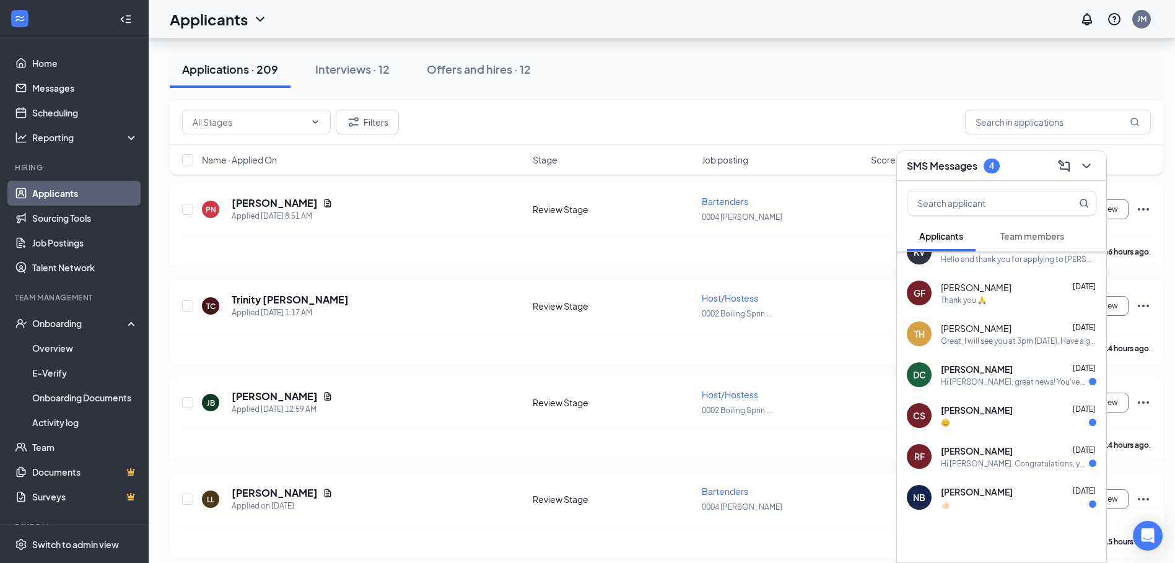
click at [978, 379] on div "Hi [PERSON_NAME], great news! You've moved to the next stage of the application…" at bounding box center [1015, 382] width 148 height 11
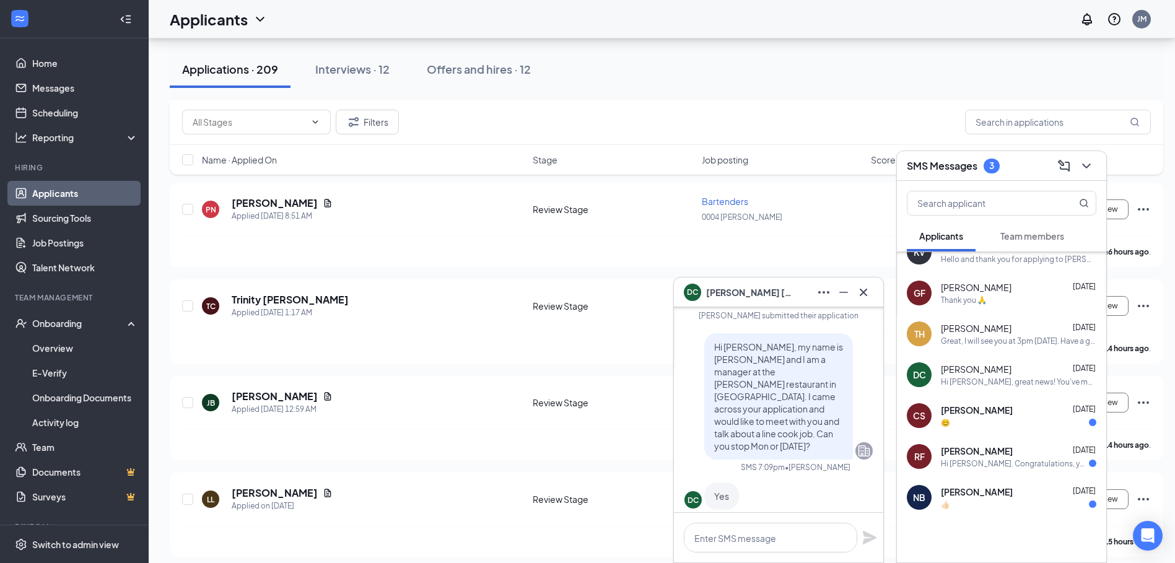
scroll to position [-496, 0]
click at [867, 290] on icon "Cross" at bounding box center [863, 292] width 15 height 15
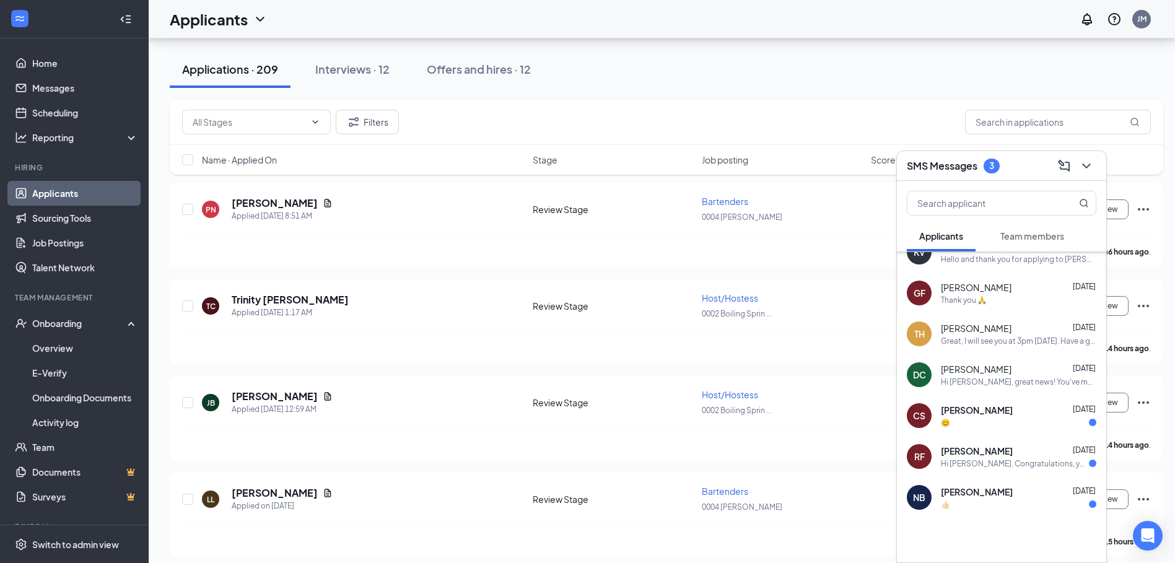
click at [979, 419] on div "😊" at bounding box center [1018, 423] width 155 height 11
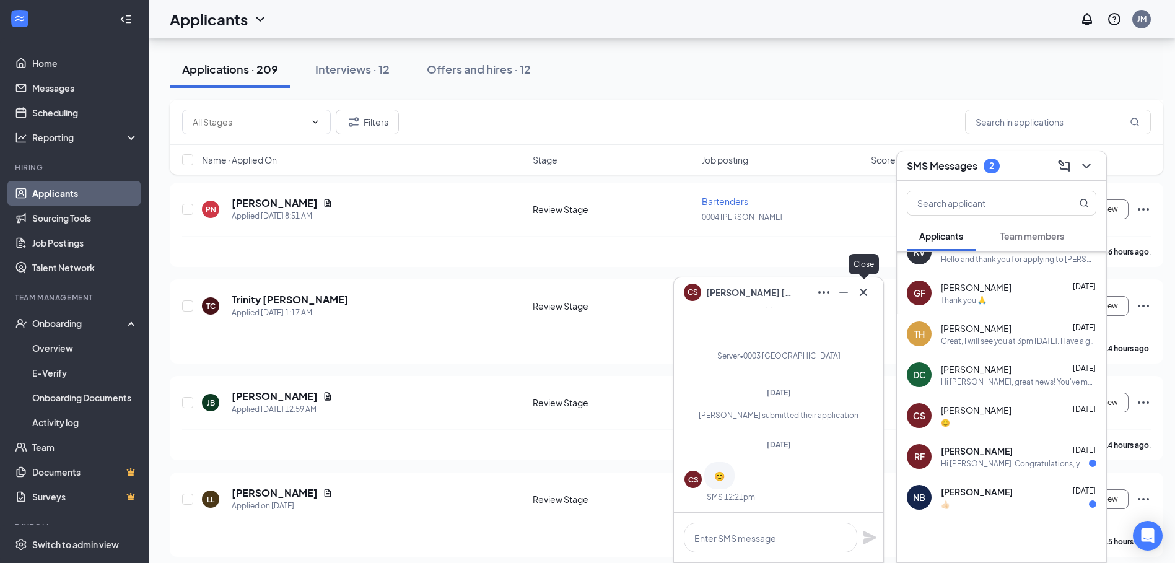
click at [867, 294] on icon "Cross" at bounding box center [863, 292] width 15 height 15
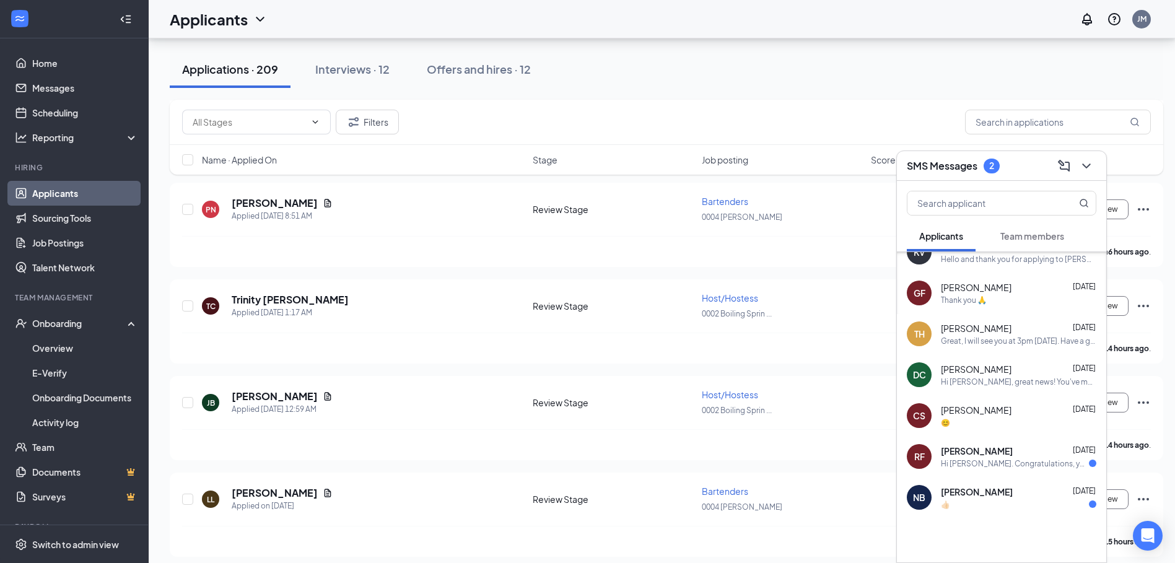
click at [987, 465] on div "Hi [PERSON_NAME]. Congratulations, your meeting with [PERSON_NAME] Smoked Burge…" at bounding box center [1015, 463] width 148 height 11
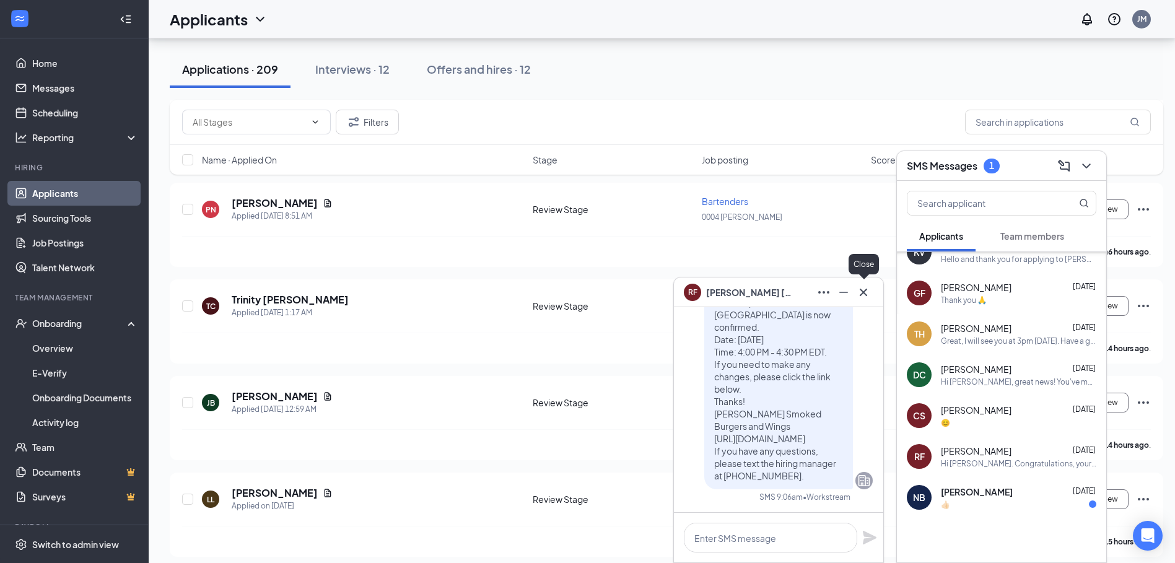
click at [867, 296] on icon "Cross" at bounding box center [863, 292] width 15 height 15
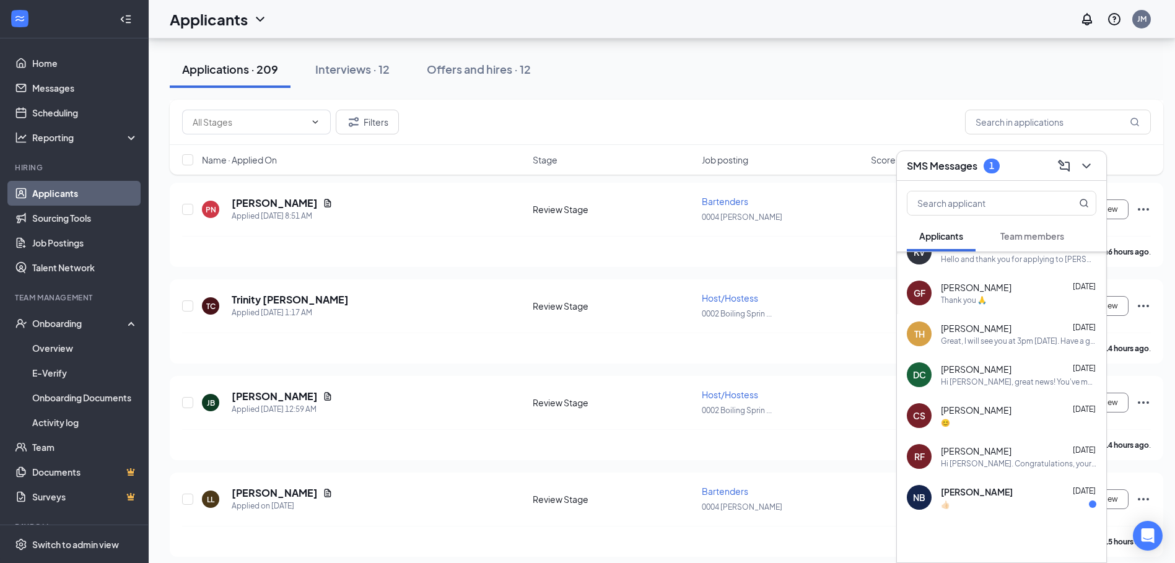
click at [997, 500] on div "👍🏻" at bounding box center [1018, 504] width 155 height 11
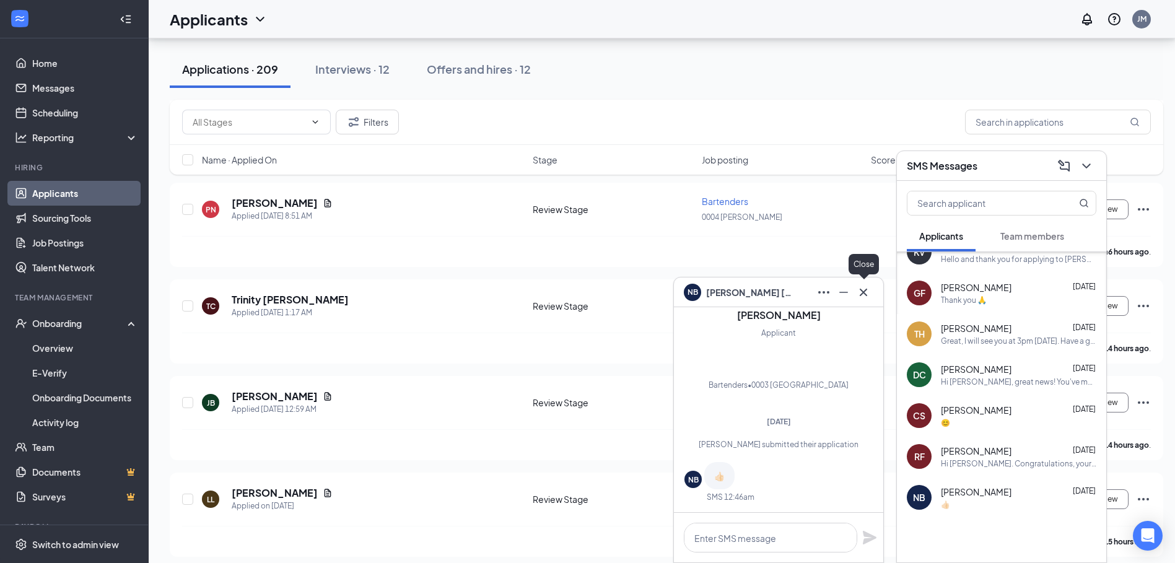
click at [864, 294] on icon "Cross" at bounding box center [863, 292] width 15 height 15
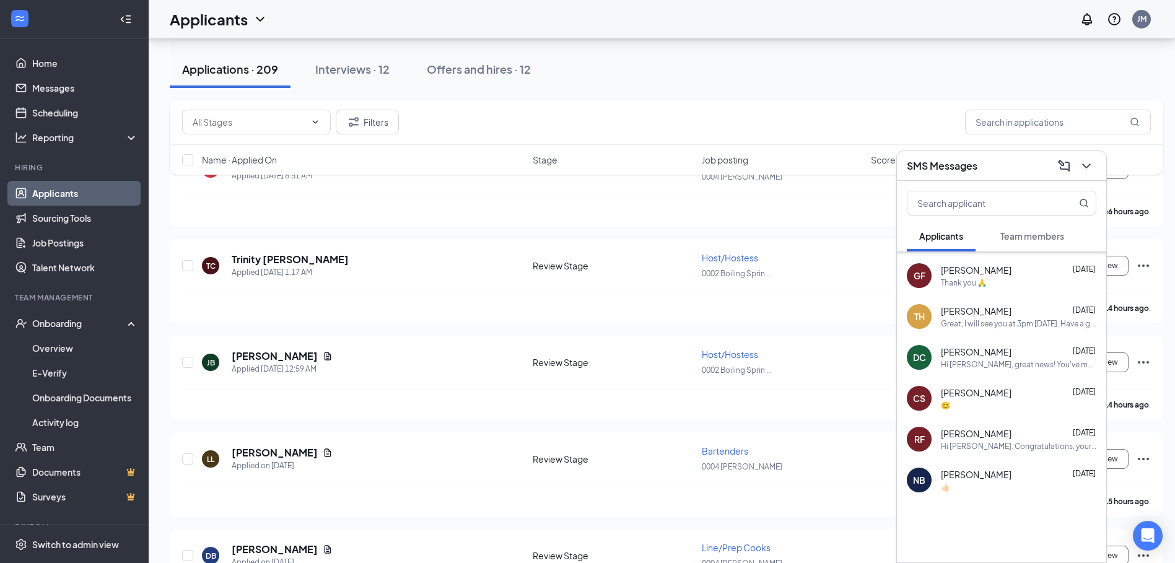
scroll to position [867, 0]
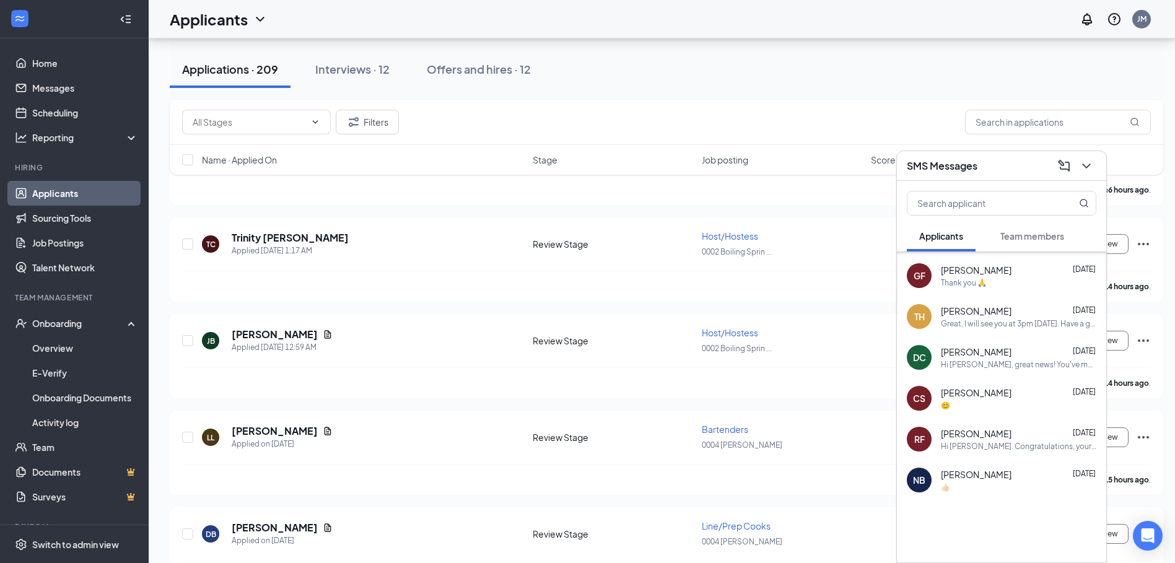
click at [994, 478] on span "[PERSON_NAME]" at bounding box center [976, 474] width 71 height 12
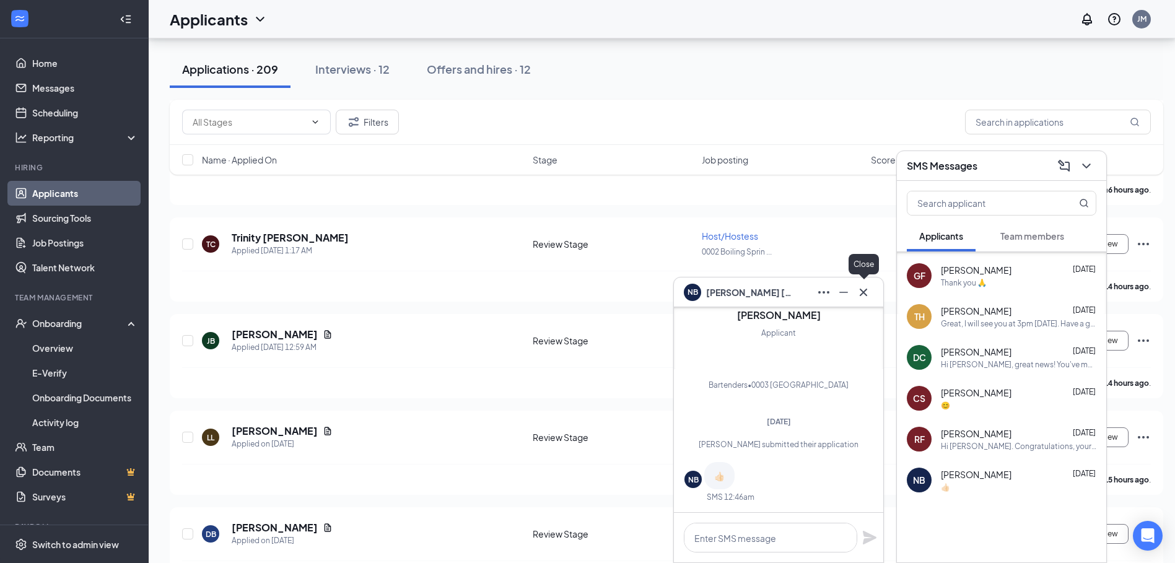
click at [862, 297] on icon "Cross" at bounding box center [863, 292] width 15 height 15
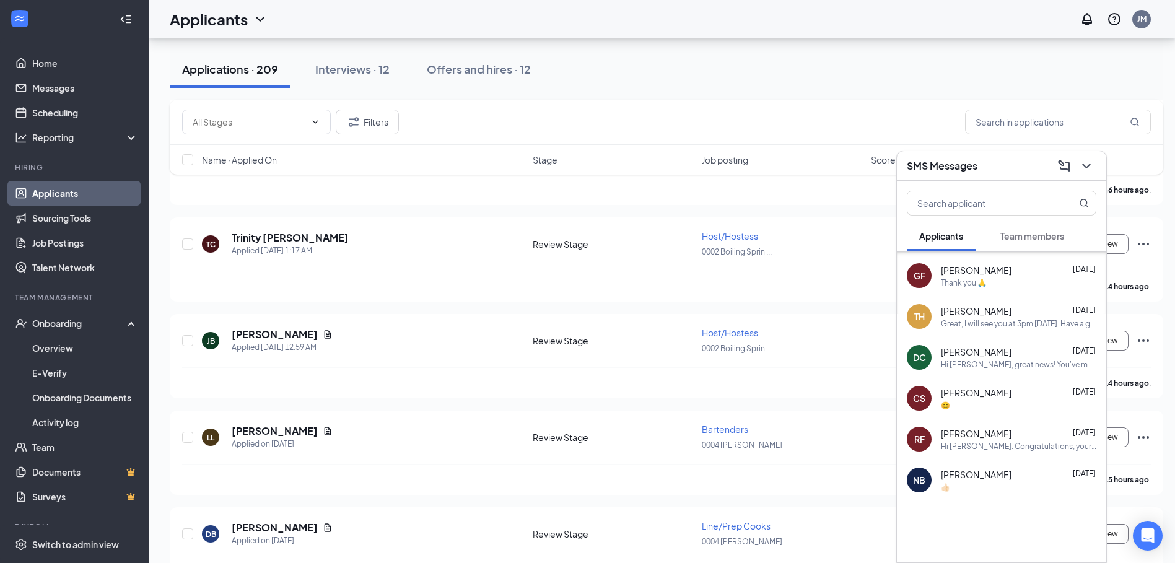
click at [776, 82] on div "Applications · 209 Interviews · 12 Offers and hires · 12" at bounding box center [667, 69] width 994 height 37
drag, startPoint x: 822, startPoint y: 46, endPoint x: 826, endPoint y: 51, distance: 6.6
click at [823, 47] on div "Applications · 209 Interviews · 12 Offers and hires · 12" at bounding box center [667, 69] width 994 height 62
click at [1090, 167] on icon "ChevronDown" at bounding box center [1086, 166] width 15 height 15
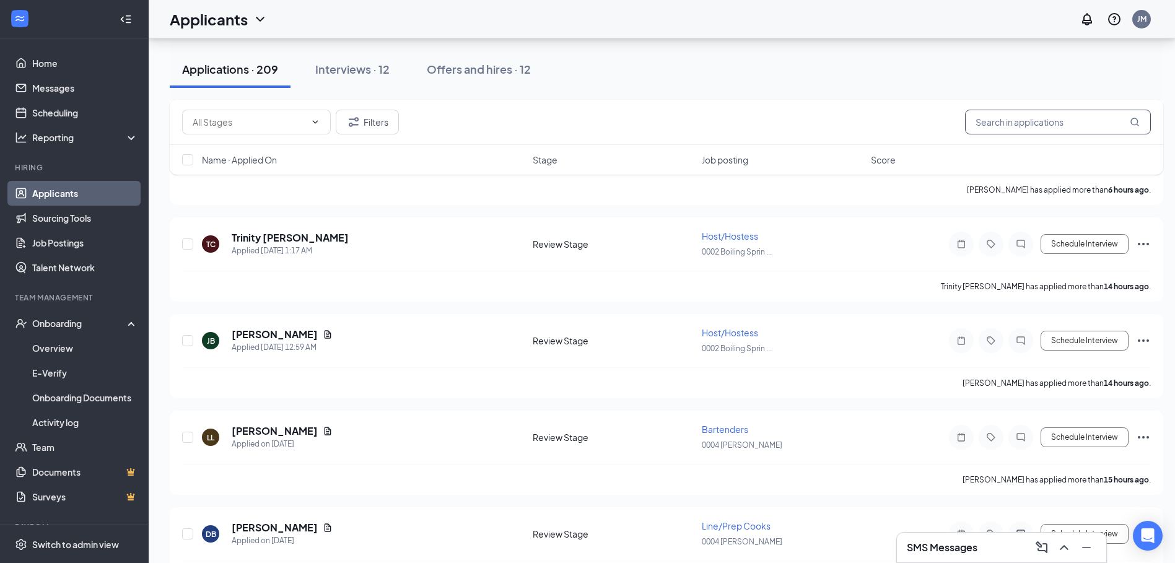
scroll to position [0, 0]
click at [1038, 126] on input "text" at bounding box center [1058, 122] width 186 height 25
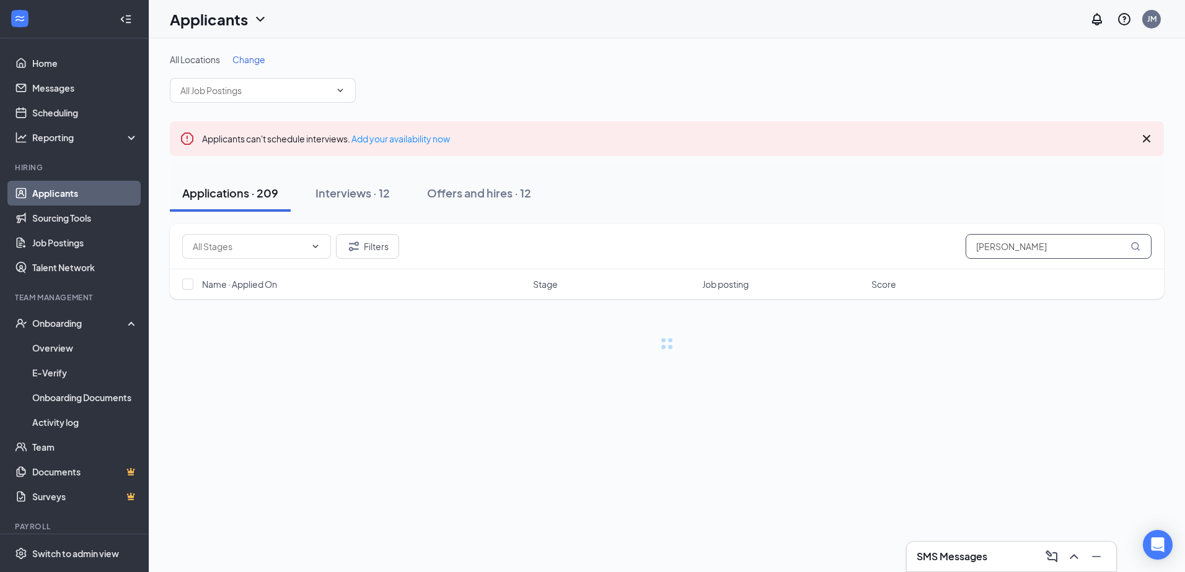
type input "[PERSON_NAME]"
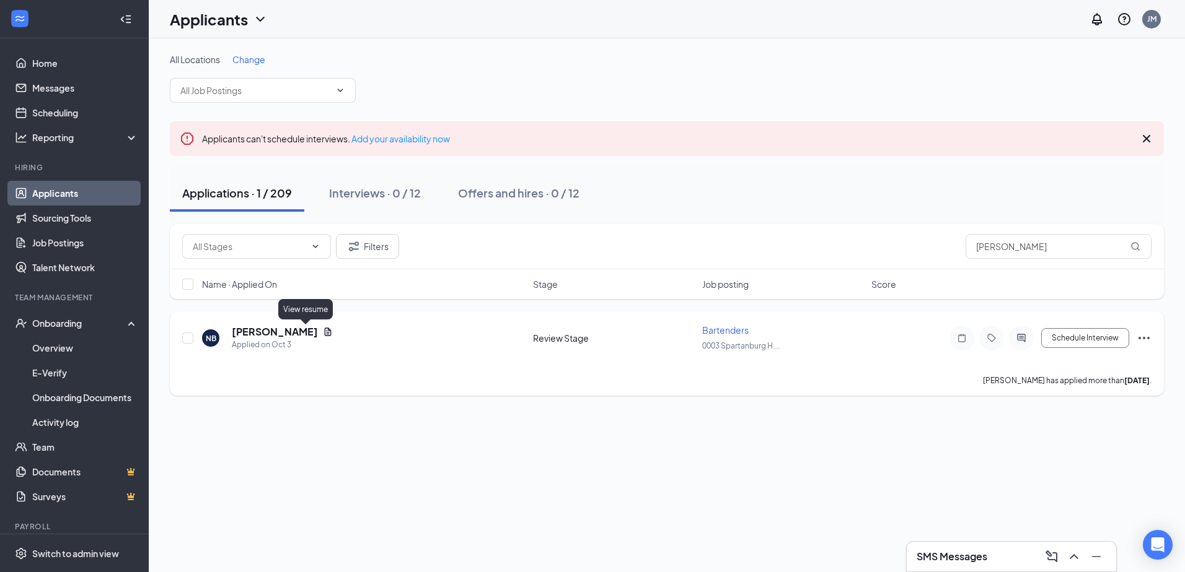
click at [325, 335] on icon "Document" at bounding box center [328, 332] width 7 height 8
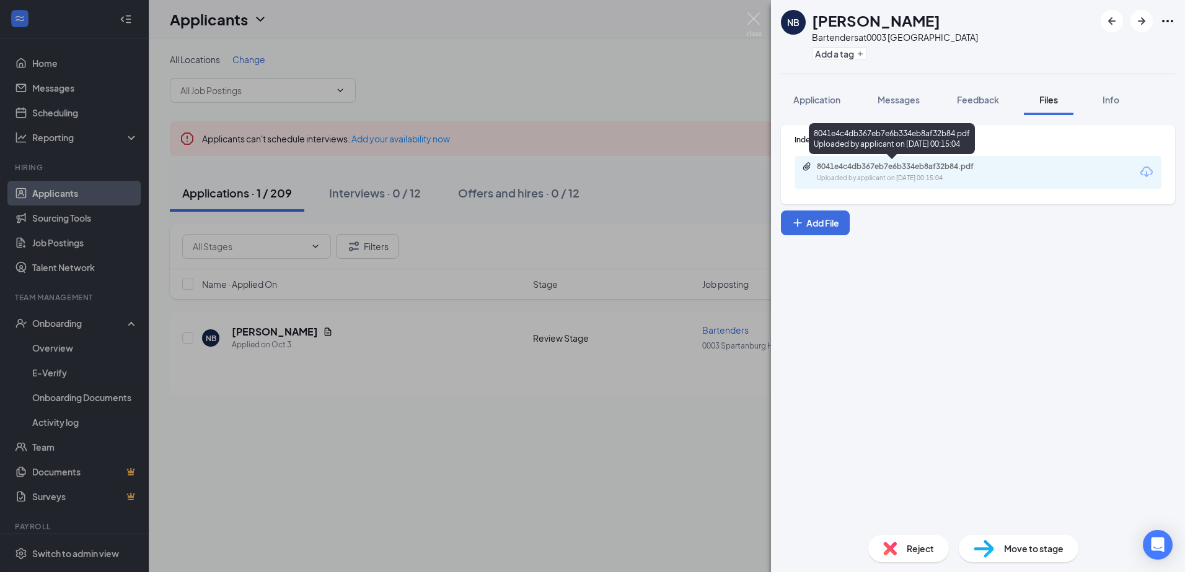
click at [931, 180] on div "Uploaded by applicant on [DATE] 00:15:04" at bounding box center [910, 178] width 186 height 10
click at [758, 20] on img at bounding box center [753, 24] width 15 height 24
